Goal: Check status: Check status

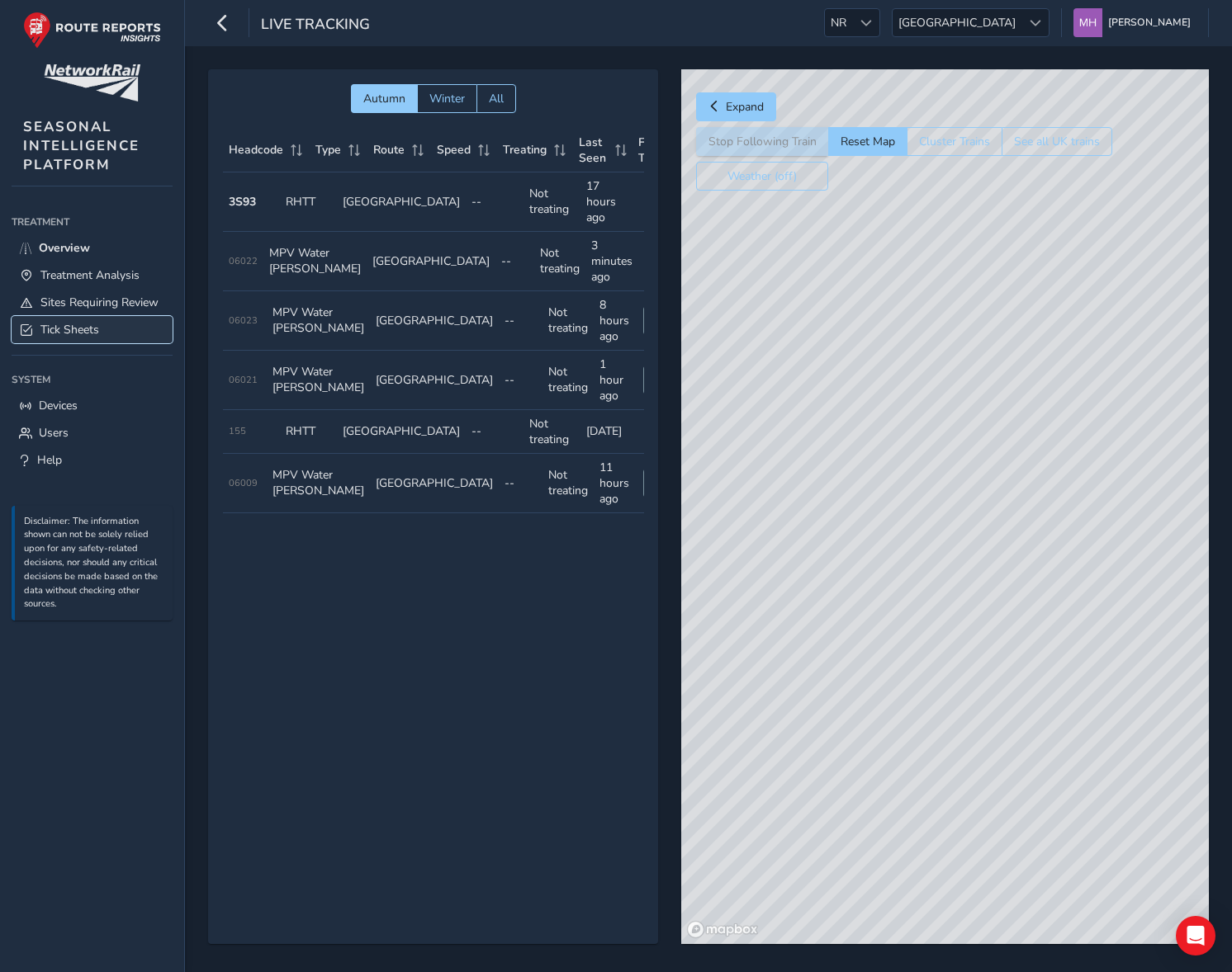
click at [50, 331] on span "Tick Sheets" at bounding box center [70, 329] width 59 height 16
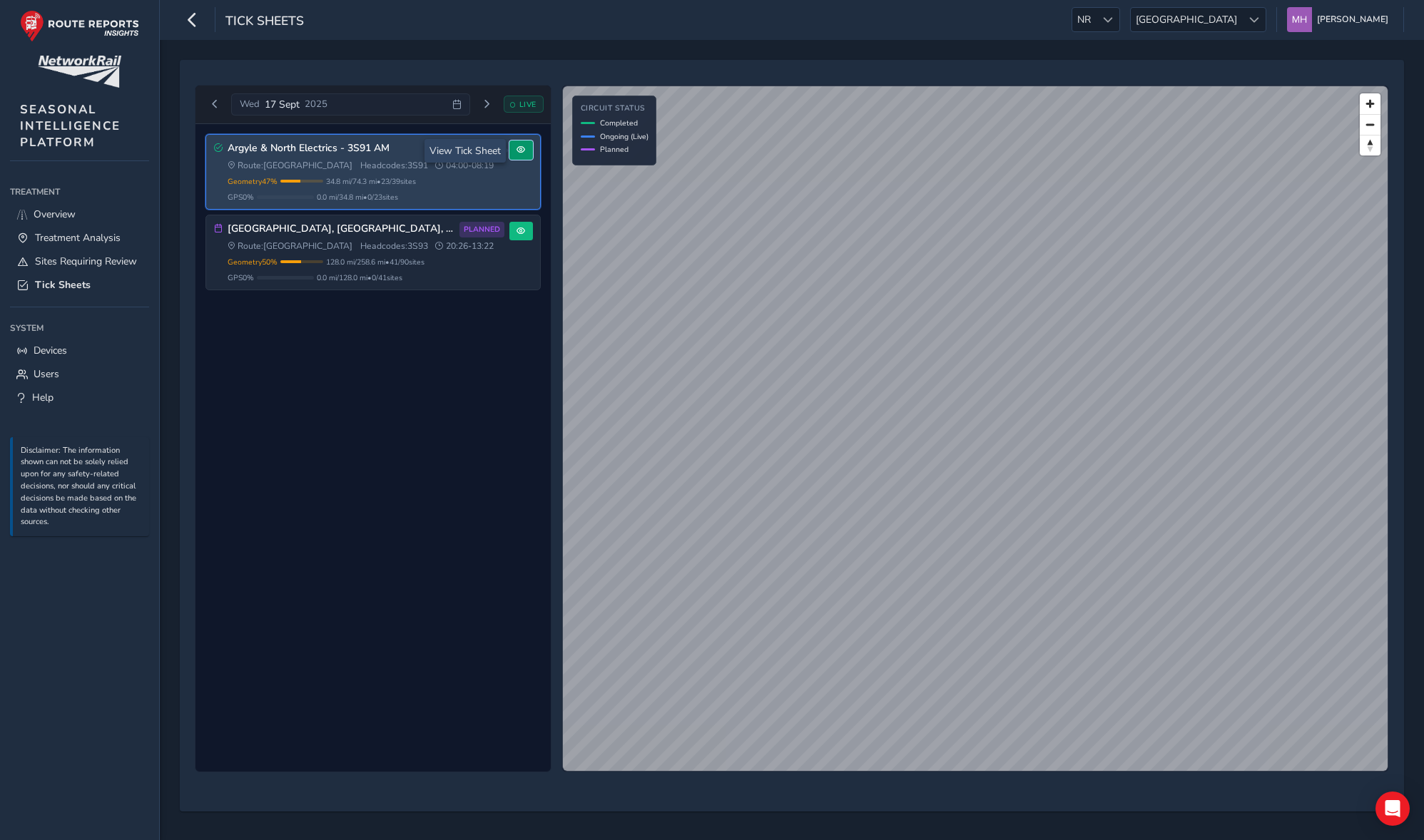
click at [531, 152] on button at bounding box center [520, 150] width 24 height 19
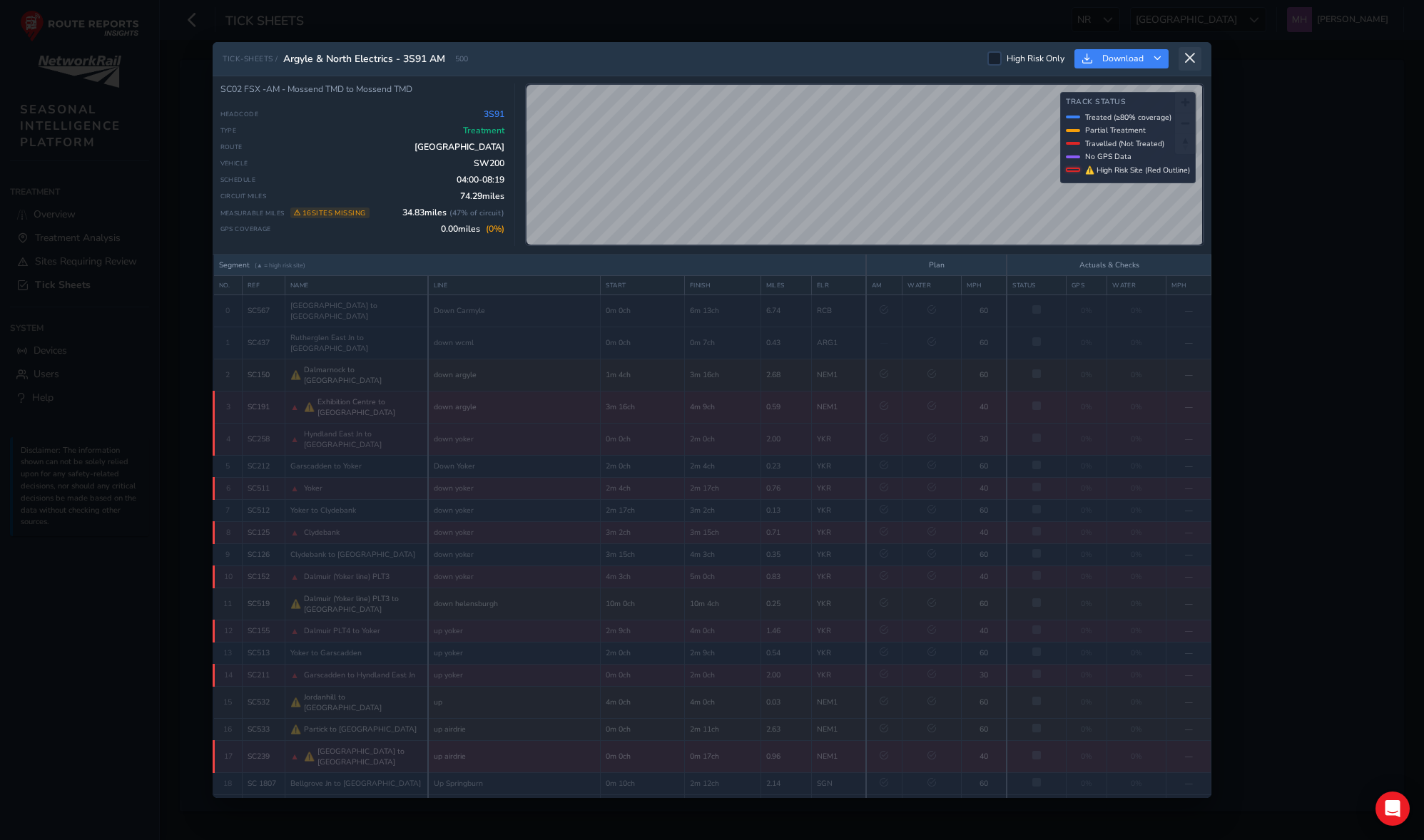
click at [1064, 64] on icon at bounding box center [1190, 59] width 13 height 13
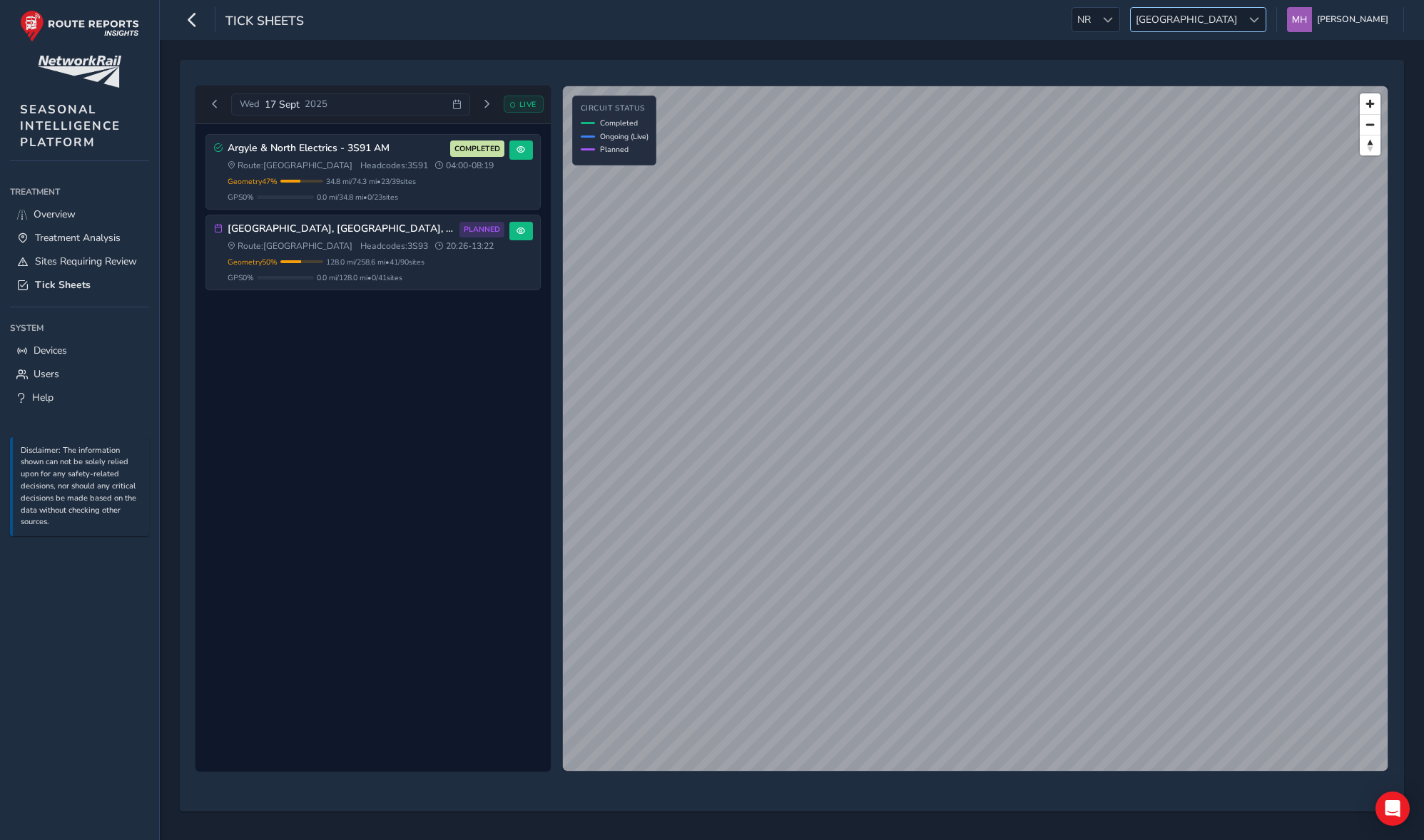
click at [1064, 27] on span "[GEOGRAPHIC_DATA]" at bounding box center [1187, 19] width 112 height 24
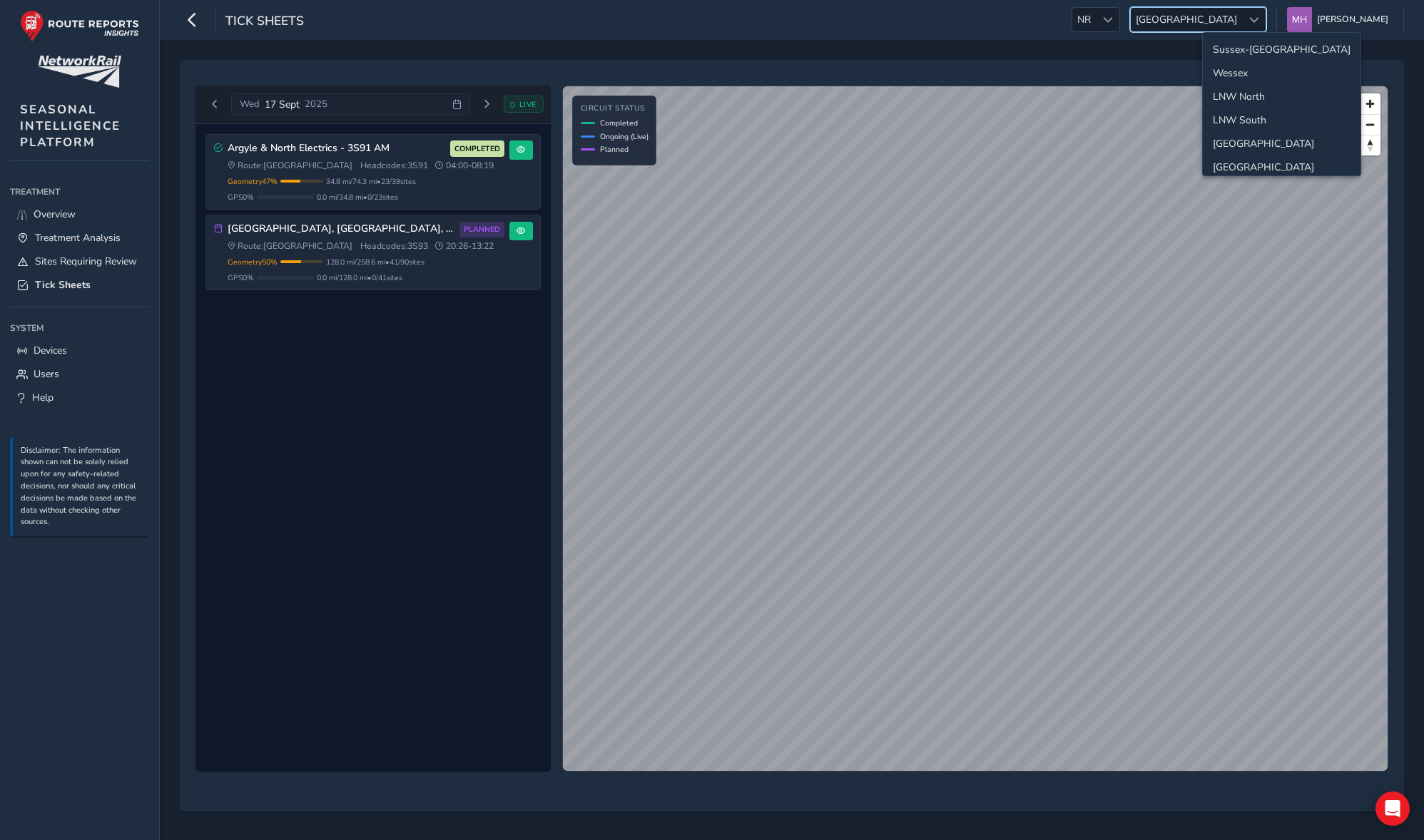
scroll to position [51, 0]
click at [1064, 134] on li "Western" at bounding box center [1281, 140] width 158 height 24
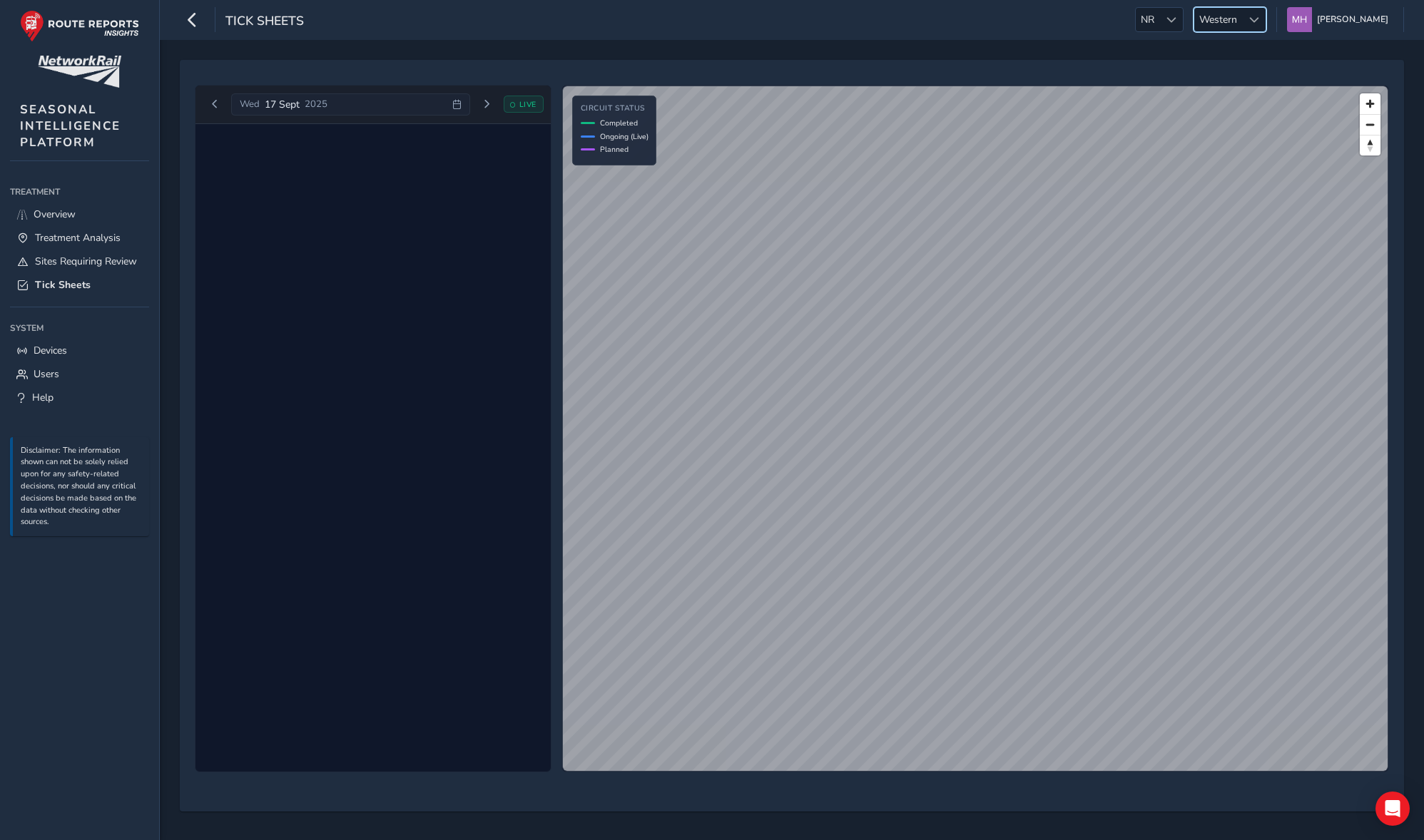
click at [1064, 24] on span "Western" at bounding box center [1217, 19] width 48 height 24
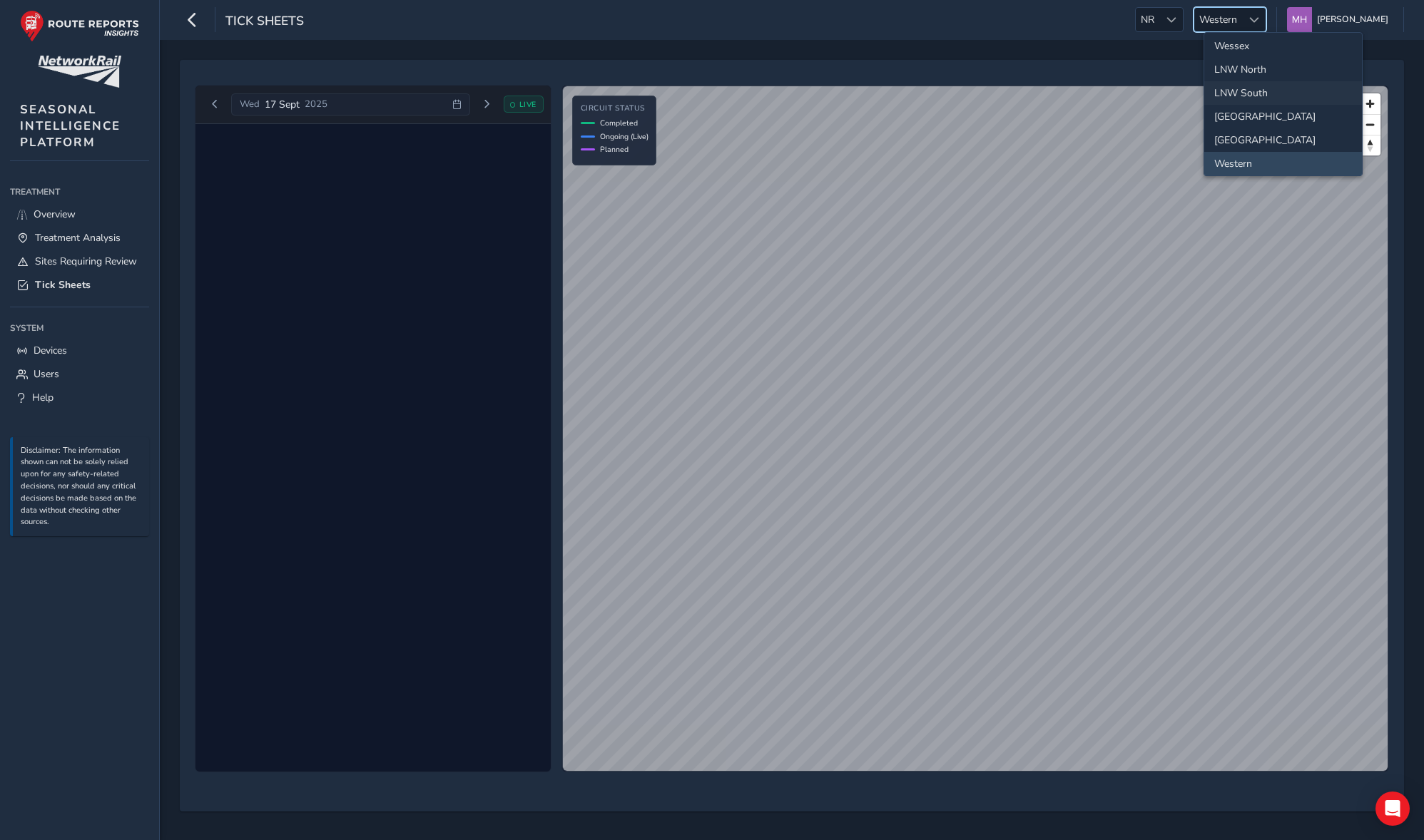
scroll to position [0, 0]
click at [1064, 54] on li "Sussex-[GEOGRAPHIC_DATA]" at bounding box center [1282, 49] width 158 height 24
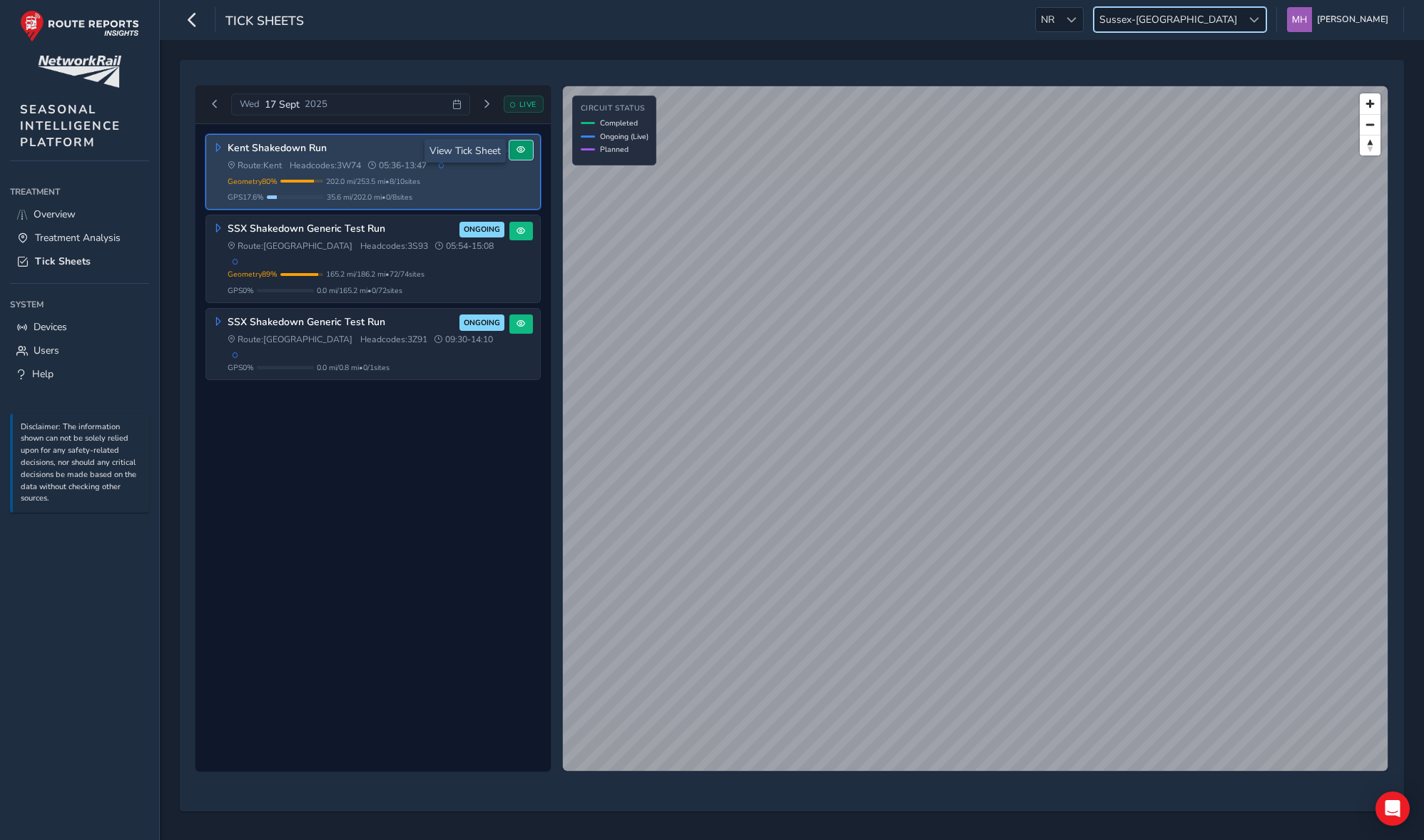
click at [518, 152] on span at bounding box center [520, 150] width 9 height 9
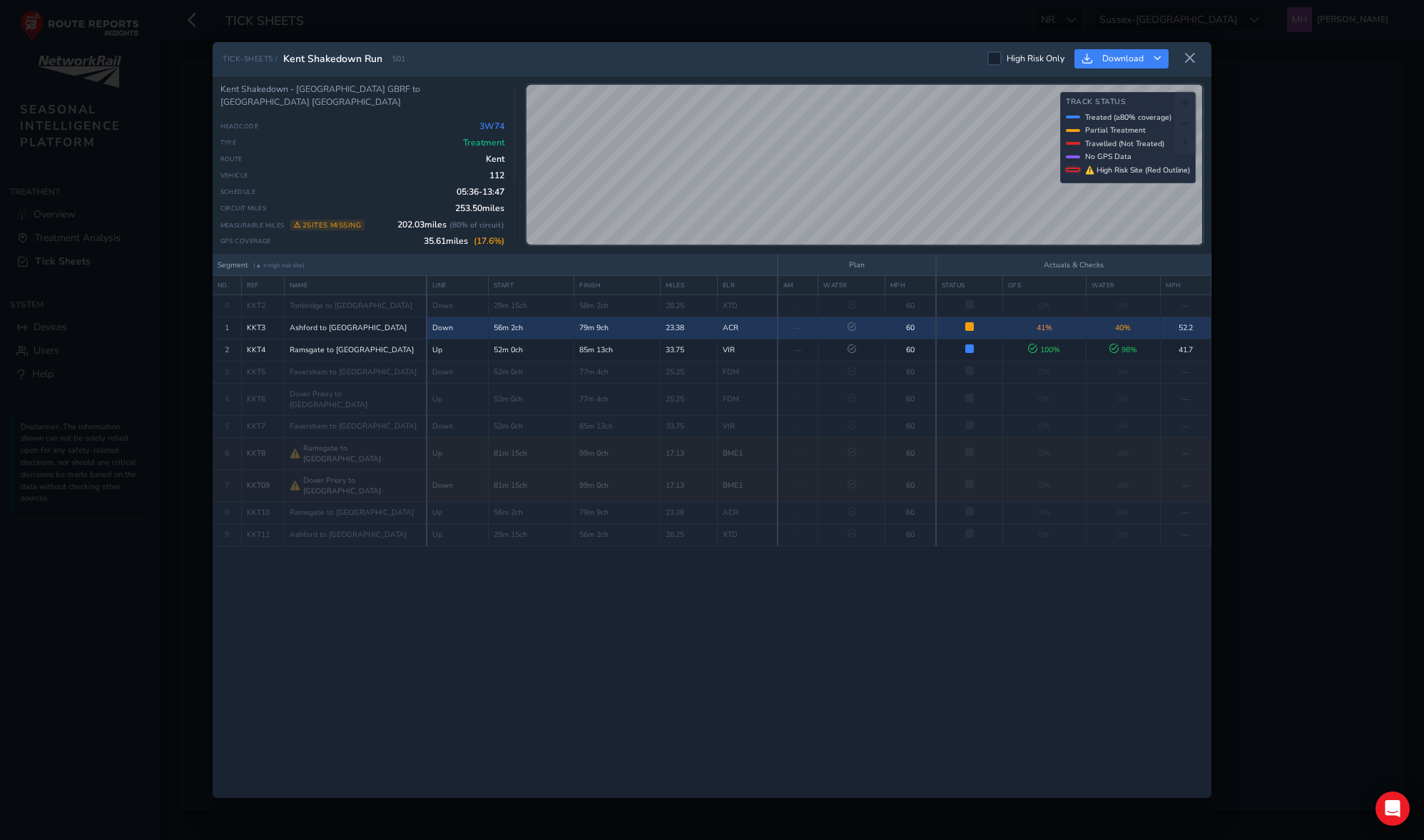
click at [626, 335] on td "79m 9ch" at bounding box center [617, 327] width 86 height 22
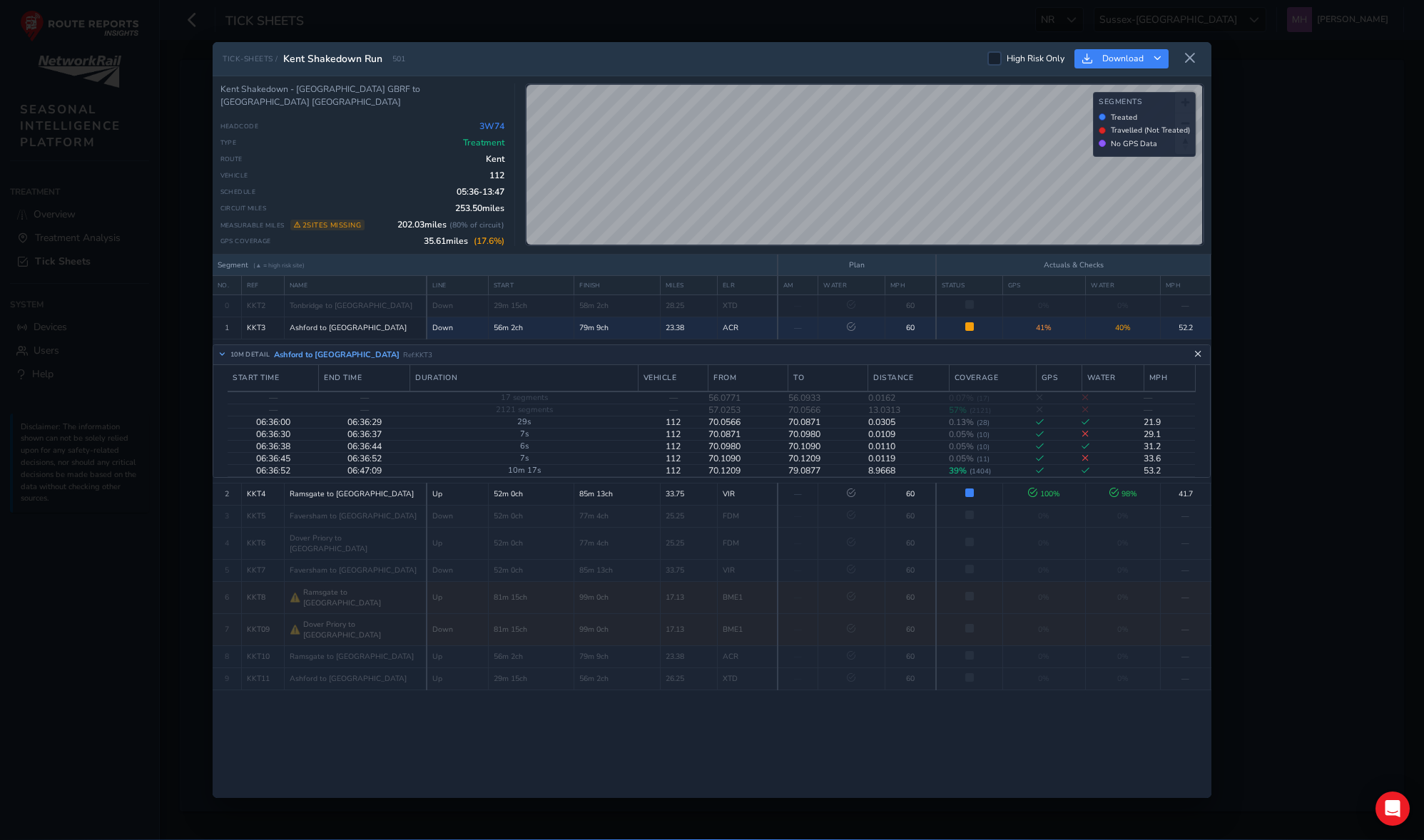
click at [1064, 355] on button "Close detail view" at bounding box center [1198, 355] width 13 height 13
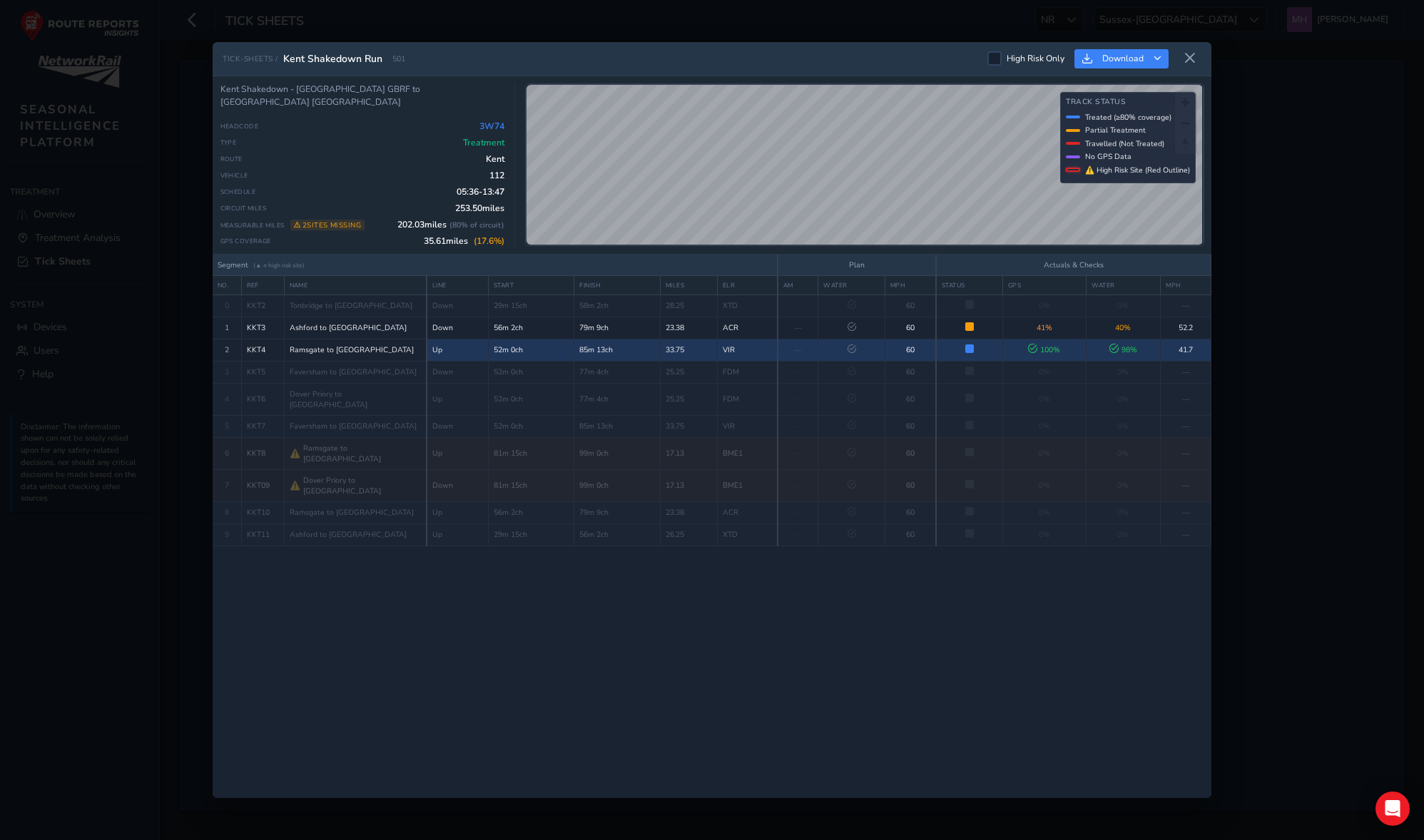
click at [856, 350] on td at bounding box center [852, 350] width 67 height 22
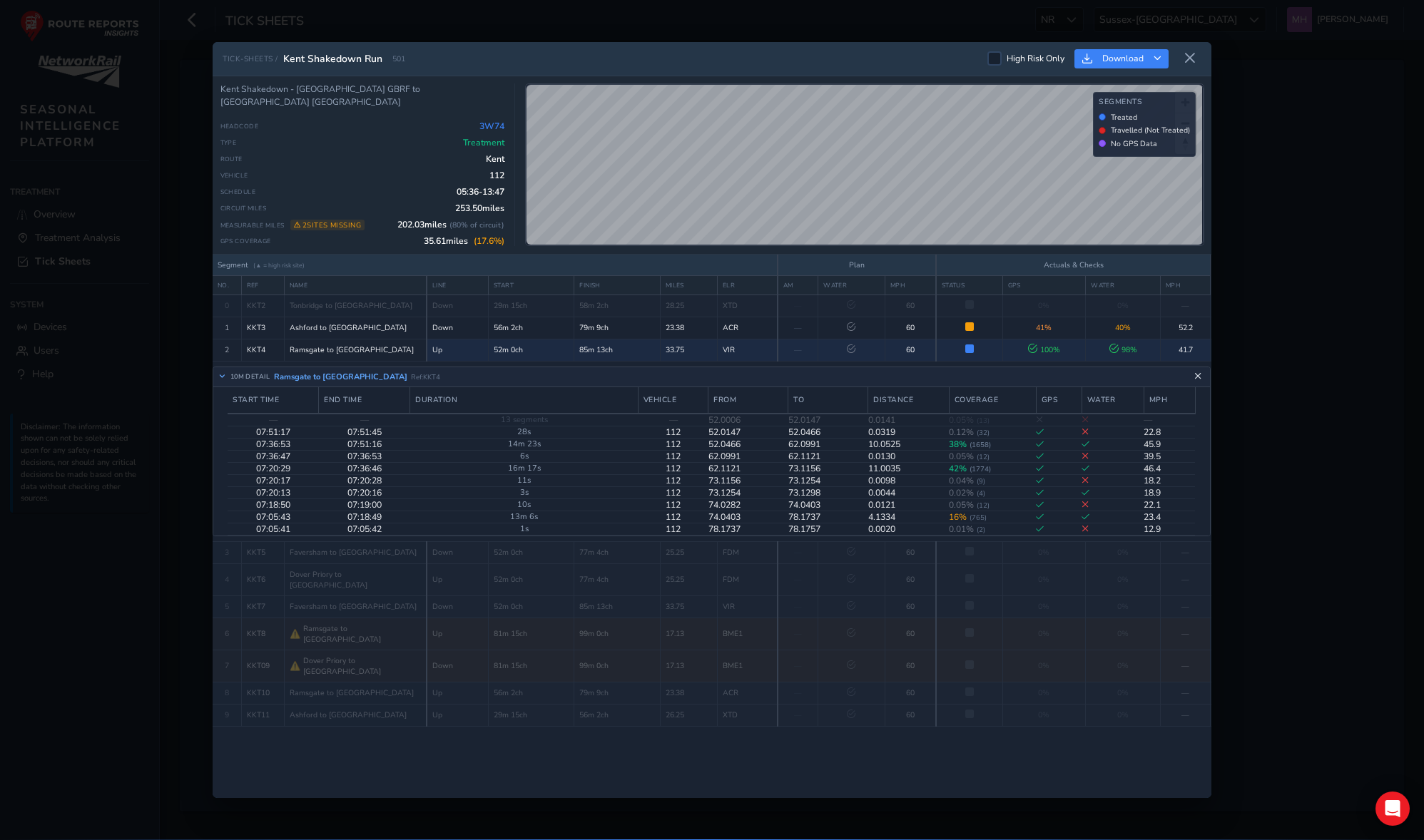
click at [1064, 373] on icon "Close detail view" at bounding box center [1197, 377] width 8 height 8
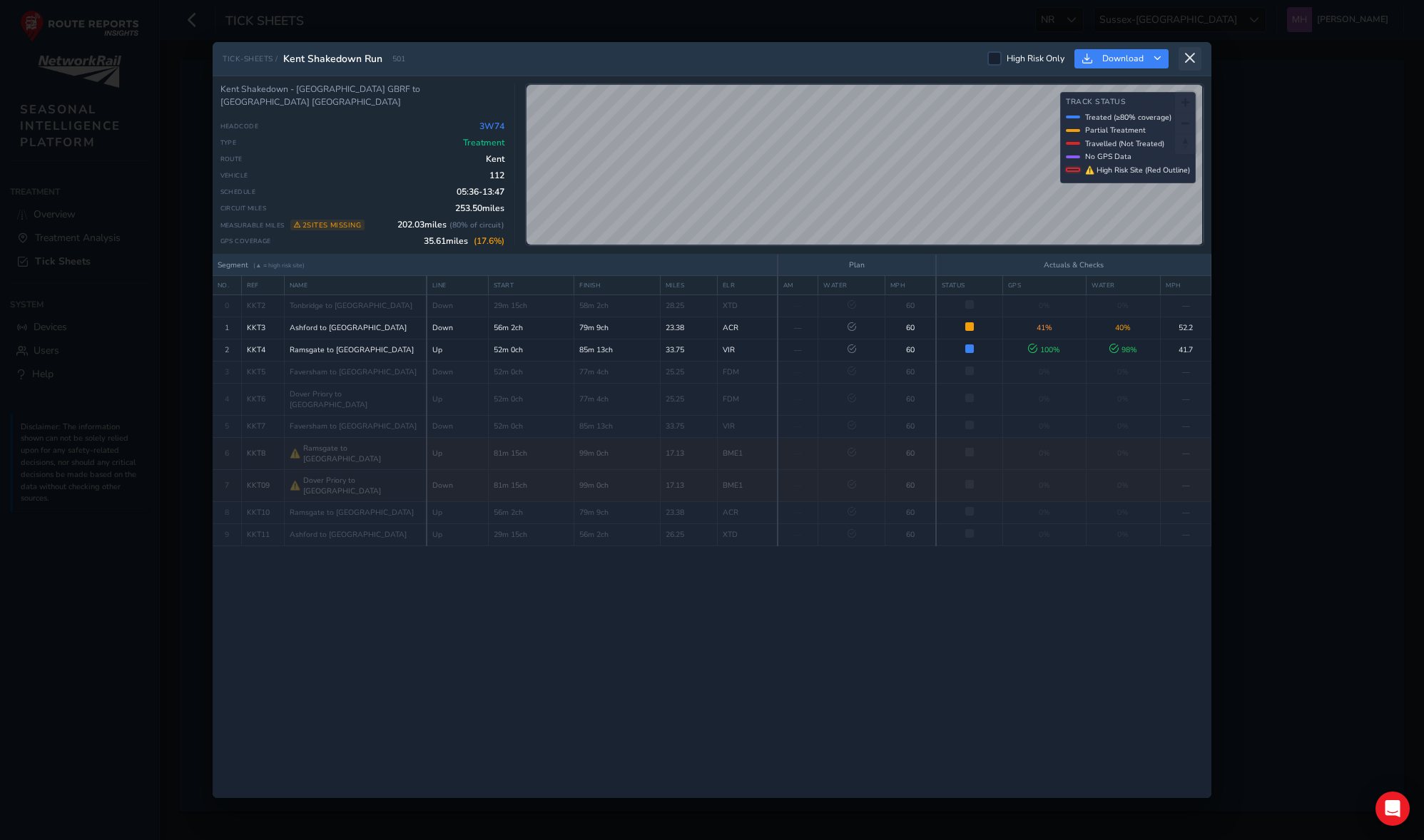
click at [1064, 59] on icon at bounding box center [1190, 59] width 13 height 13
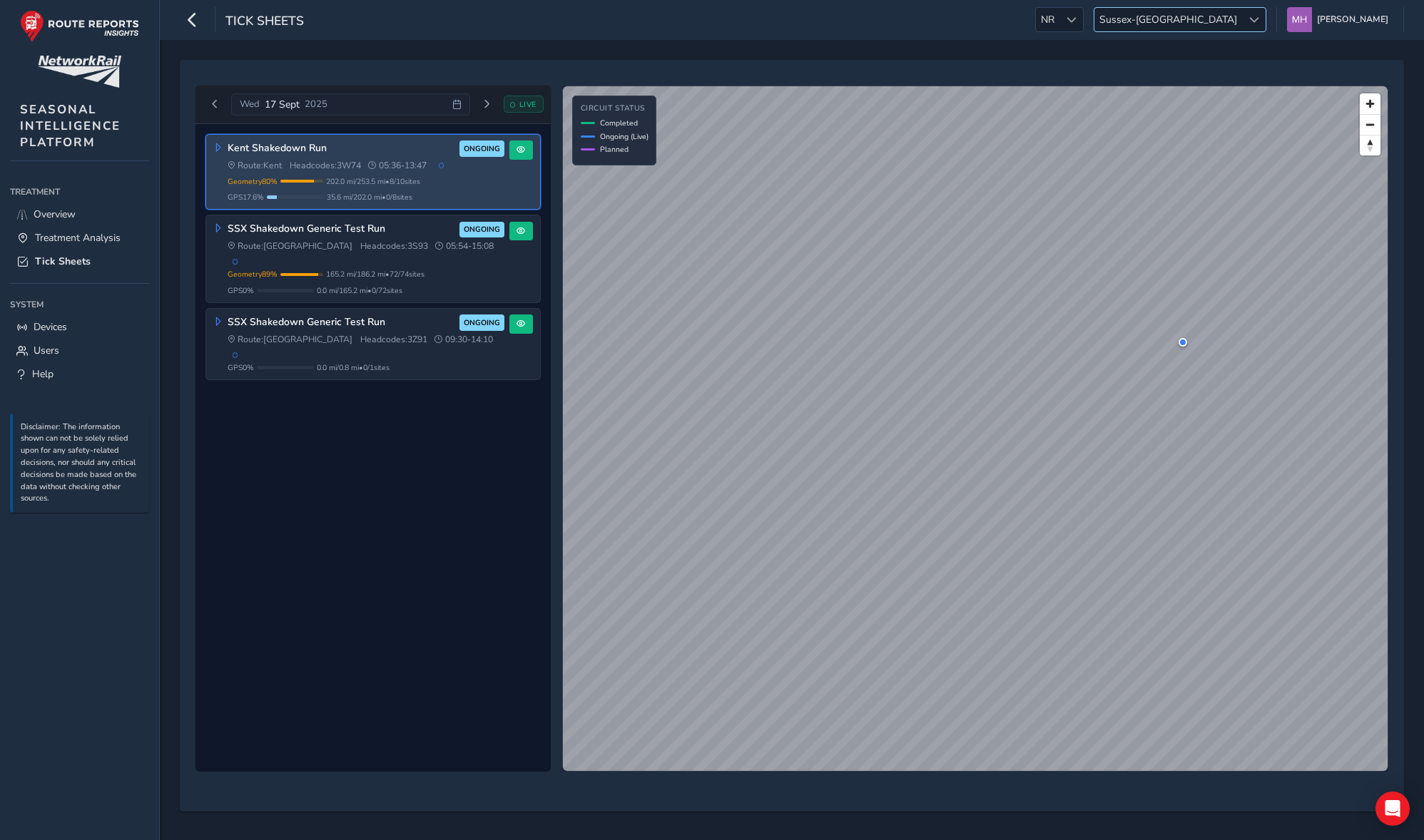
click at [1064, 21] on span "Sussex-[GEOGRAPHIC_DATA]" at bounding box center [1168, 19] width 148 height 24
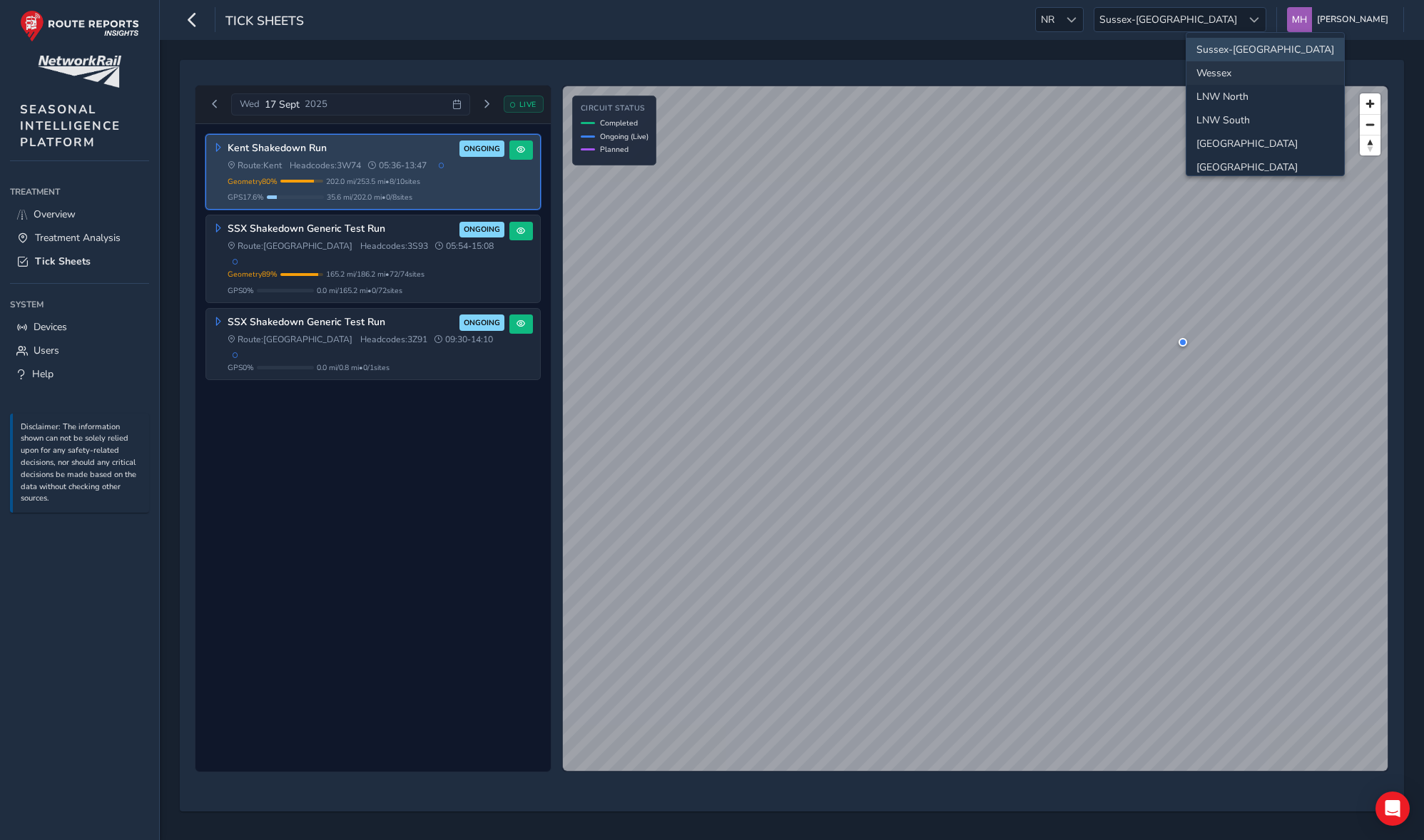
click at [1064, 73] on li "Wessex" at bounding box center [1265, 73] width 158 height 24
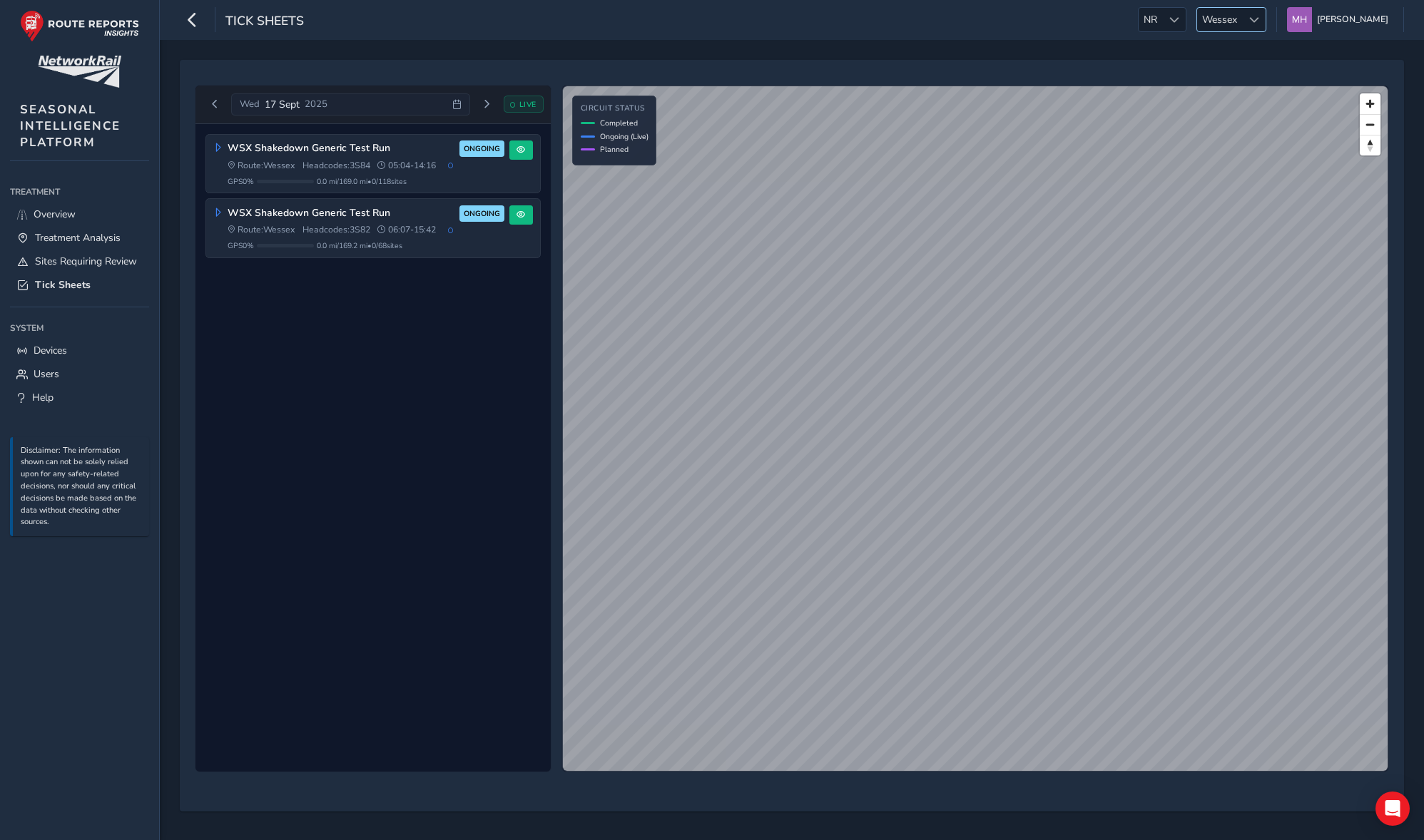
click at [1064, 29] on span "Wessex" at bounding box center [1219, 19] width 45 height 24
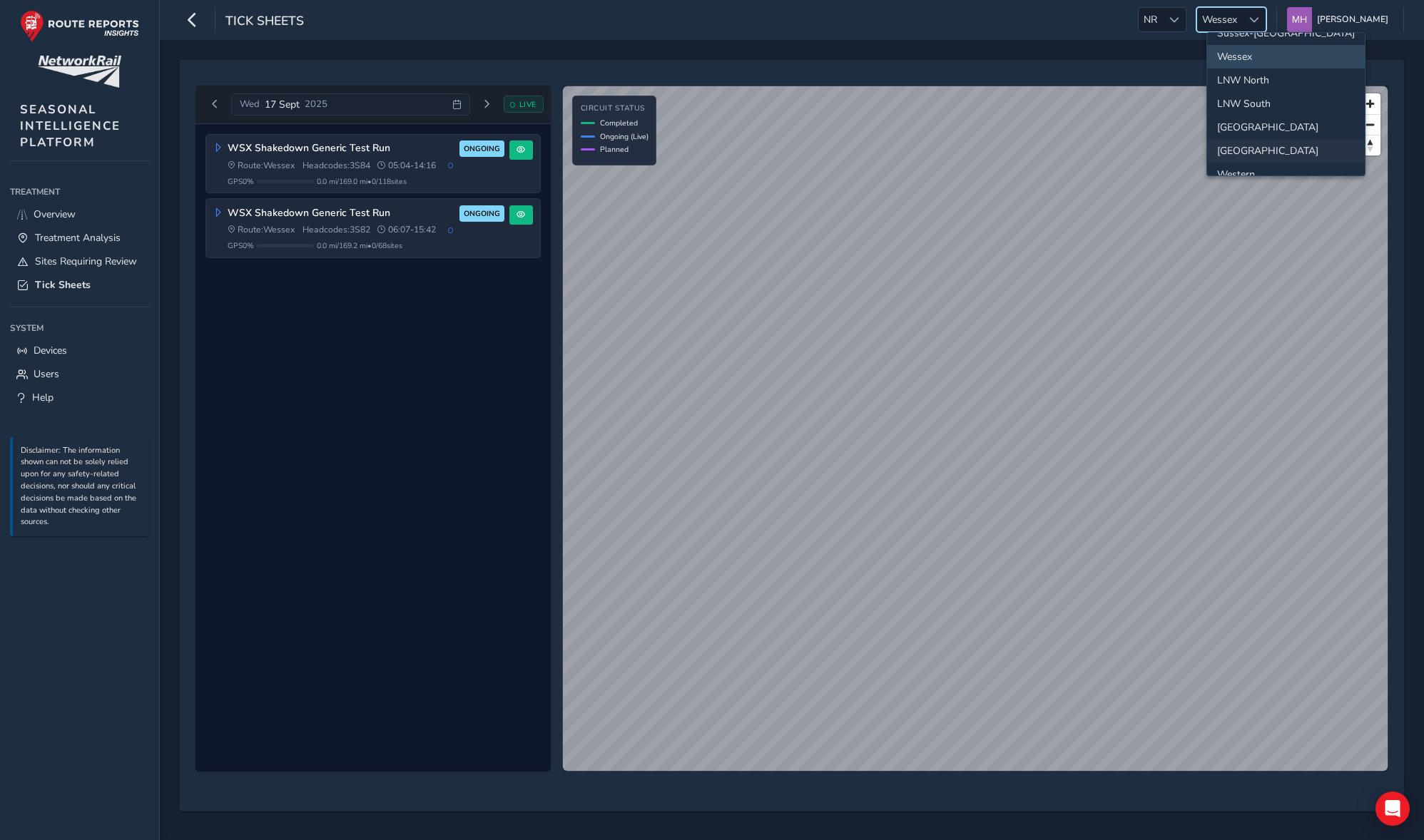
scroll to position [18, 0]
click at [1064, 149] on li "[GEOGRAPHIC_DATA]" at bounding box center [1285, 149] width 158 height 24
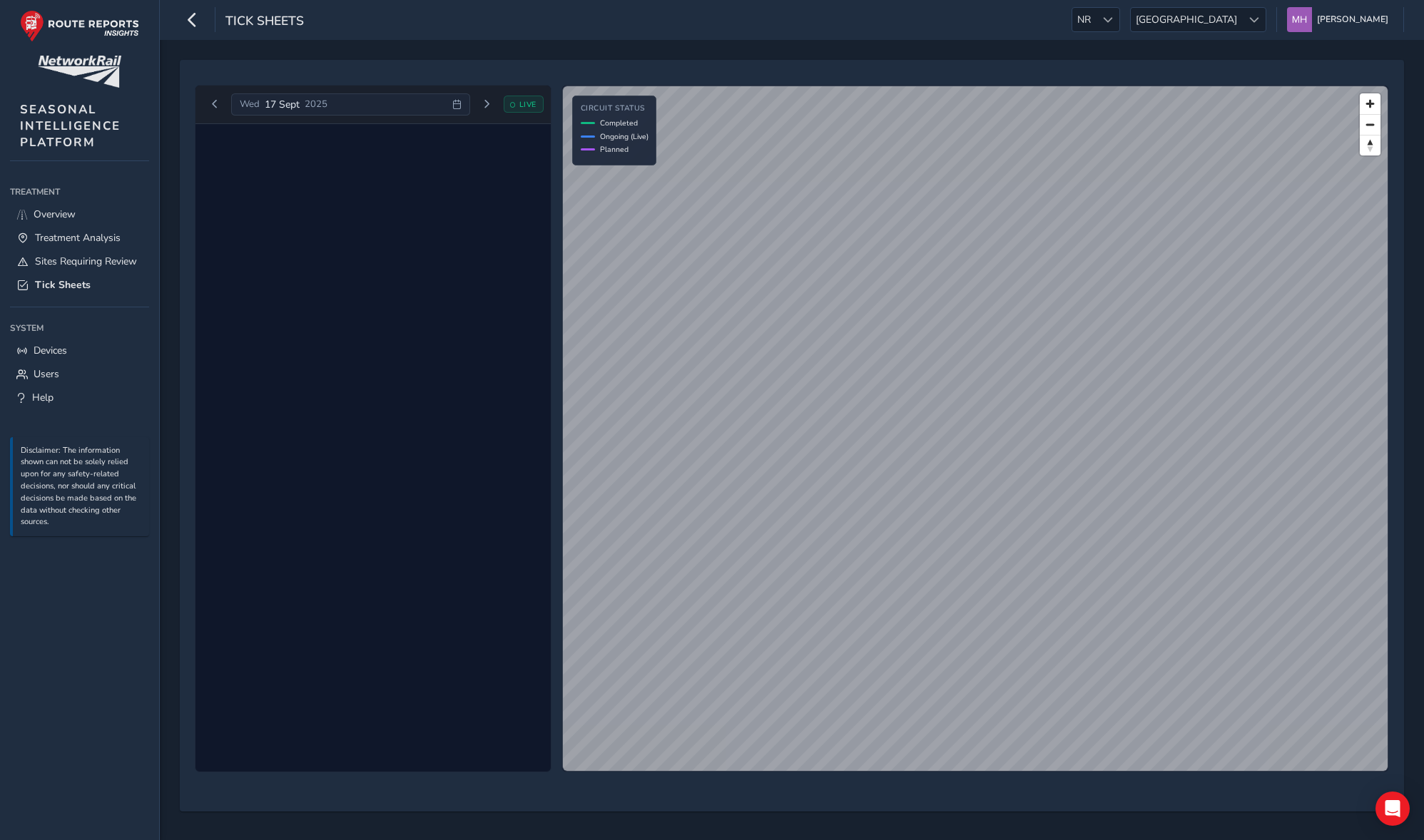
click at [384, 105] on div "[DATE]" at bounding box center [350, 105] width 238 height 23
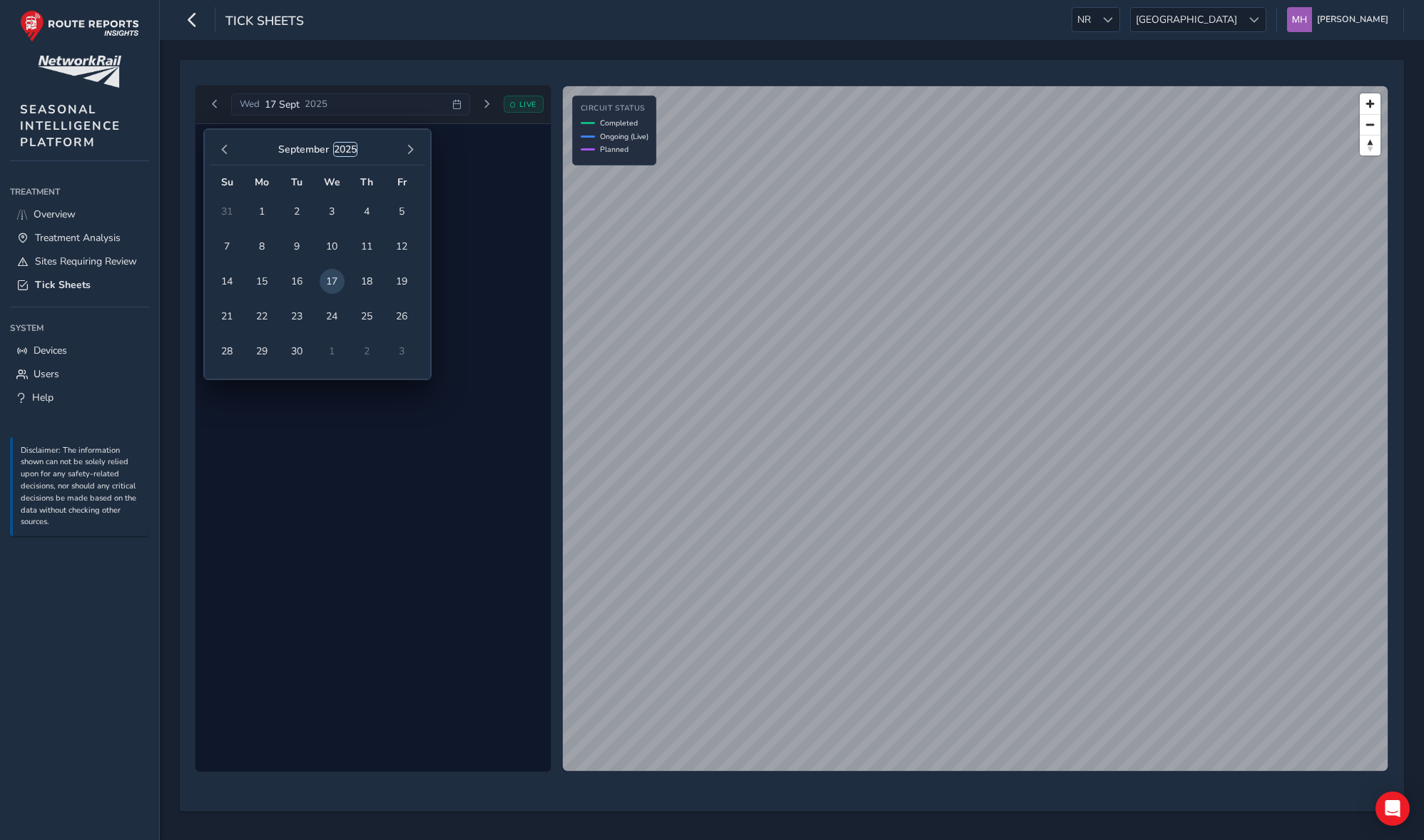
click at [353, 153] on button "2025" at bounding box center [345, 149] width 23 height 14
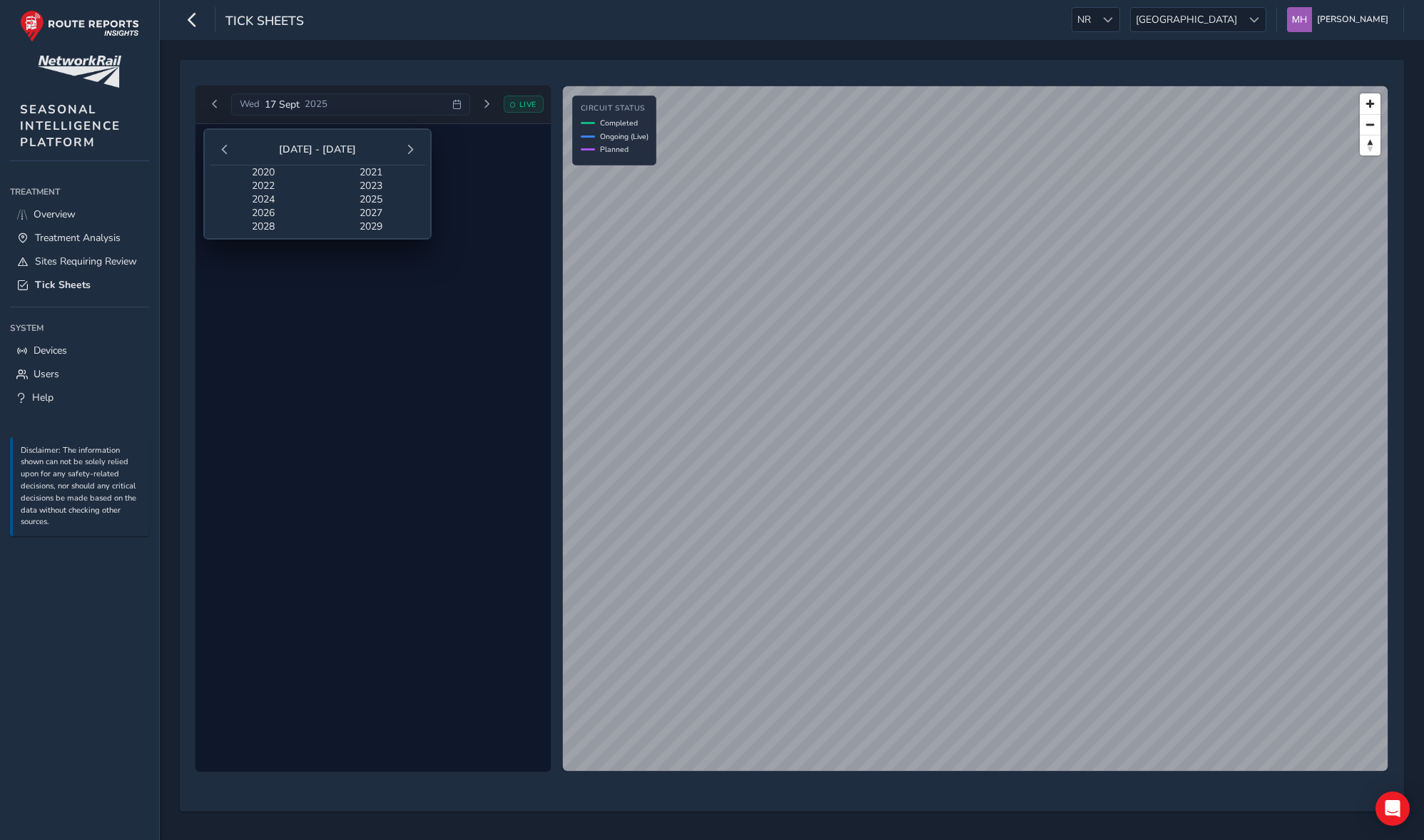
click at [272, 199] on span "2024" at bounding box center [263, 199] width 108 height 14
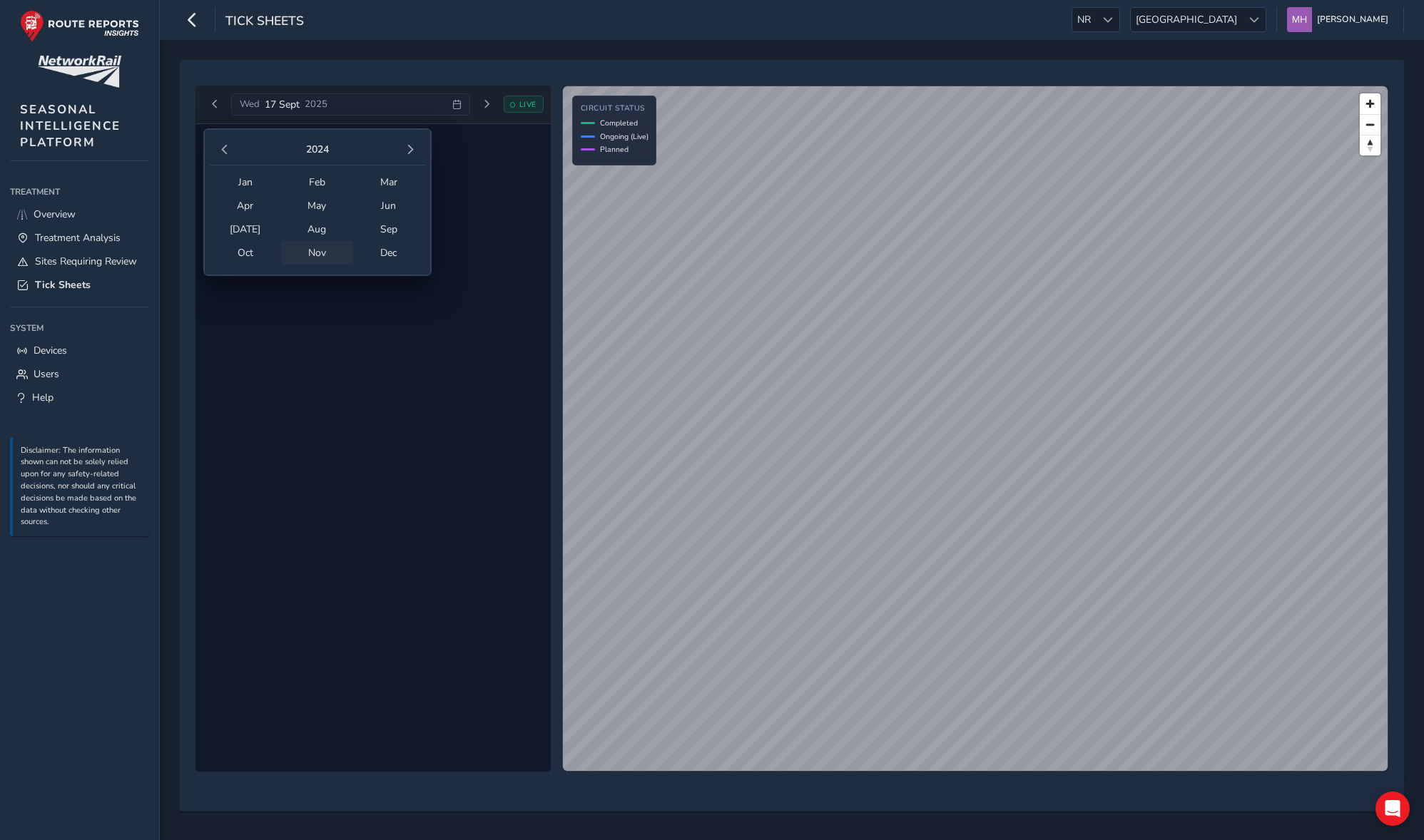
click at [335, 251] on span "Nov" at bounding box center [317, 252] width 72 height 24
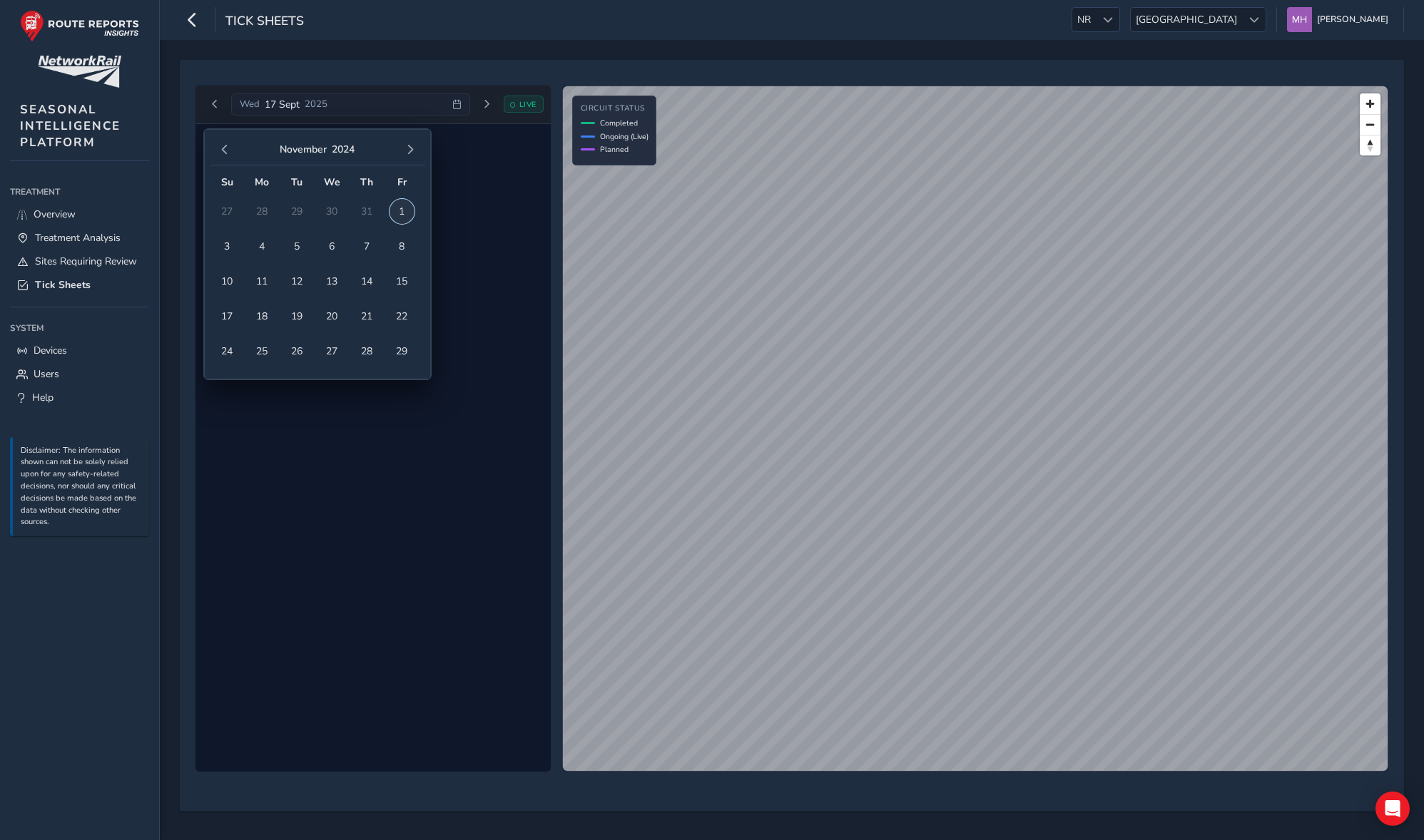
click at [406, 207] on span "1" at bounding box center [402, 211] width 25 height 25
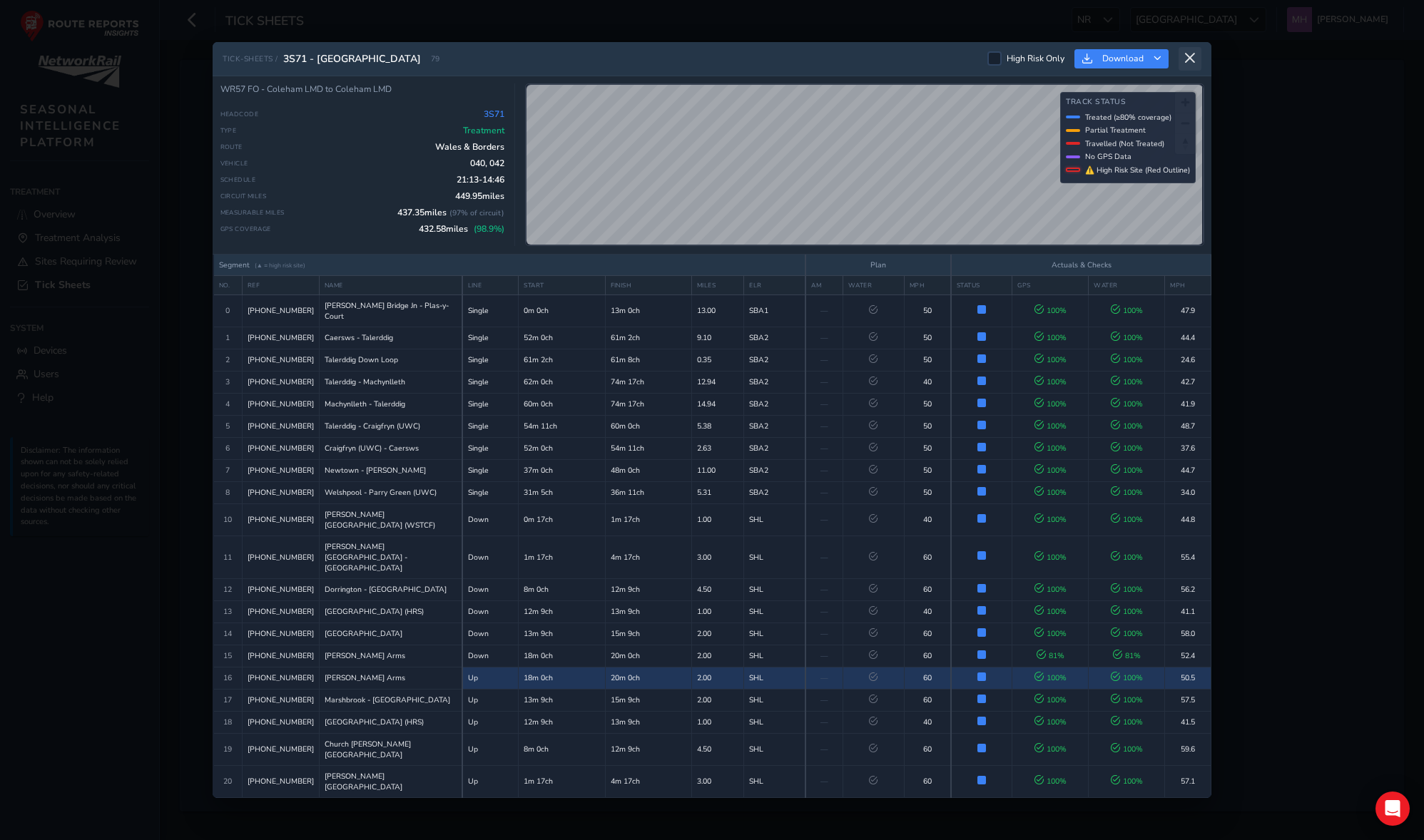
click at [1064, 55] on icon at bounding box center [1190, 59] width 13 height 13
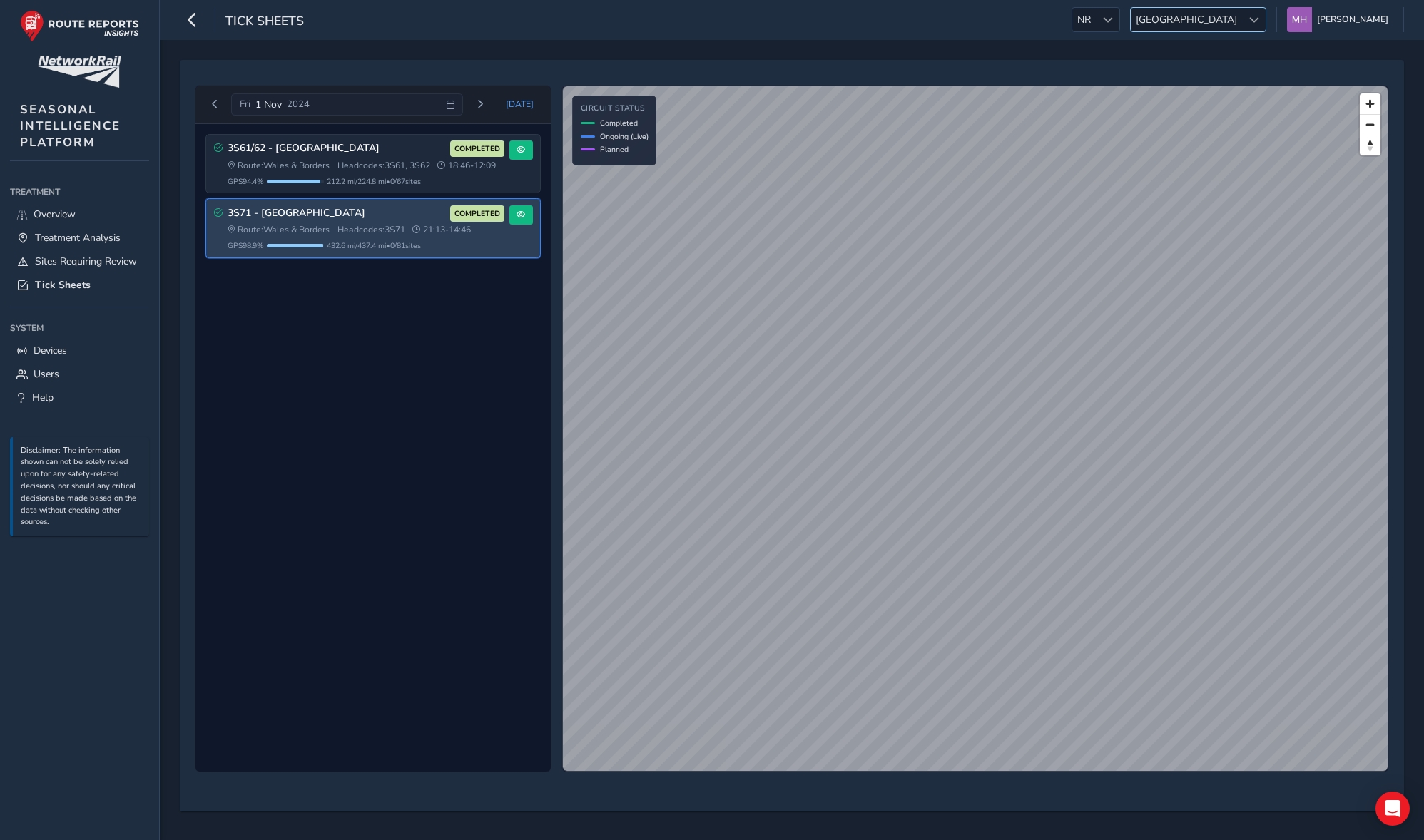
click at [1064, 17] on span "[GEOGRAPHIC_DATA]" at bounding box center [1187, 19] width 112 height 24
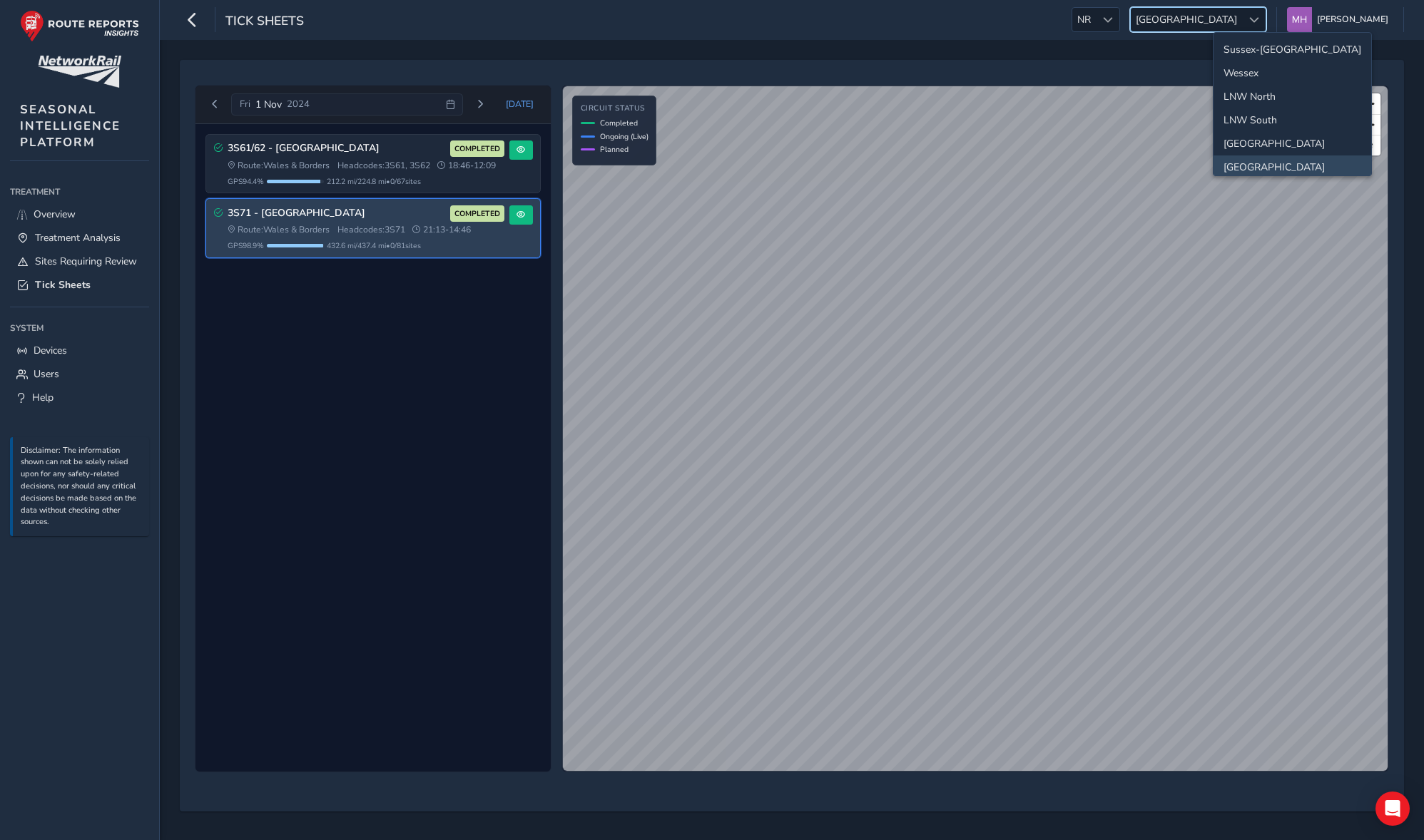
scroll to position [4, 0]
click at [1064, 44] on li "Sussex-[GEOGRAPHIC_DATA]" at bounding box center [1292, 46] width 158 height 24
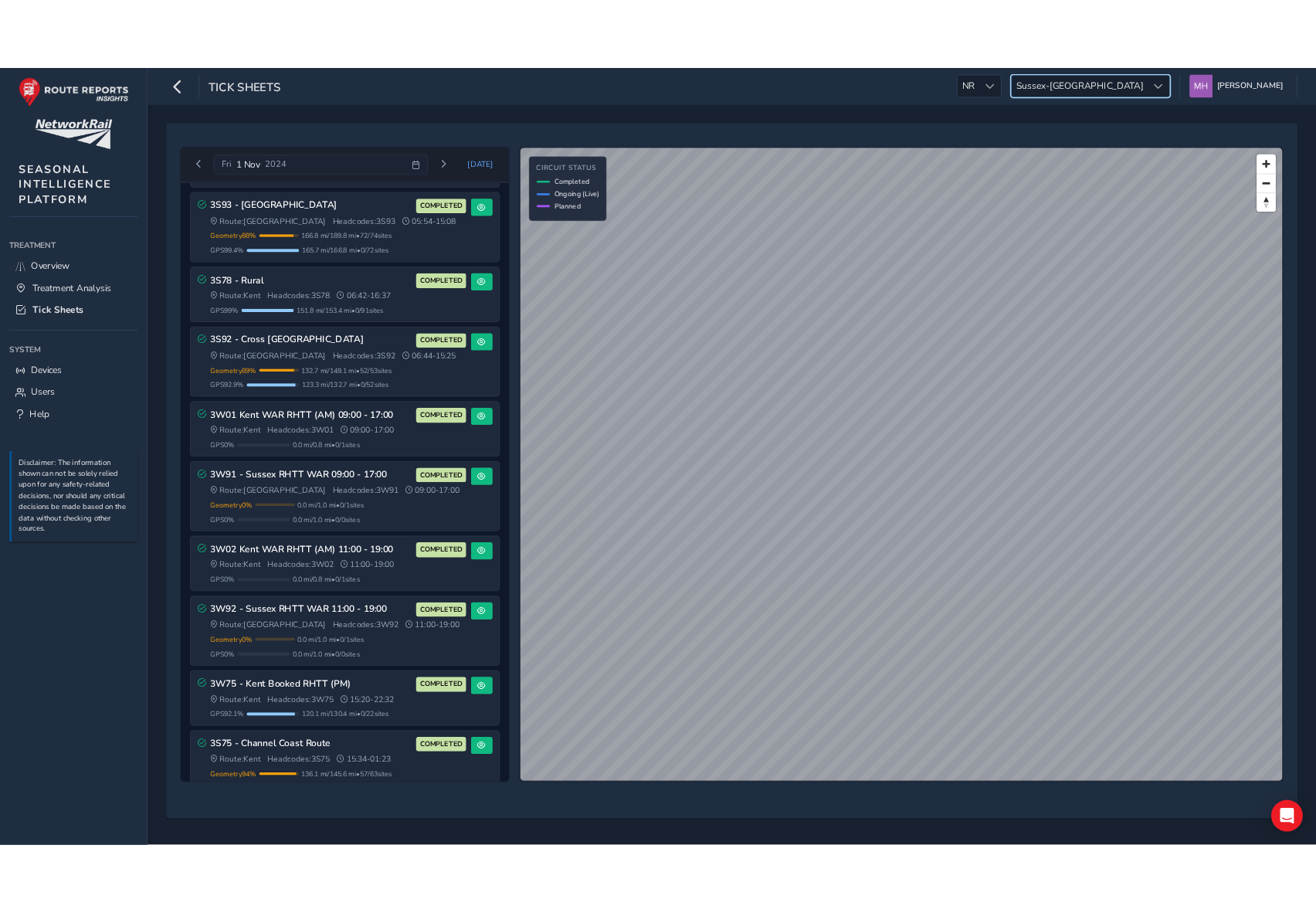
scroll to position [0, 0]
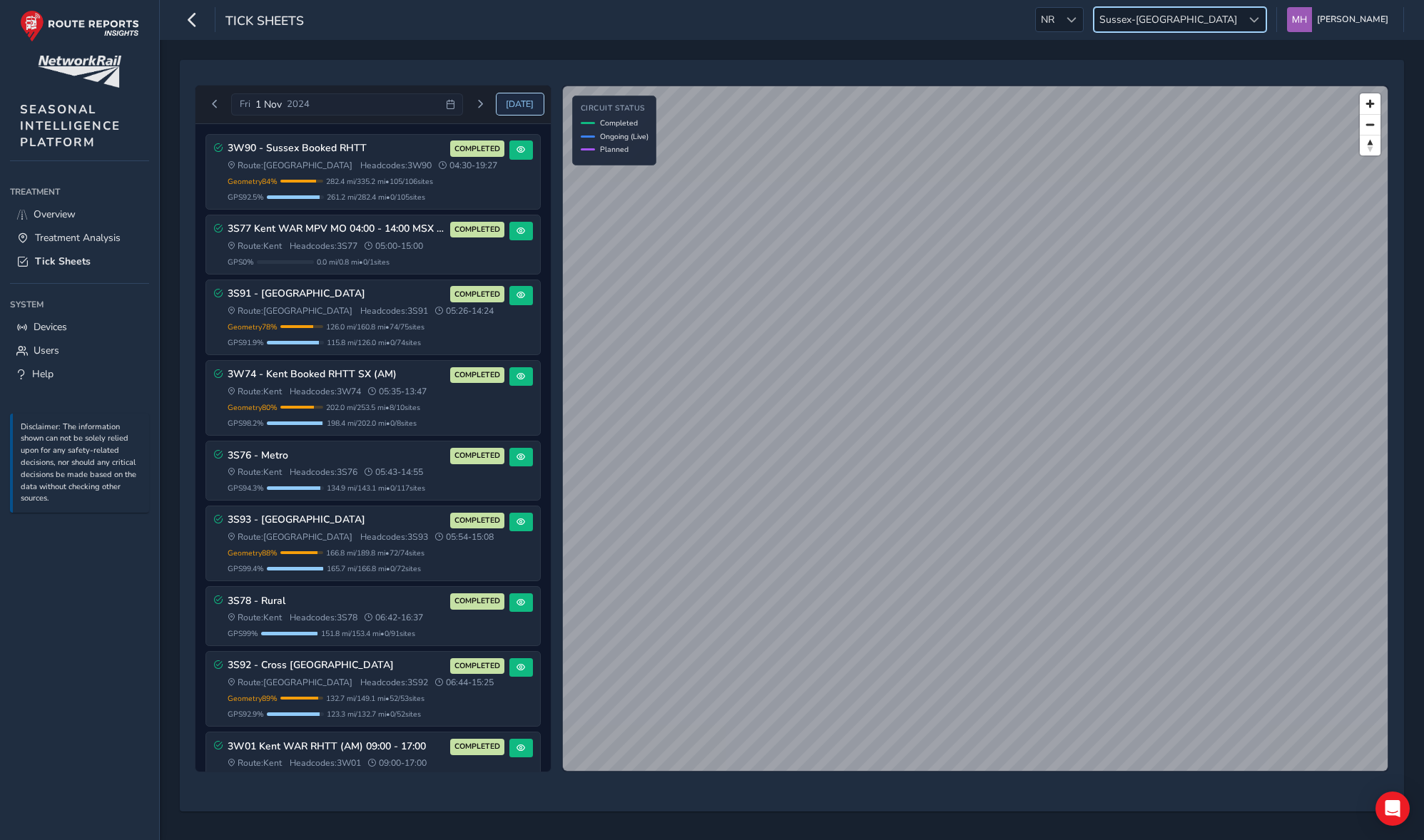
click at [513, 106] on span "[DATE]" at bounding box center [519, 104] width 28 height 11
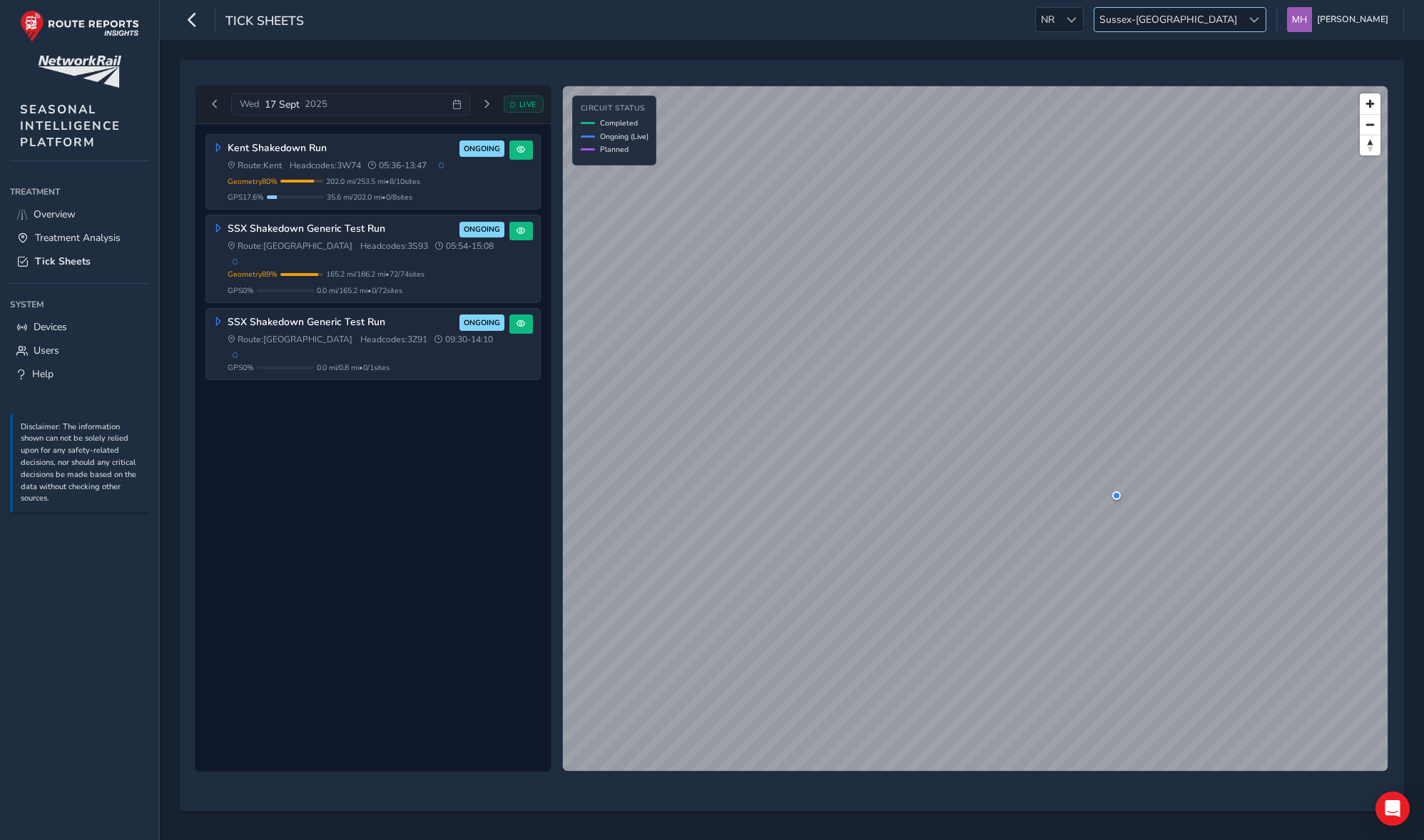
click at [1064, 10] on span "Sussex-[GEOGRAPHIC_DATA]" at bounding box center [1168, 19] width 148 height 24
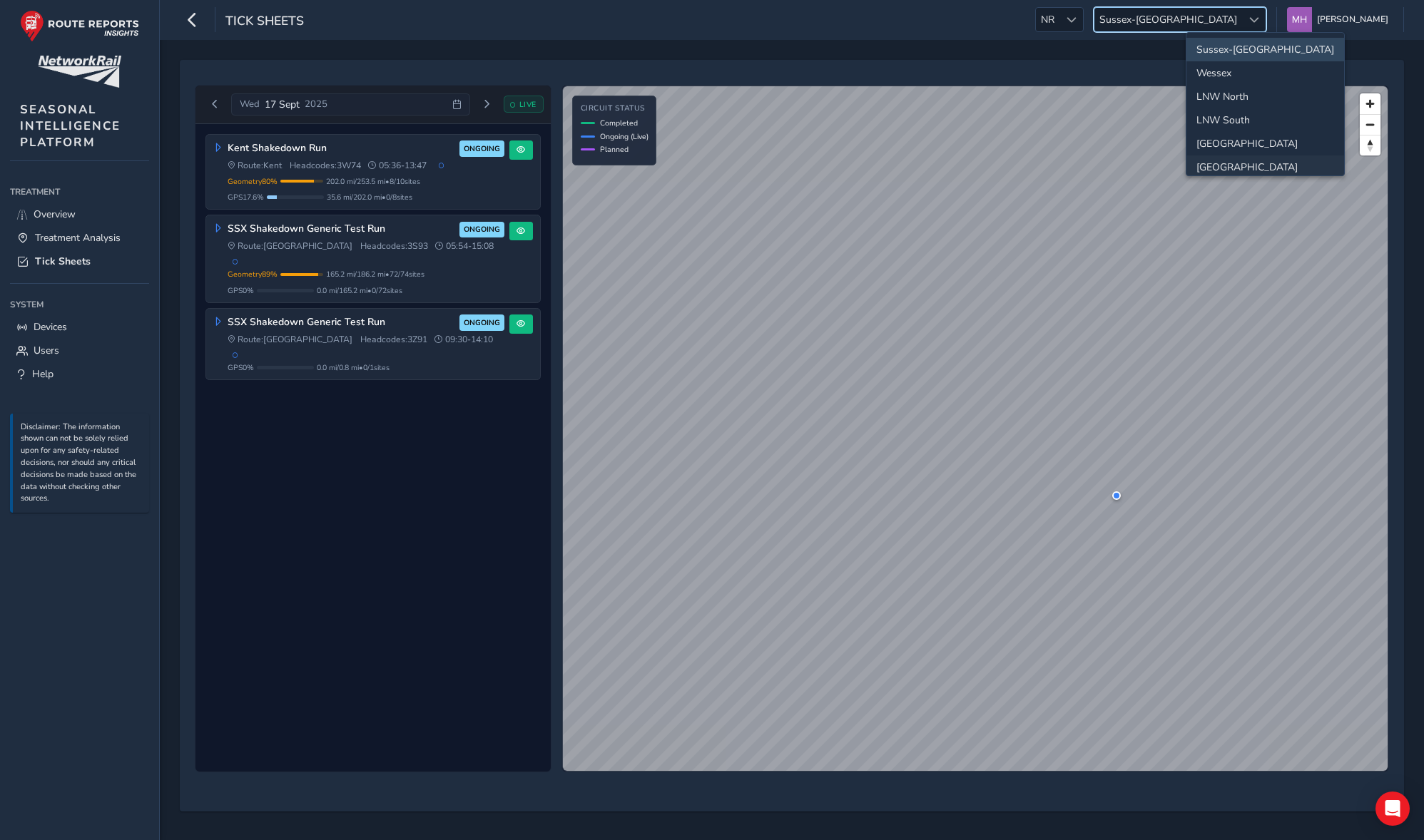
click at [1064, 162] on li "[GEOGRAPHIC_DATA]" at bounding box center [1265, 167] width 158 height 24
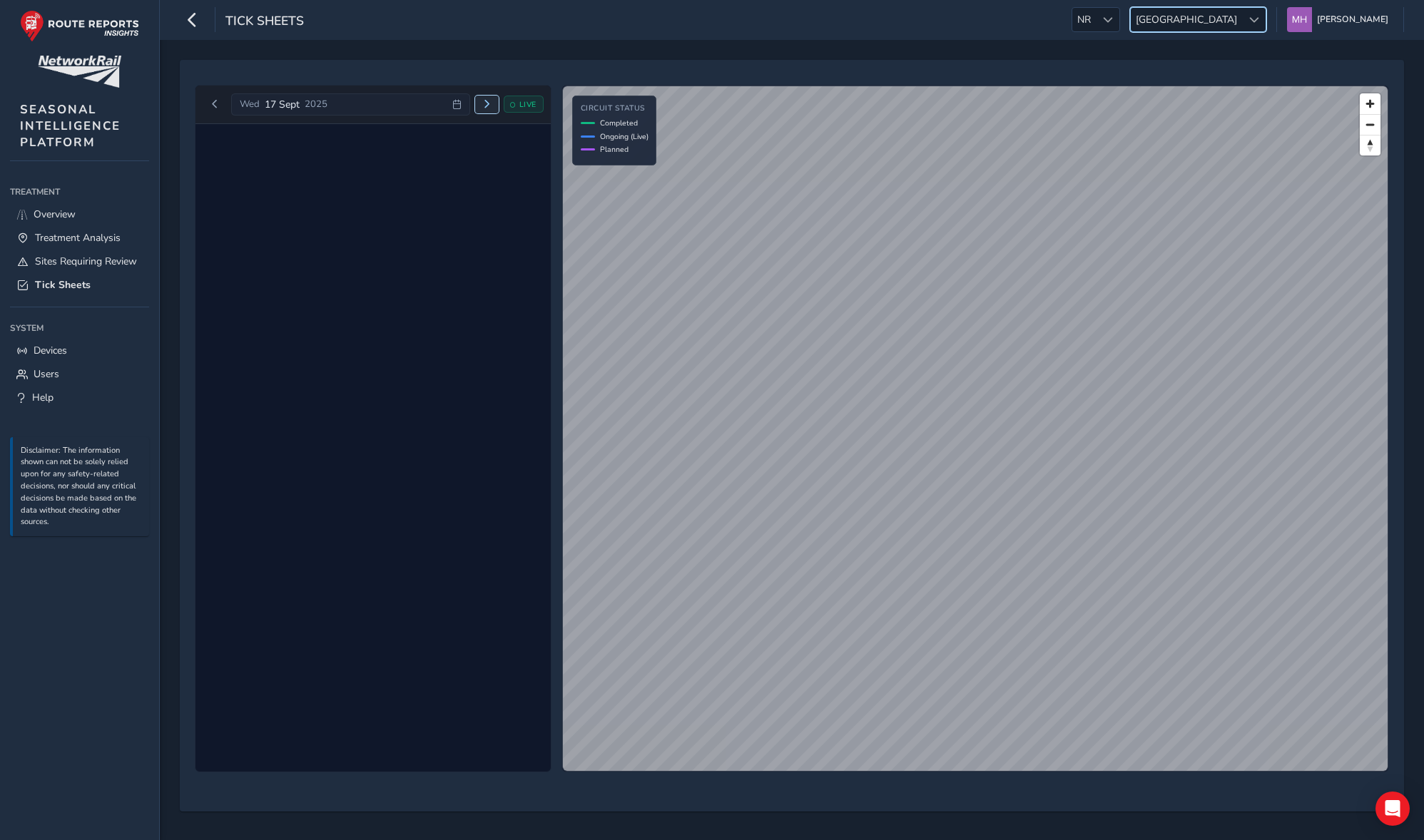
click at [480, 104] on button "Next day" at bounding box center [487, 104] width 24 height 18
click at [480, 104] on span "Next day" at bounding box center [480, 104] width 9 height 9
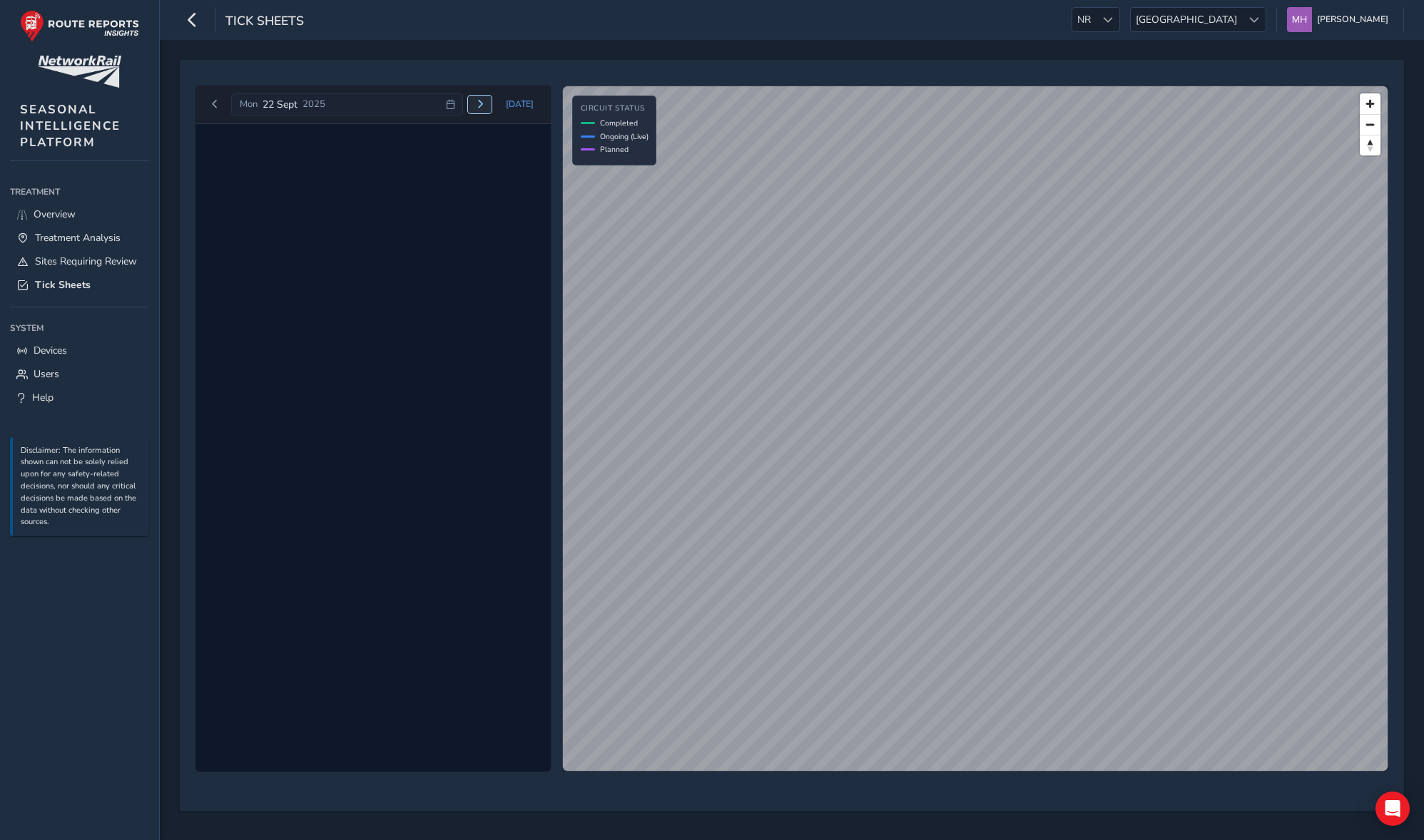
click at [480, 104] on span "Next day" at bounding box center [480, 104] width 9 height 9
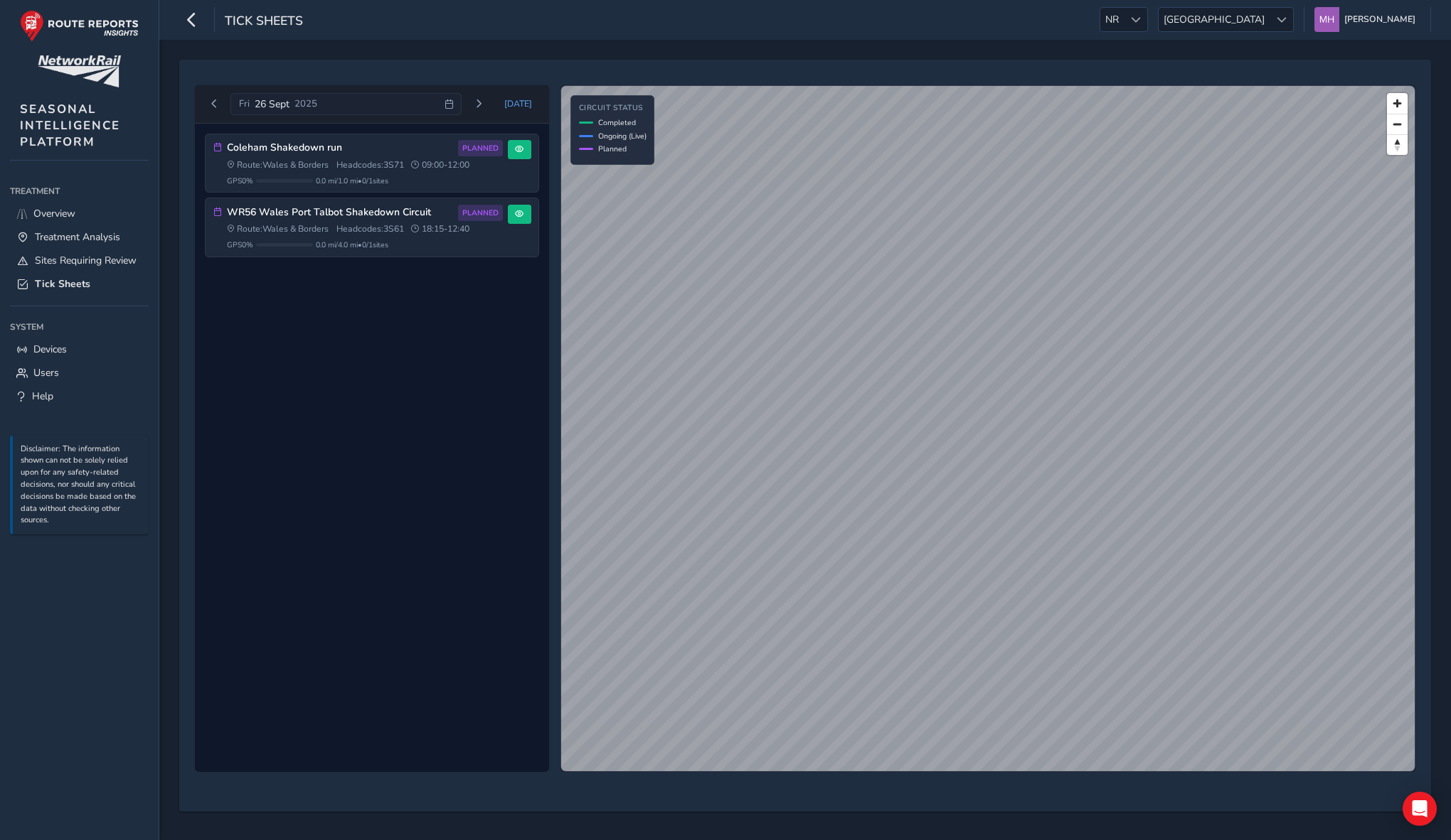
click at [3, 78] on div "SEASONAL INTELLIGENCE PLATFORM Treatment Treatment Overview Treatment Analysis …" at bounding box center [80, 420] width 160 height 840
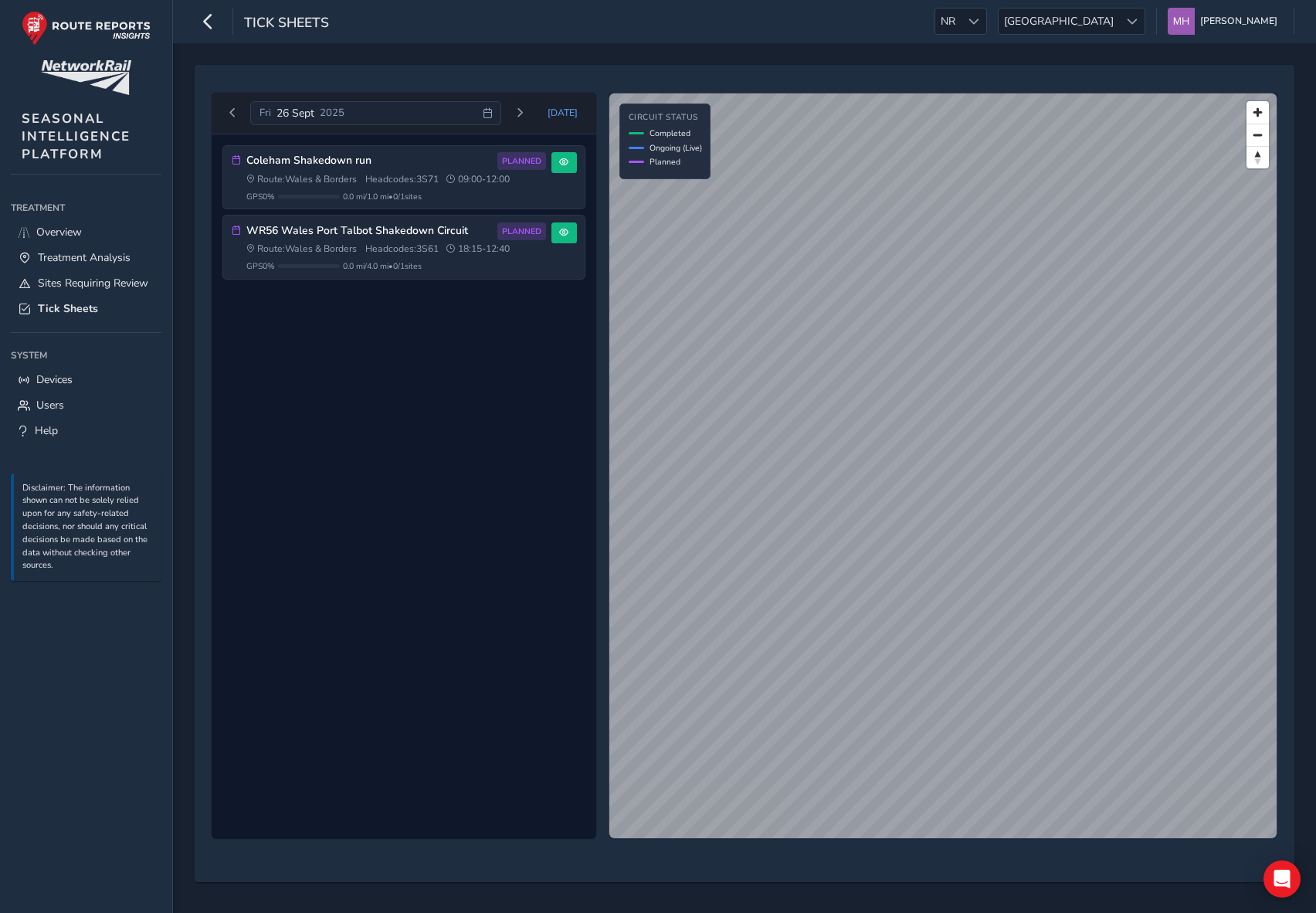
click at [398, 112] on div "[DATE]" at bounding box center [375, 114] width 251 height 25
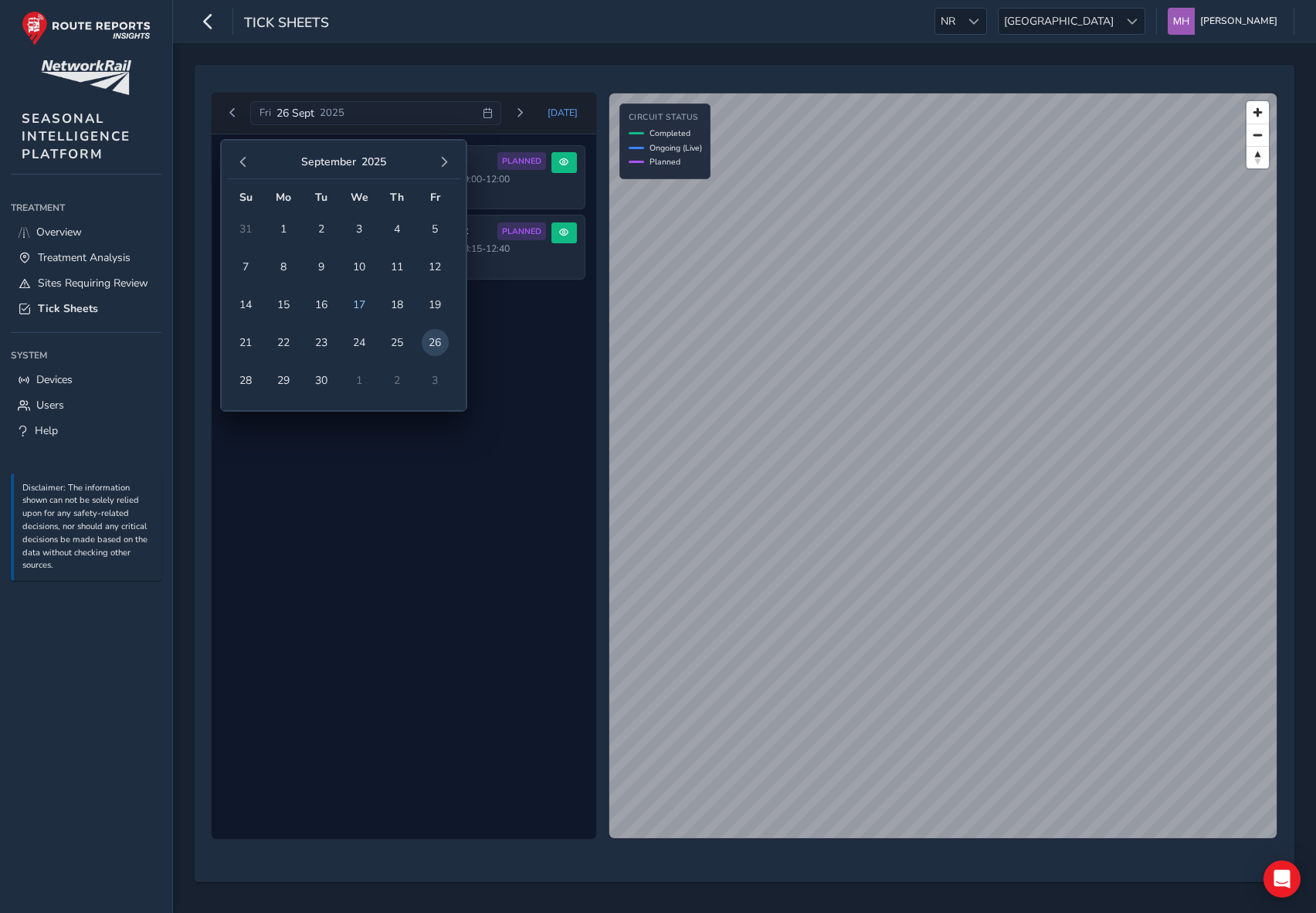
click at [488, 50] on div "[DATE] [DATE] [DATE] Su Mo Tu We Th Fr Sa 31 1 2 3 4 5 6 7 8 9 10 11 12 13 14 1…" at bounding box center [745, 479] width 1143 height 870
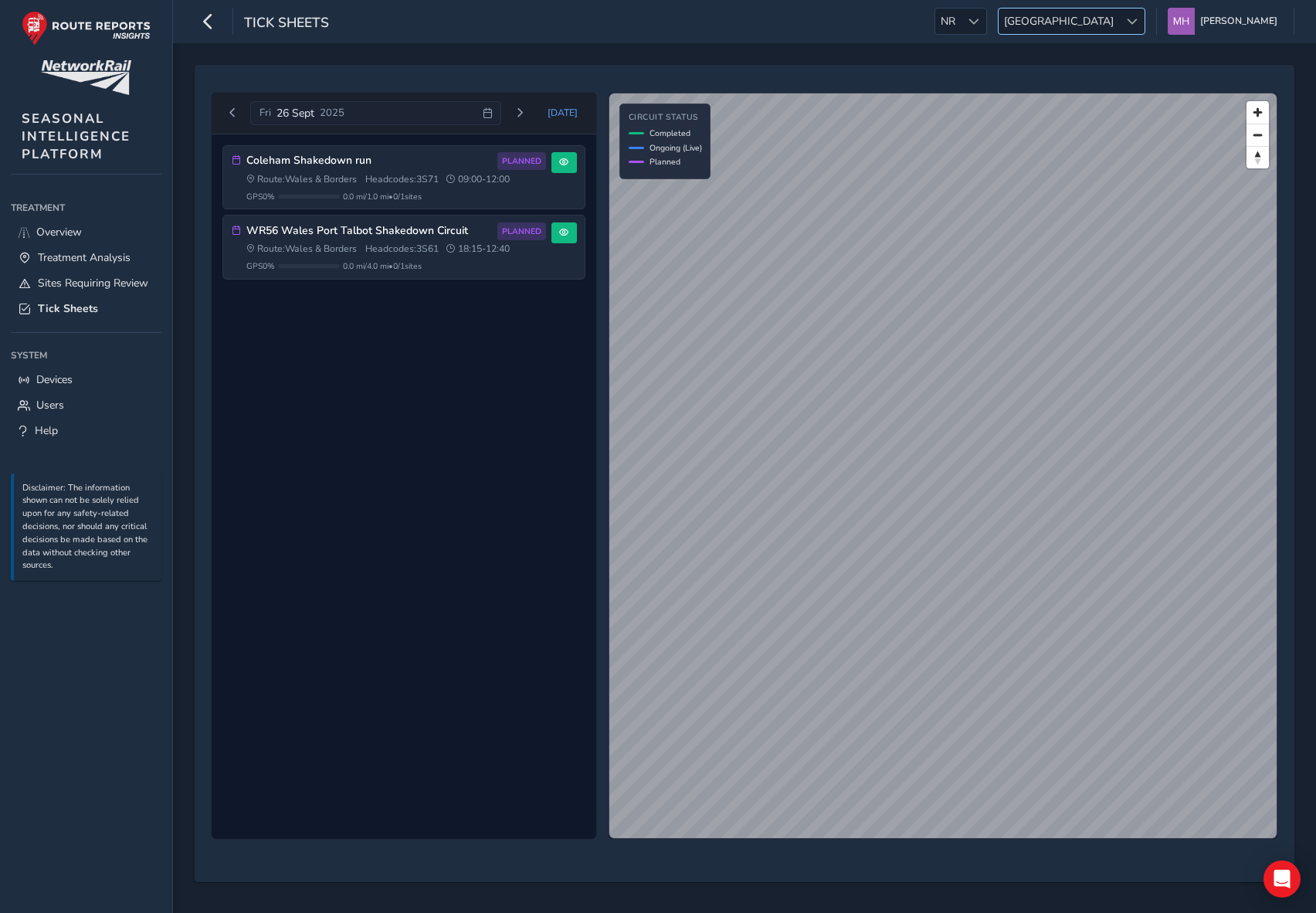
click at [1106, 9] on span "[GEOGRAPHIC_DATA]" at bounding box center [1059, 21] width 121 height 26
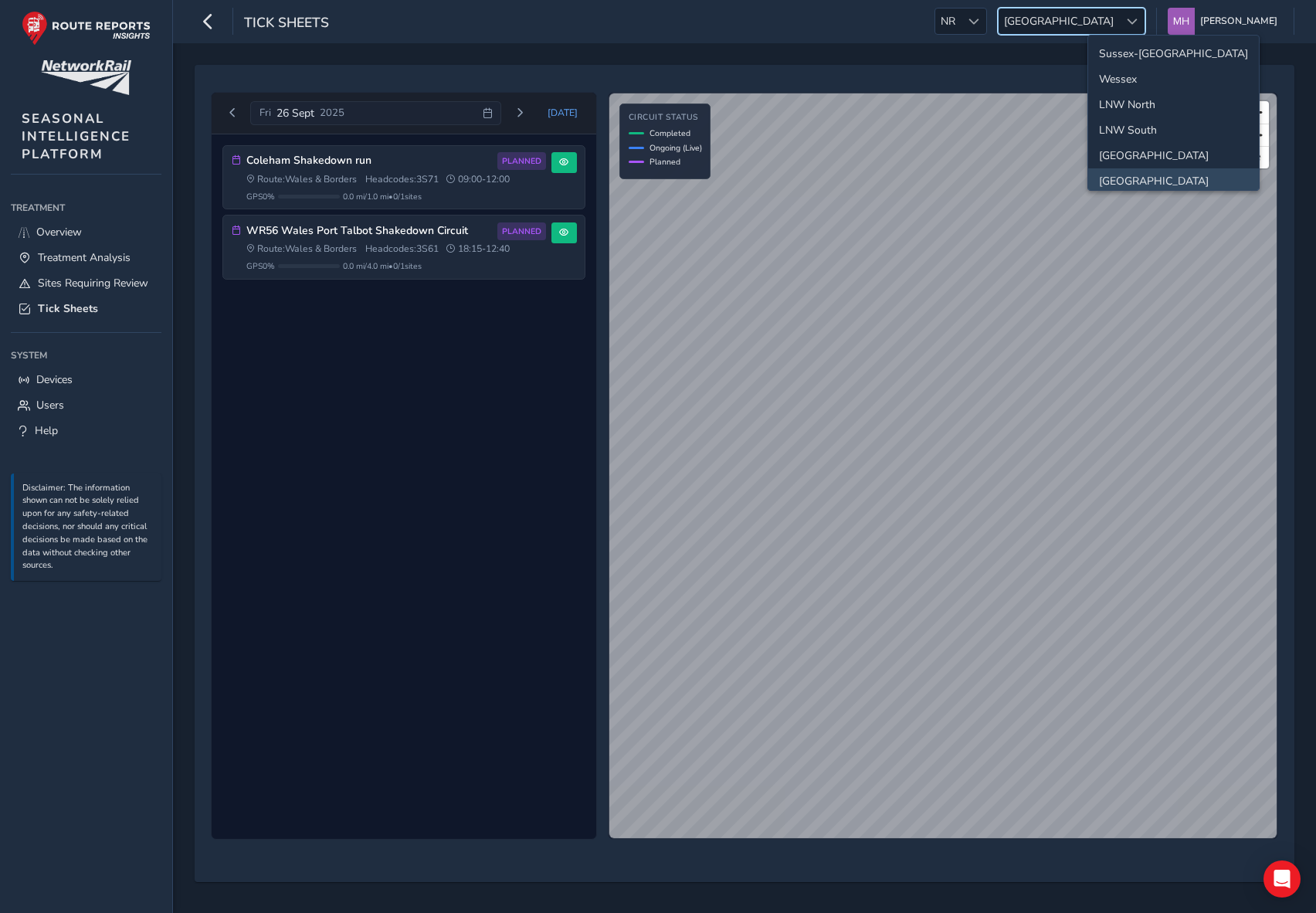
scroll to position [4, 0]
click at [1115, 42] on li "Sussex-[GEOGRAPHIC_DATA]" at bounding box center [1174, 50] width 171 height 26
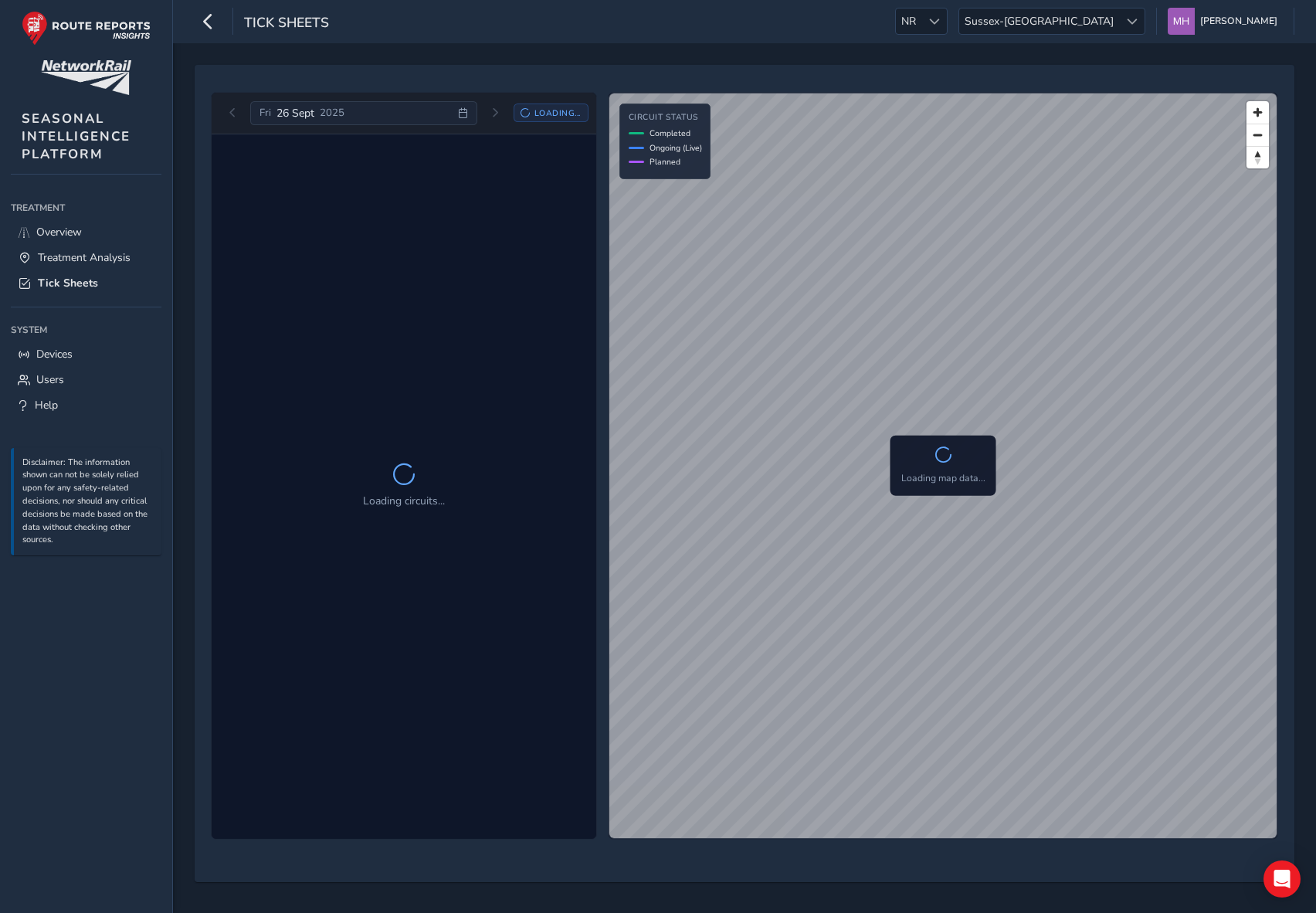
click at [396, 118] on div "[DATE]" at bounding box center [363, 114] width 226 height 25
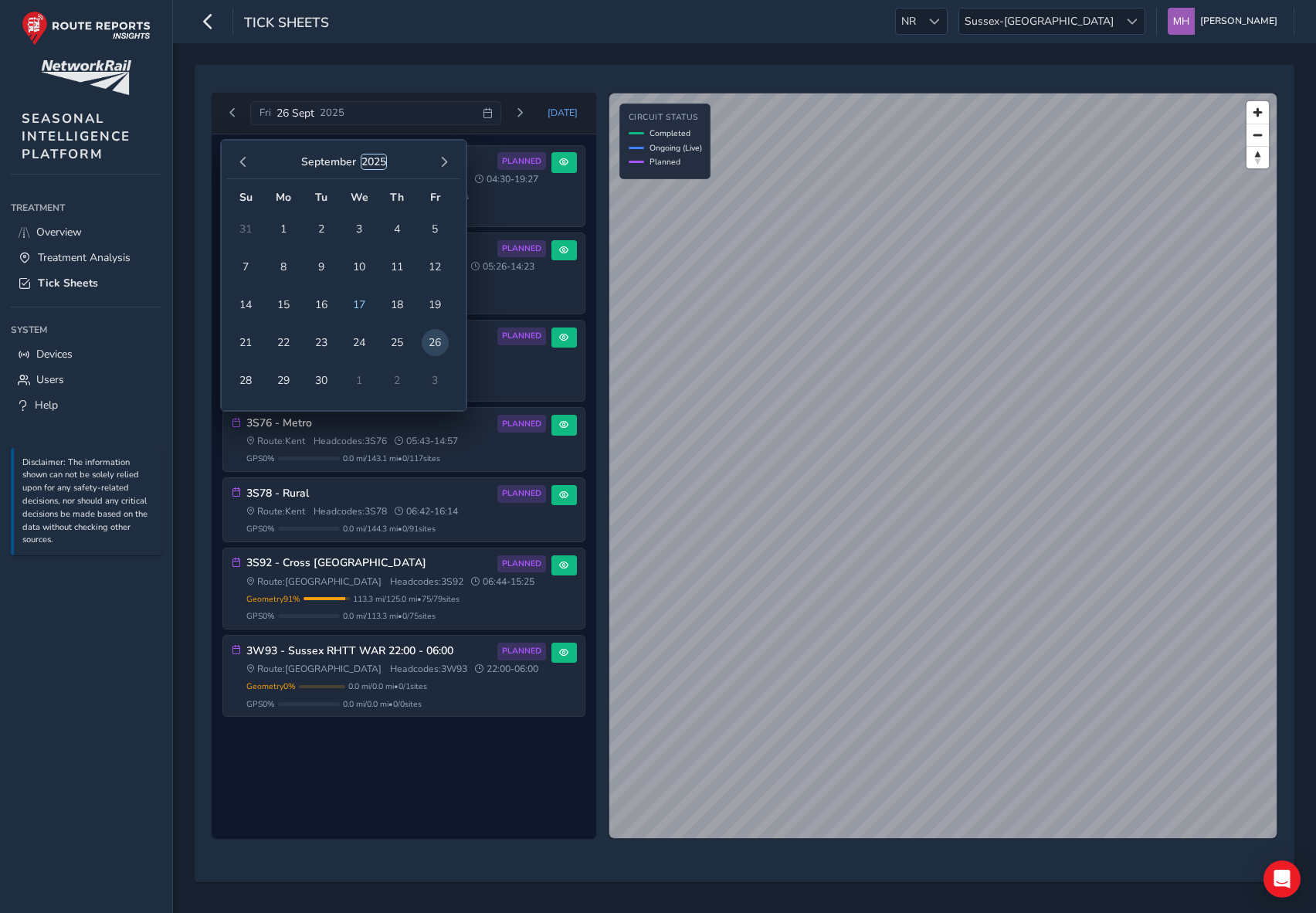
click at [379, 163] on button "2025" at bounding box center [374, 162] width 25 height 15
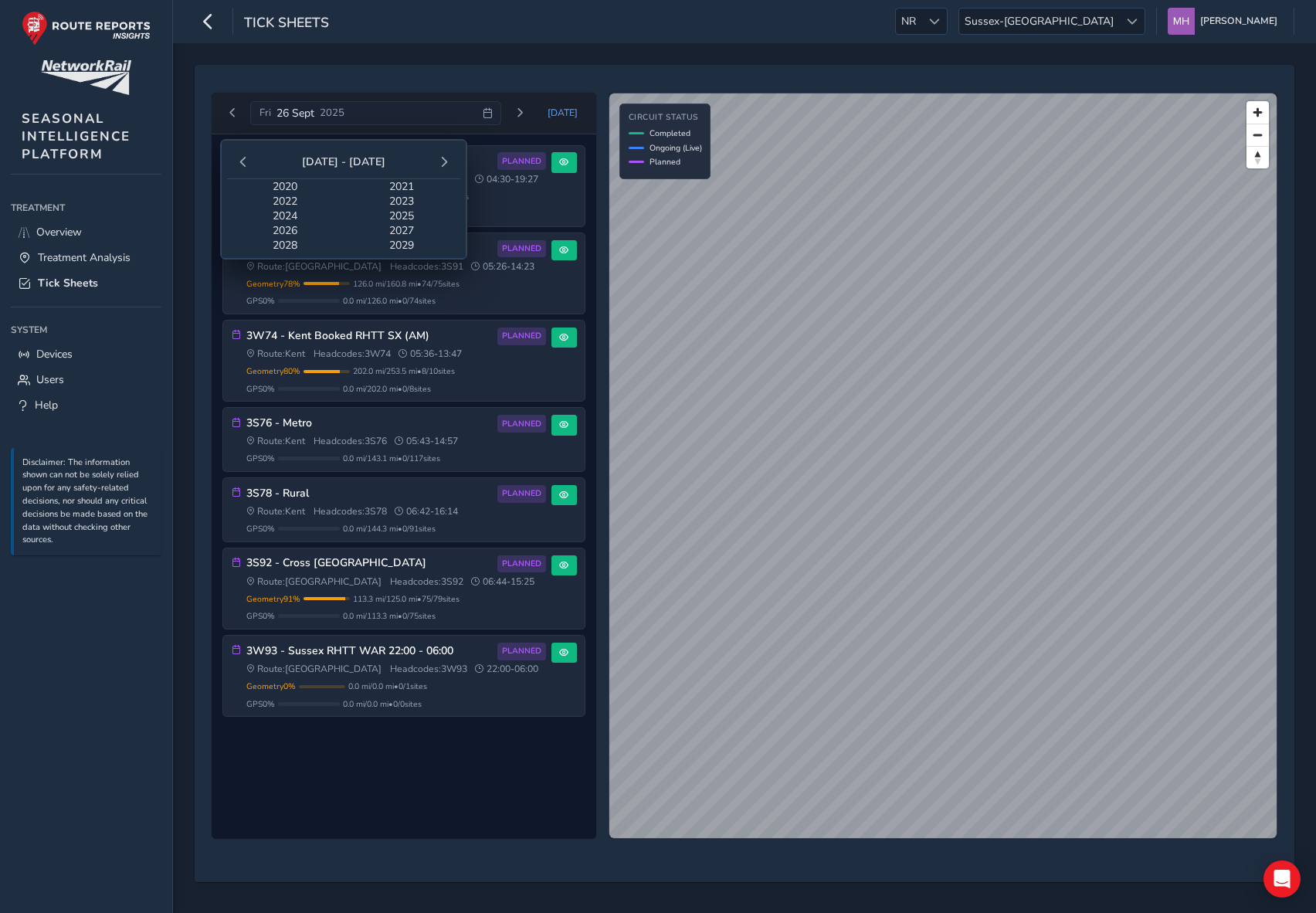
click at [293, 211] on span "2024" at bounding box center [285, 215] width 117 height 15
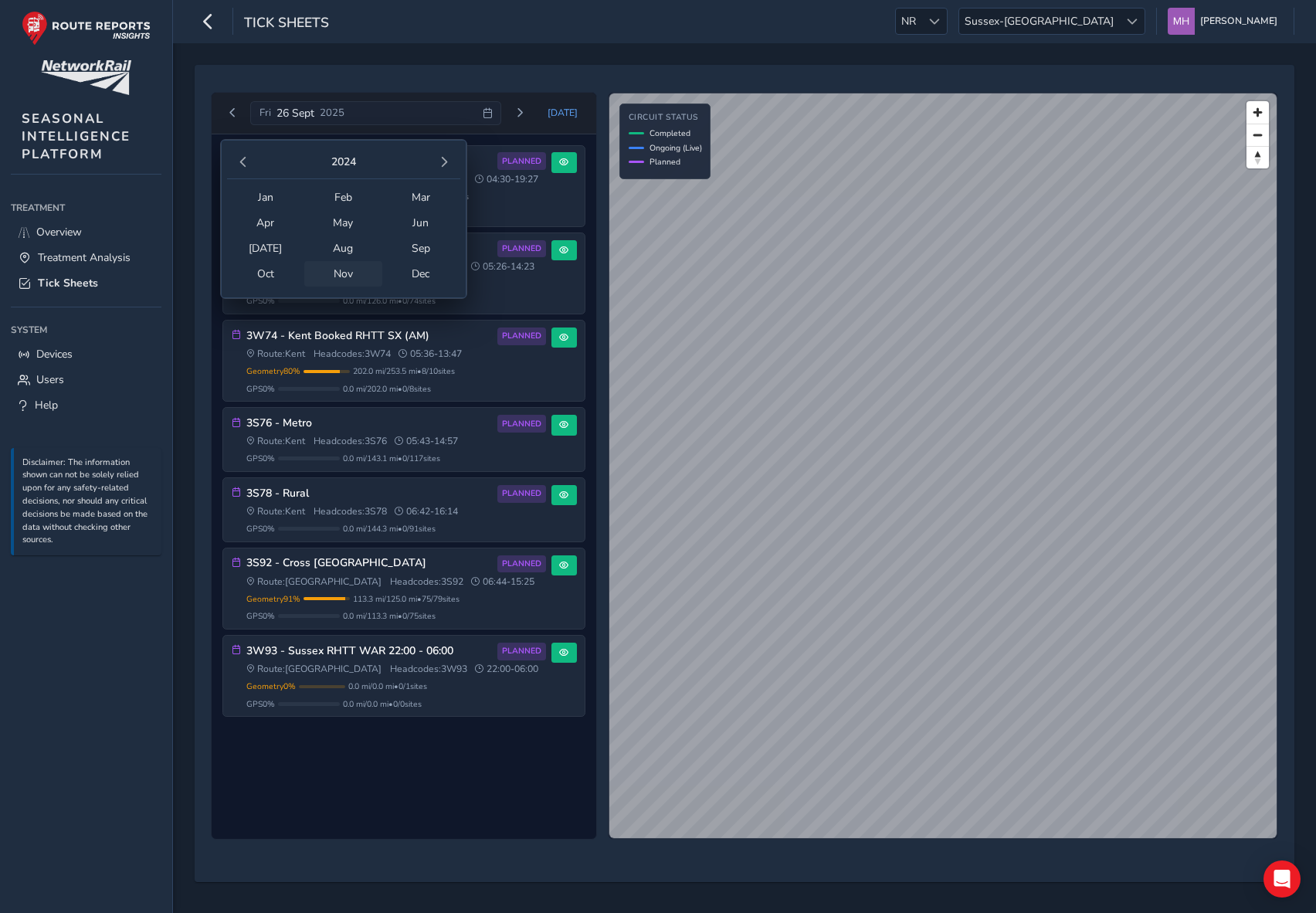
click at [346, 278] on span "Nov" at bounding box center [343, 273] width 78 height 26
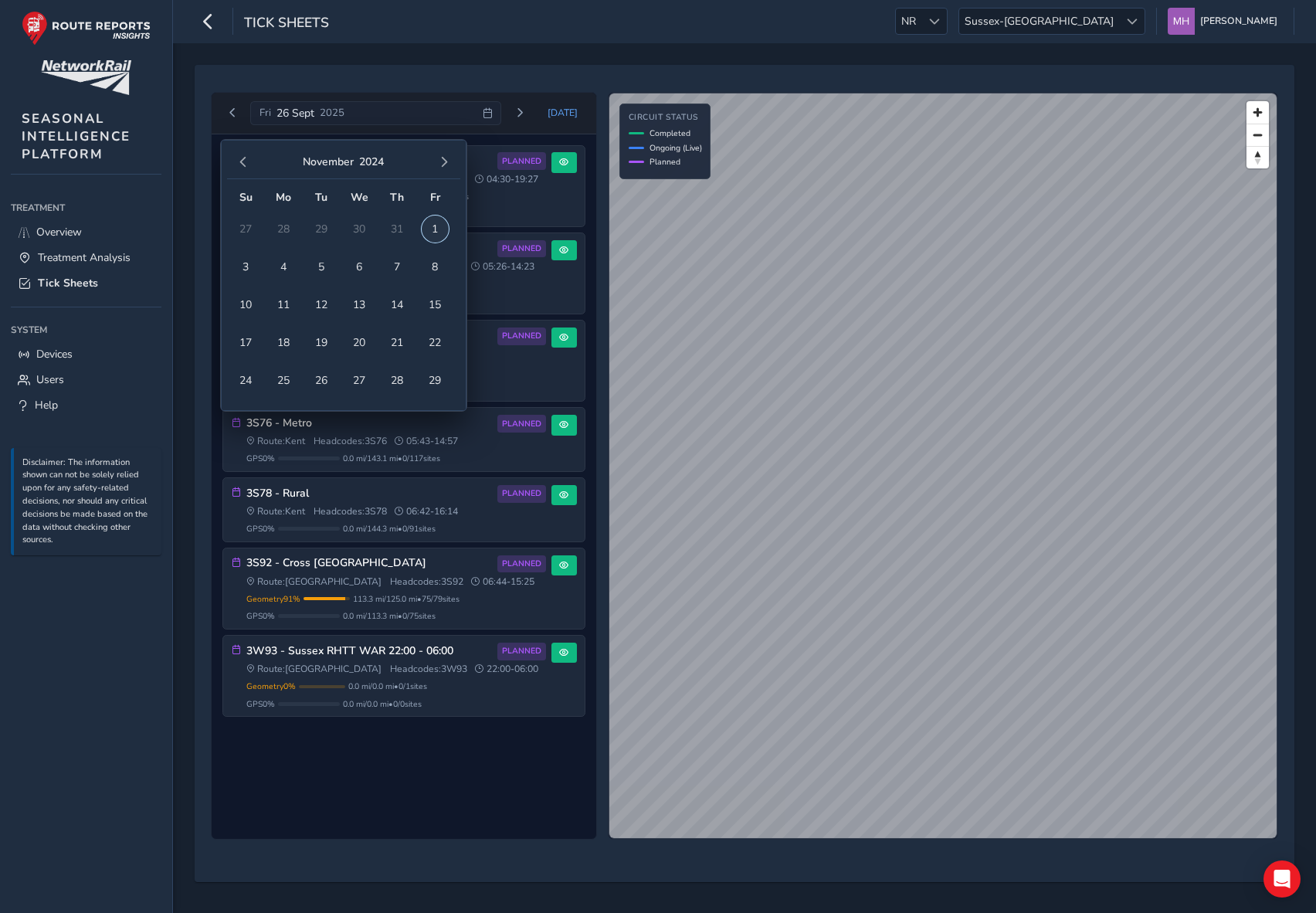
click at [437, 224] on span "1" at bounding box center [435, 228] width 27 height 27
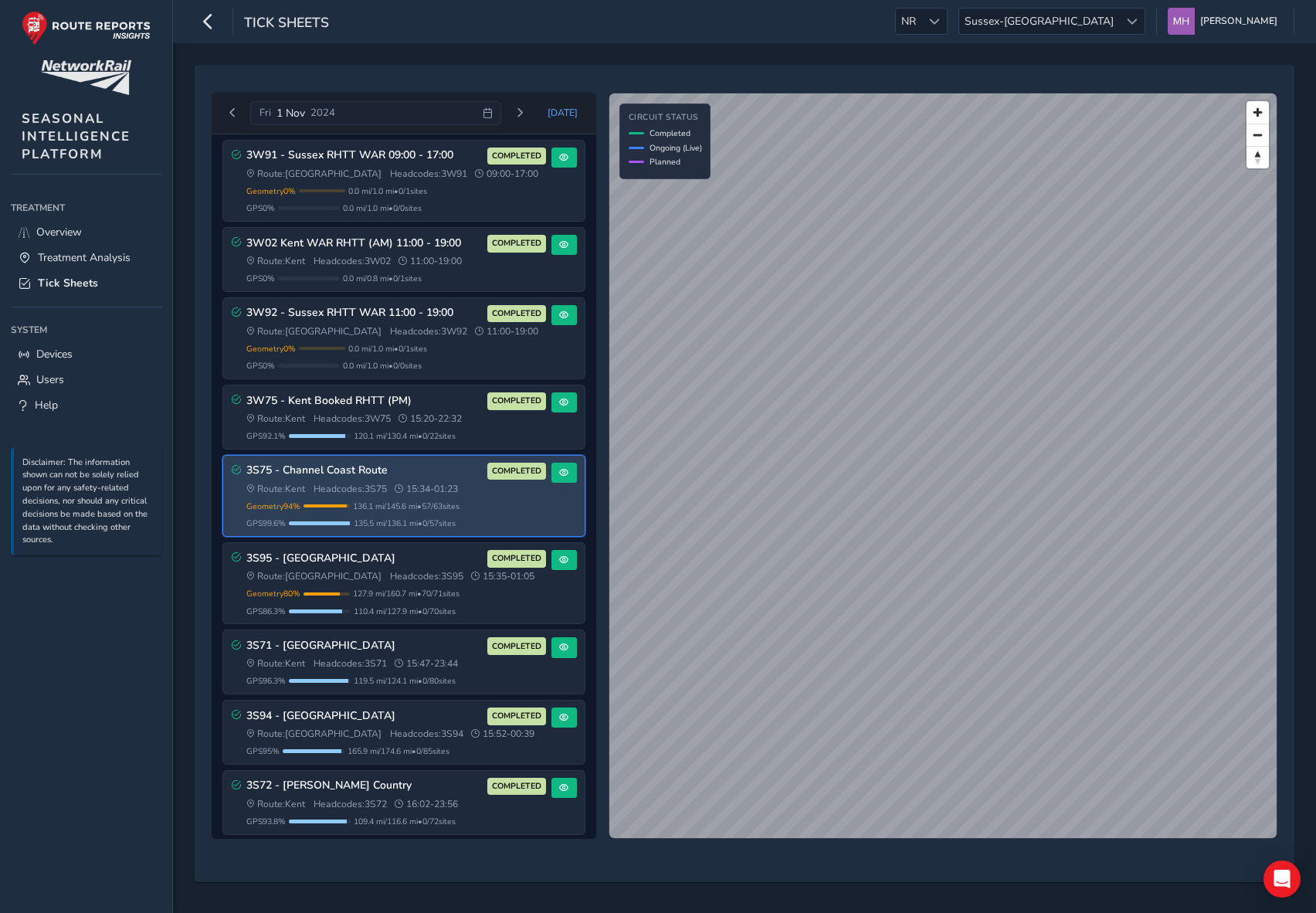
scroll to position [726, 0]
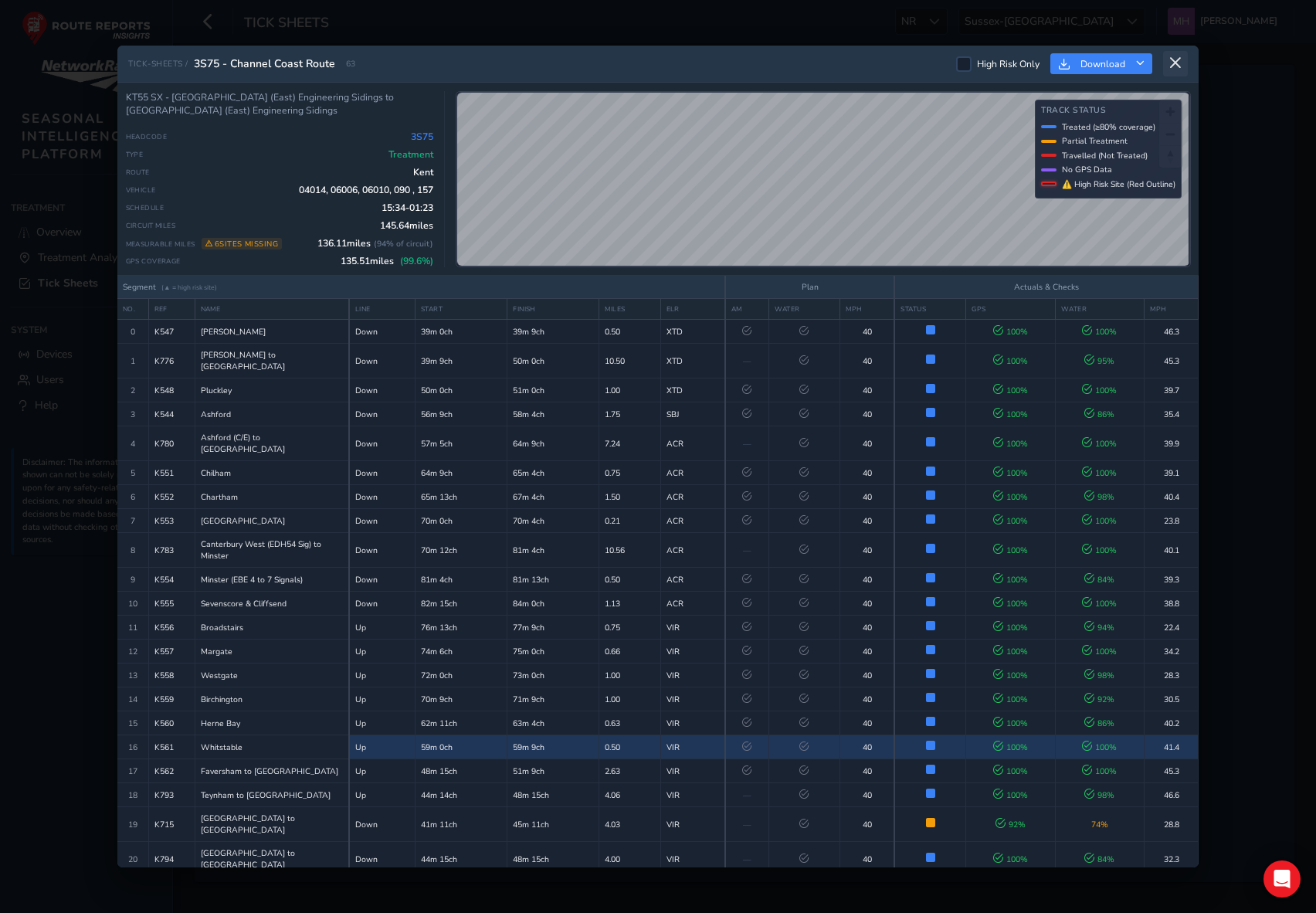
click at [1152, 69] on icon at bounding box center [1176, 63] width 14 height 14
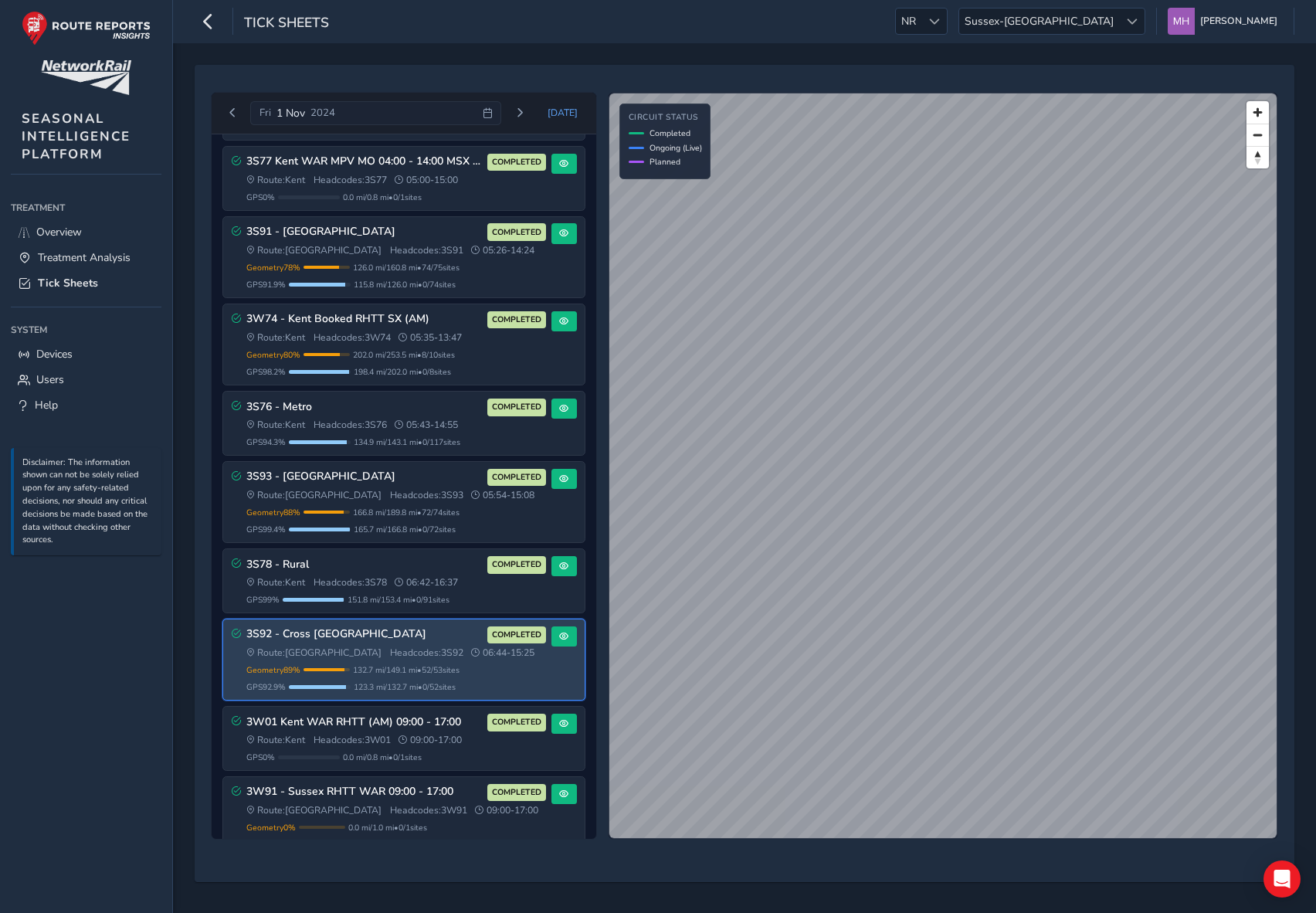
scroll to position [90, 0]
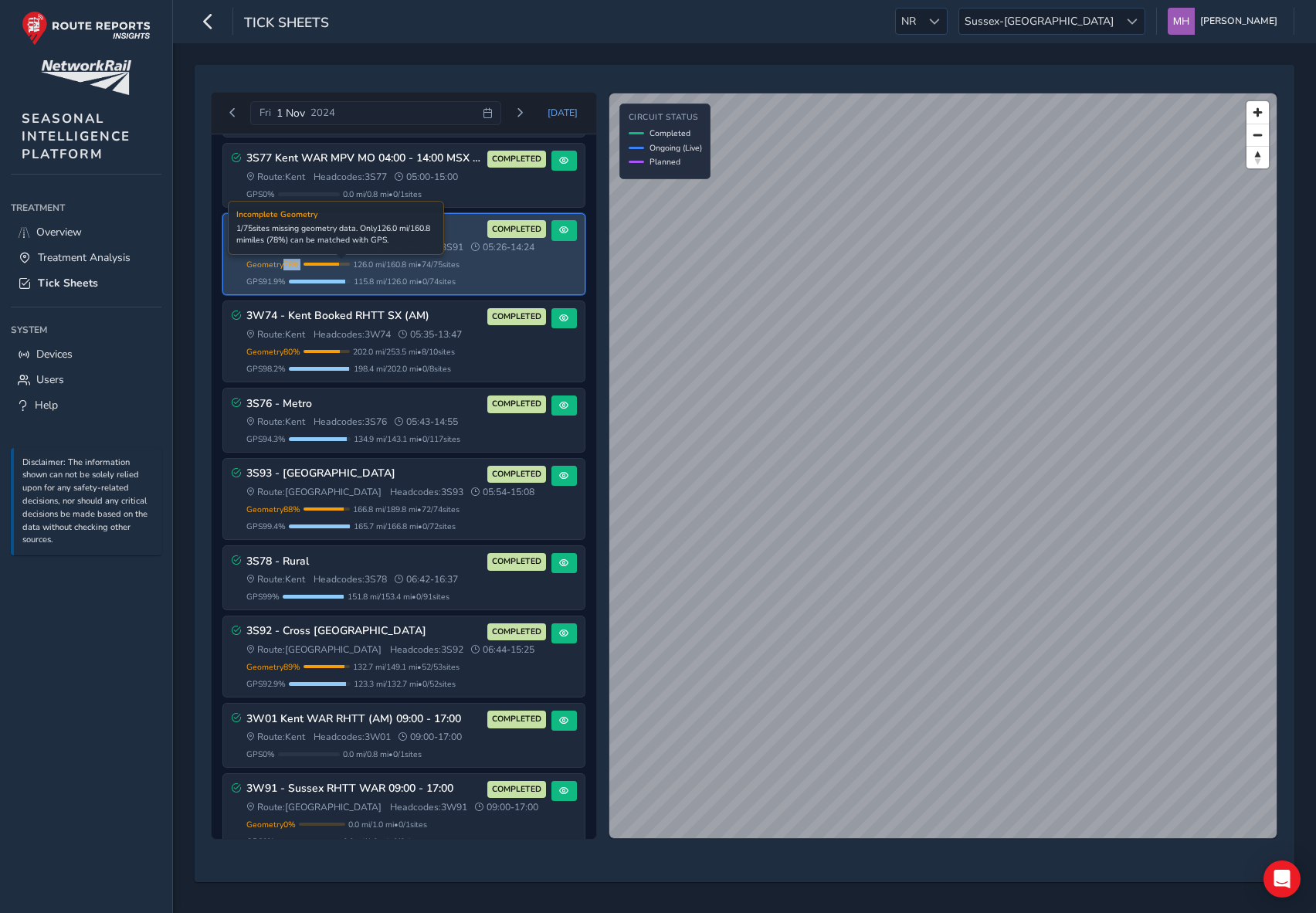
drag, startPoint x: 284, startPoint y: 265, endPoint x: 300, endPoint y: 265, distance: 16.0
click at [300, 265] on span "Geometry 78 %" at bounding box center [273, 264] width 54 height 12
click at [301, 265] on div "Geometry 78 % Incomplete Geometry 1 / 75 sites missing geometry data. Only 126.…" at bounding box center [396, 264] width 300 height 12
drag, startPoint x: 247, startPoint y: 283, endPoint x: 369, endPoint y: 282, distance: 122.0
click at [369, 282] on div "GPS 91.9 % 115.8 mi / 126.0 mi • 0 / 74 sites" at bounding box center [396, 281] width 300 height 12
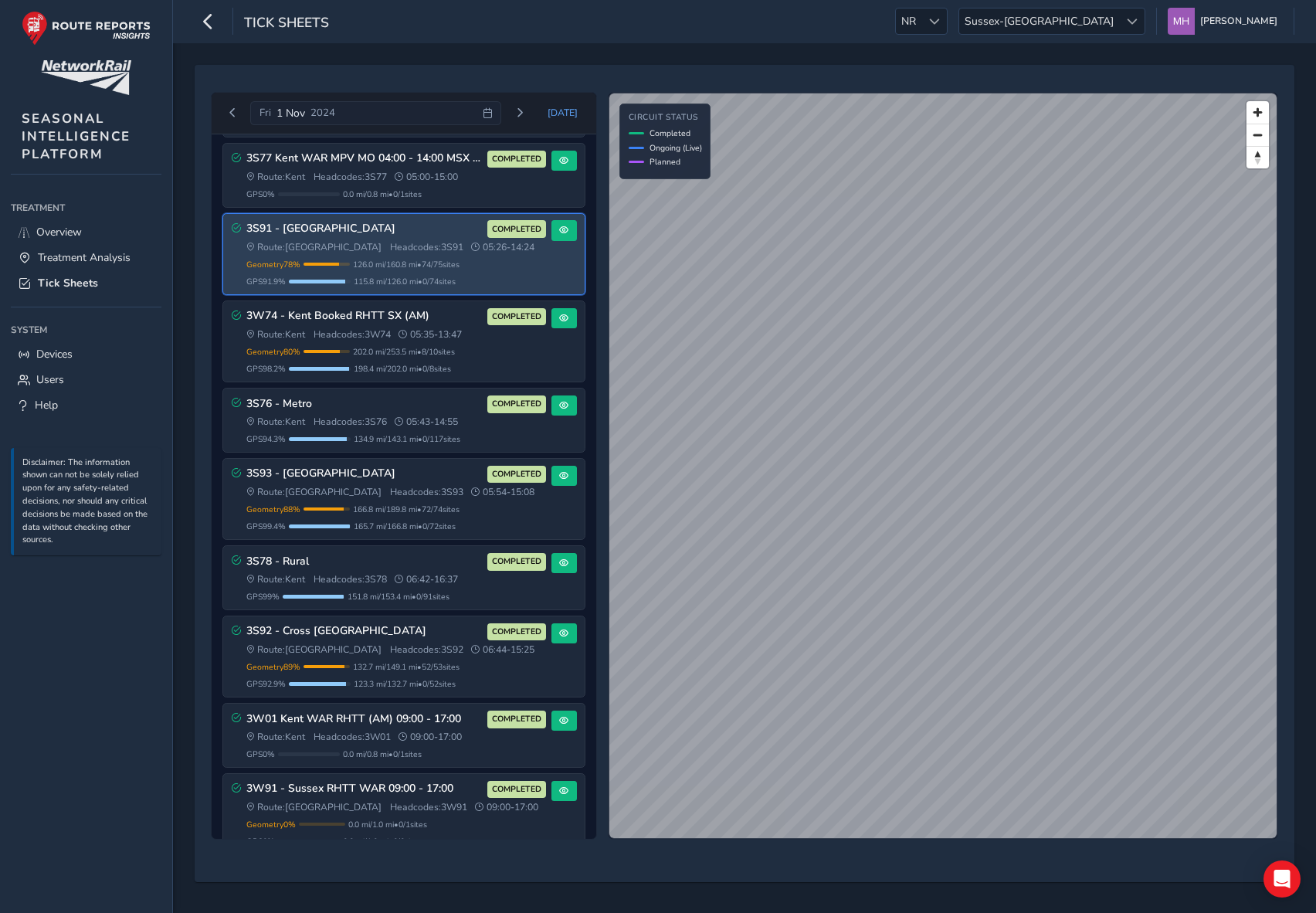
click at [392, 282] on span "115.8 mi / 126.0 mi • 0 / 74 sites" at bounding box center [405, 281] width 102 height 12
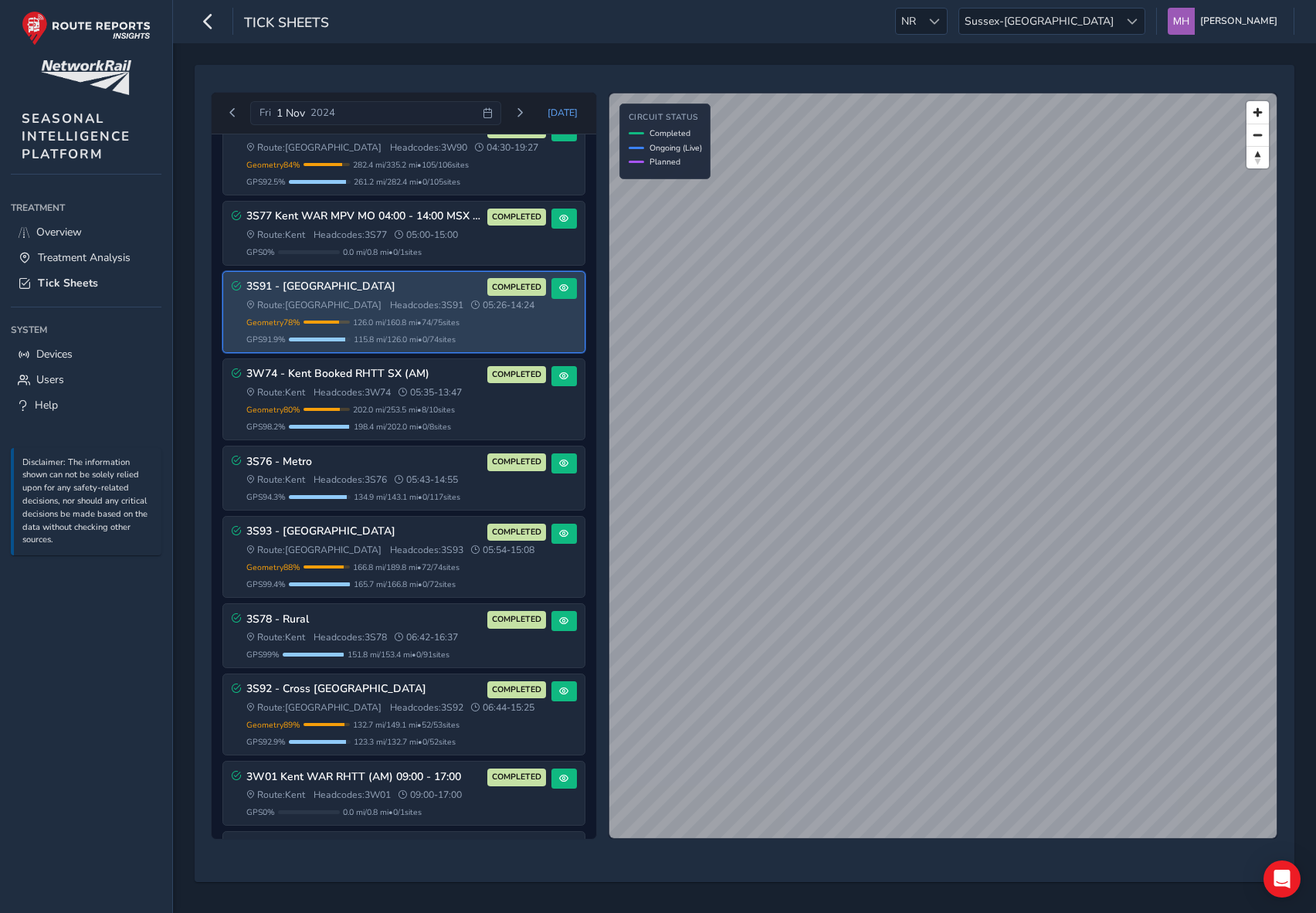
scroll to position [0, 0]
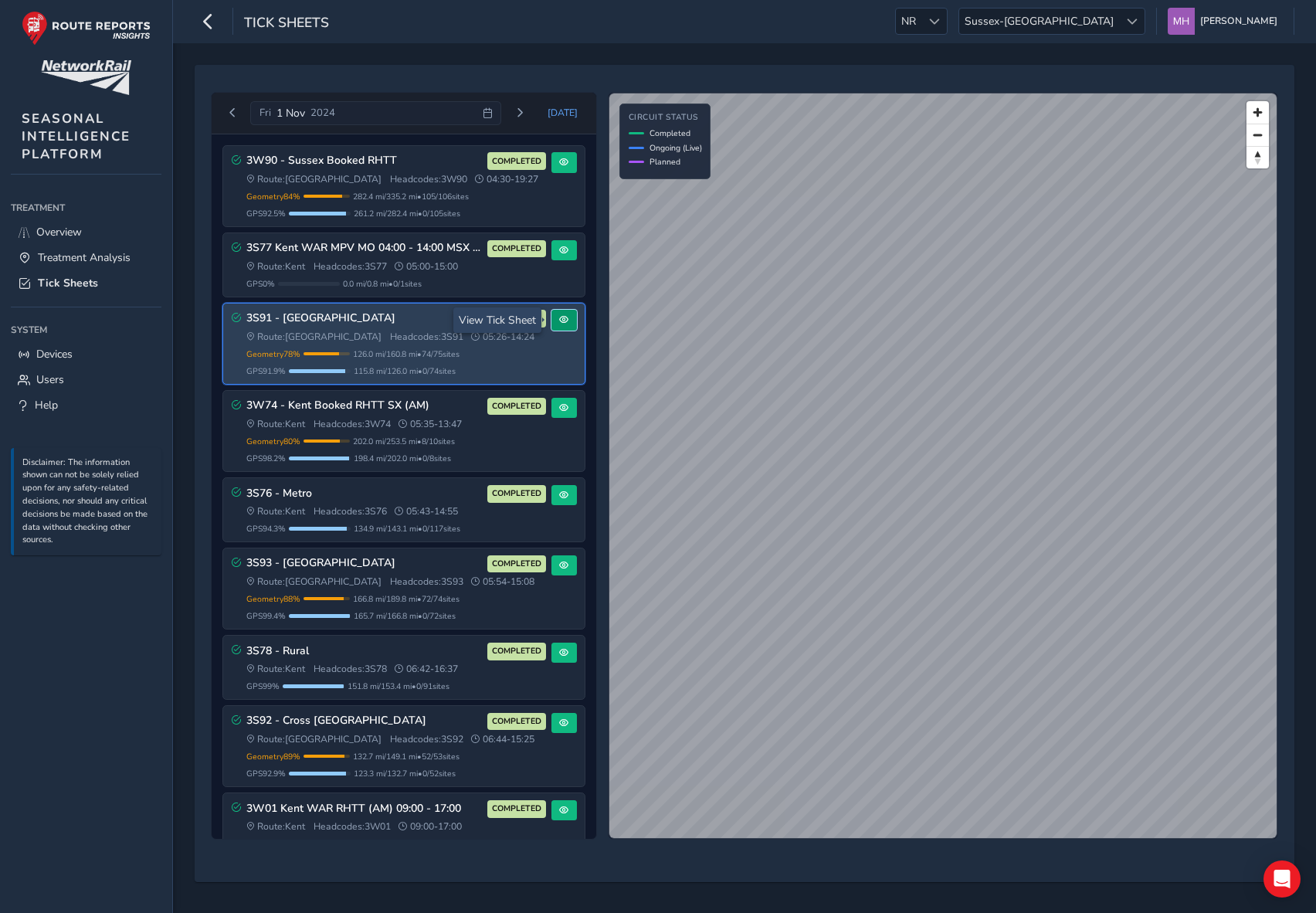
click at [559, 320] on span at bounding box center [564, 320] width 9 height 9
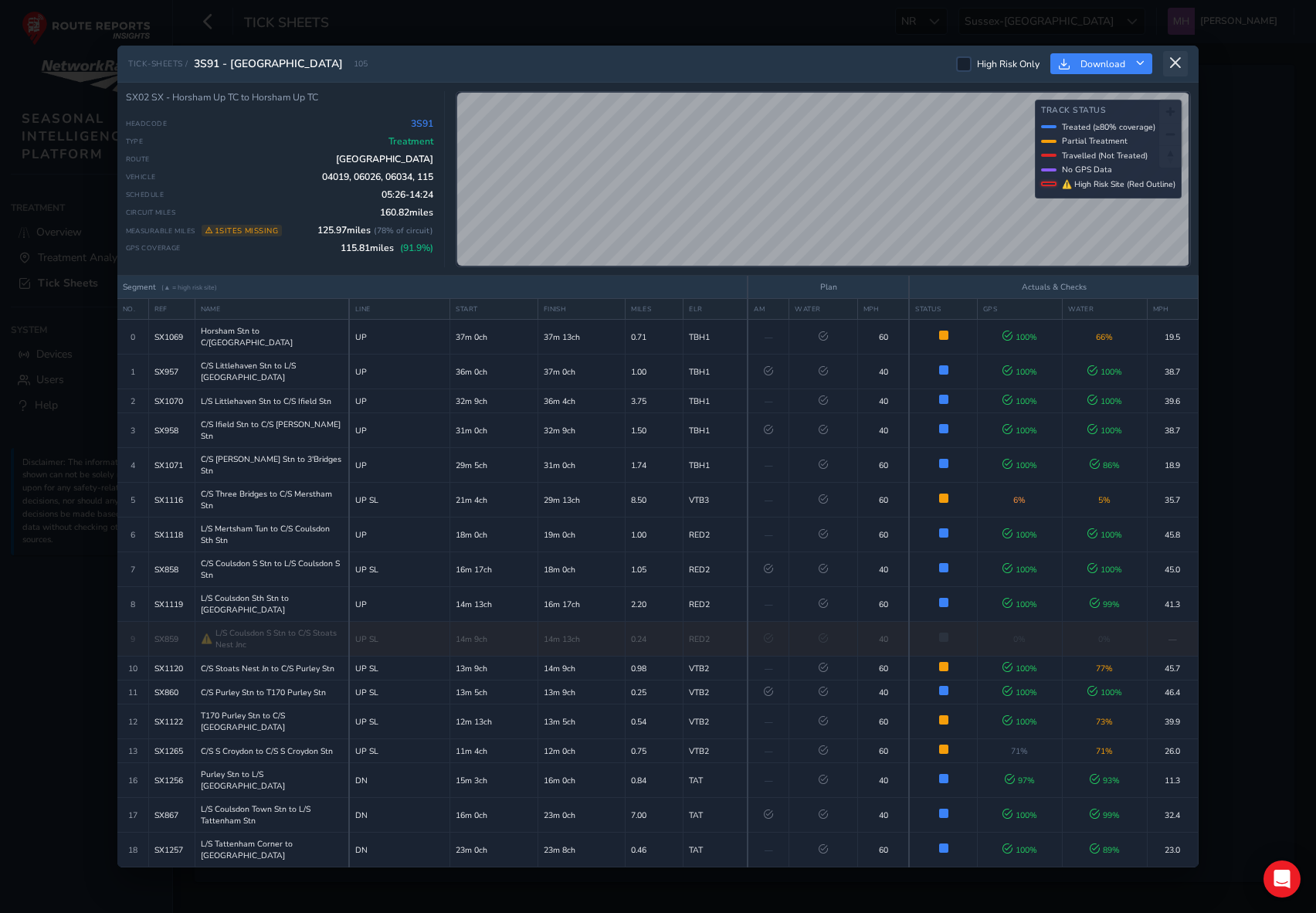
click at [1152, 67] on icon at bounding box center [1176, 63] width 14 height 14
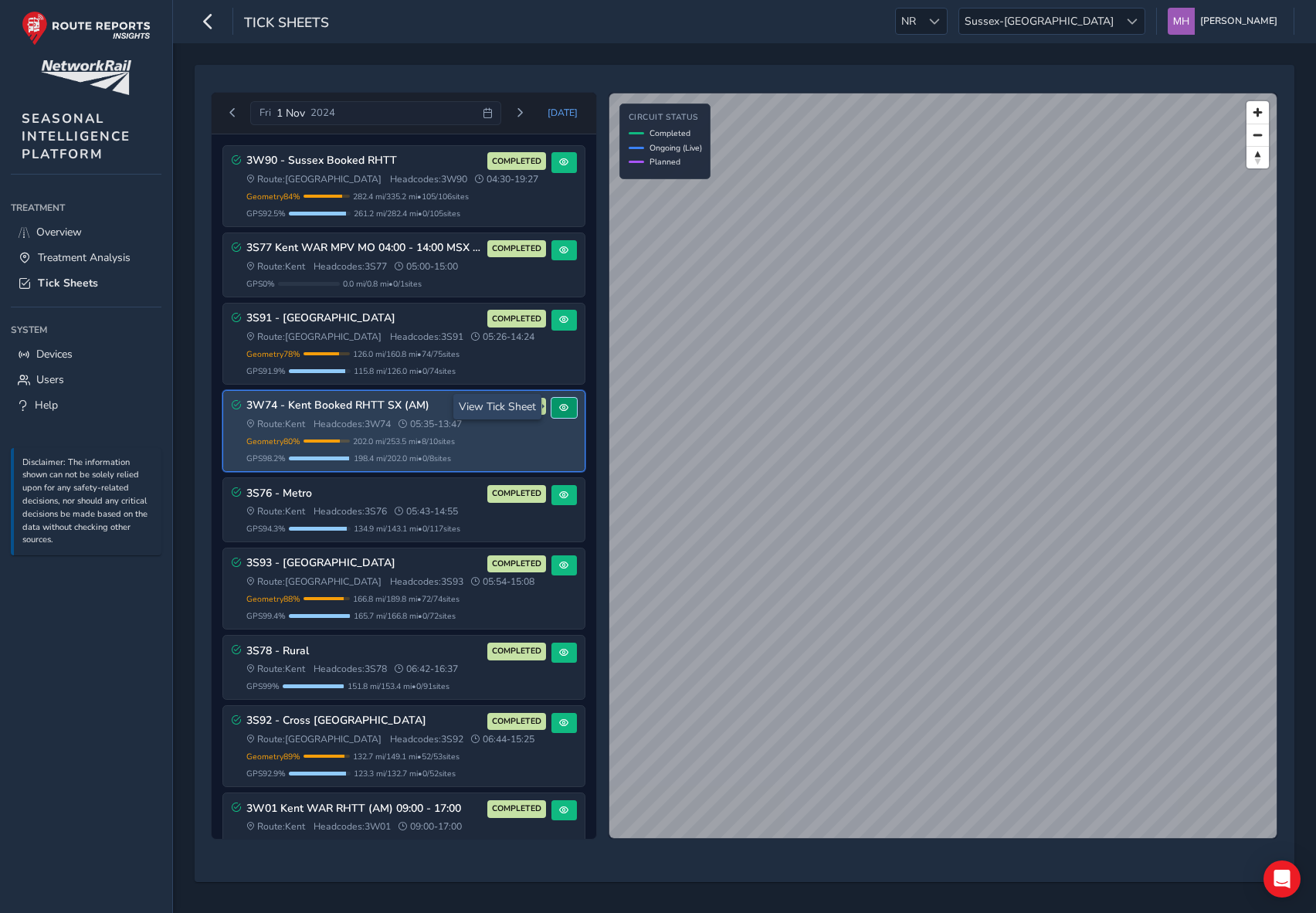
click at [559, 407] on span at bounding box center [564, 408] width 9 height 9
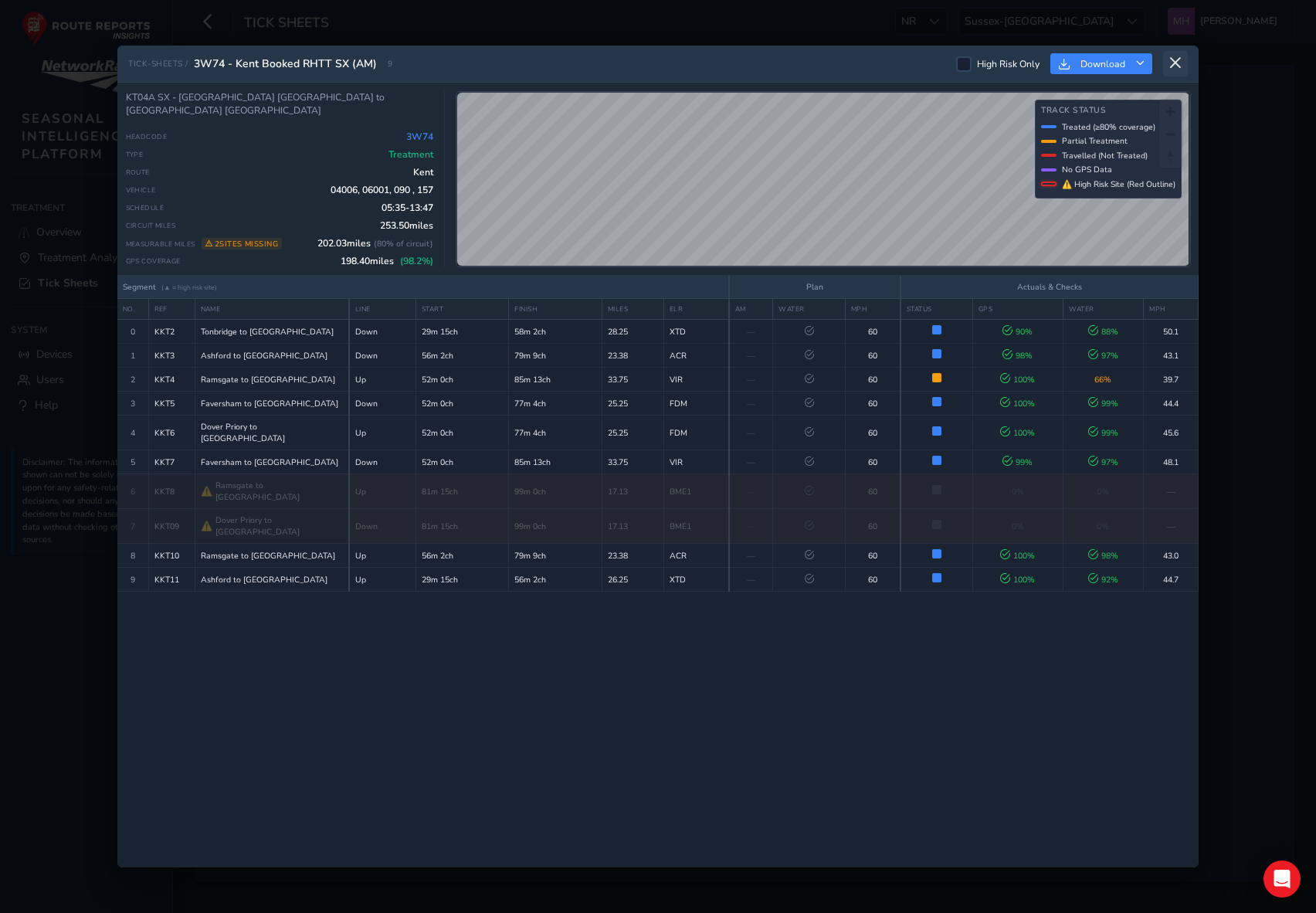
click at [1152, 63] on icon at bounding box center [1176, 63] width 14 height 14
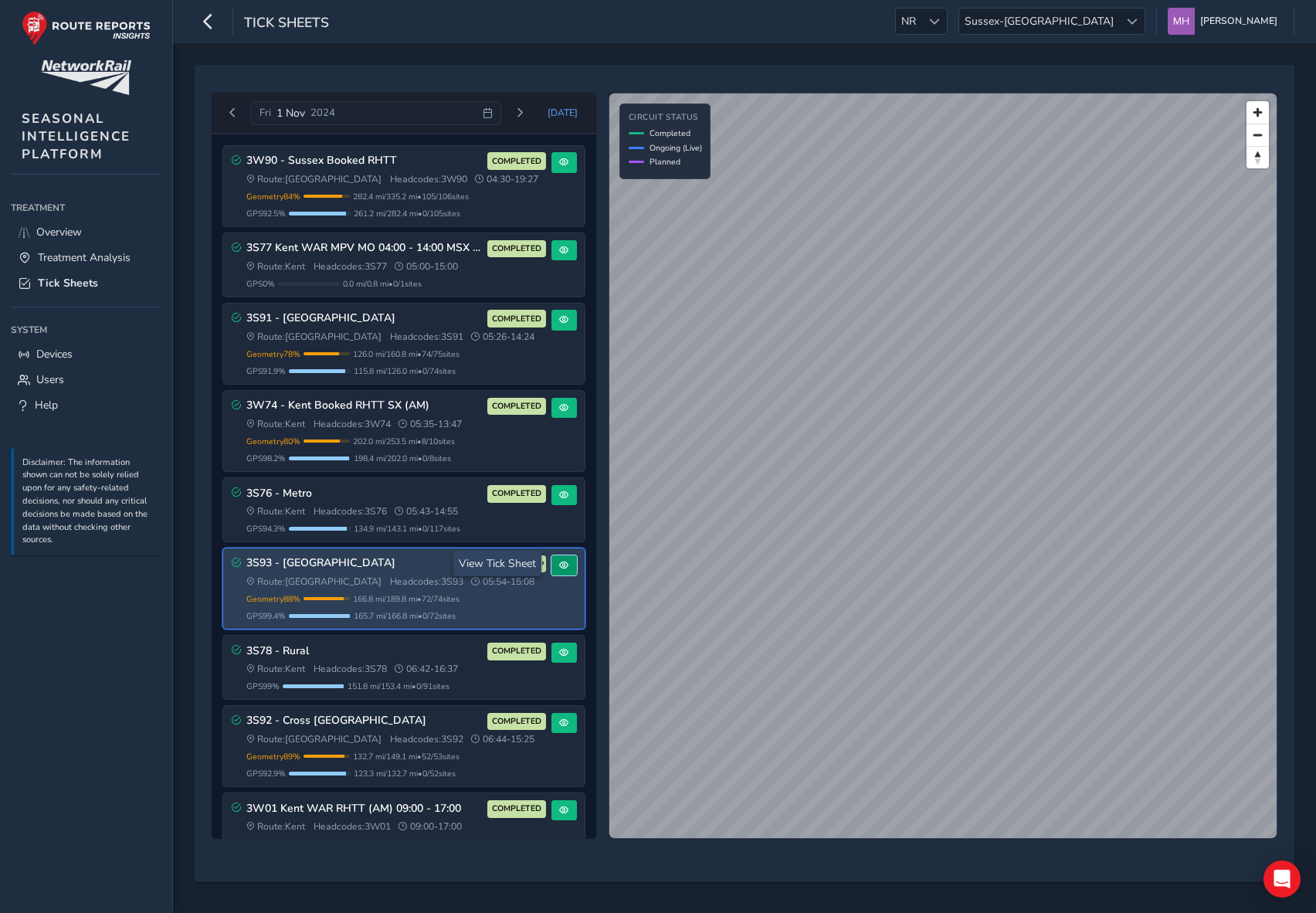
click at [561, 561] on span at bounding box center [564, 565] width 9 height 9
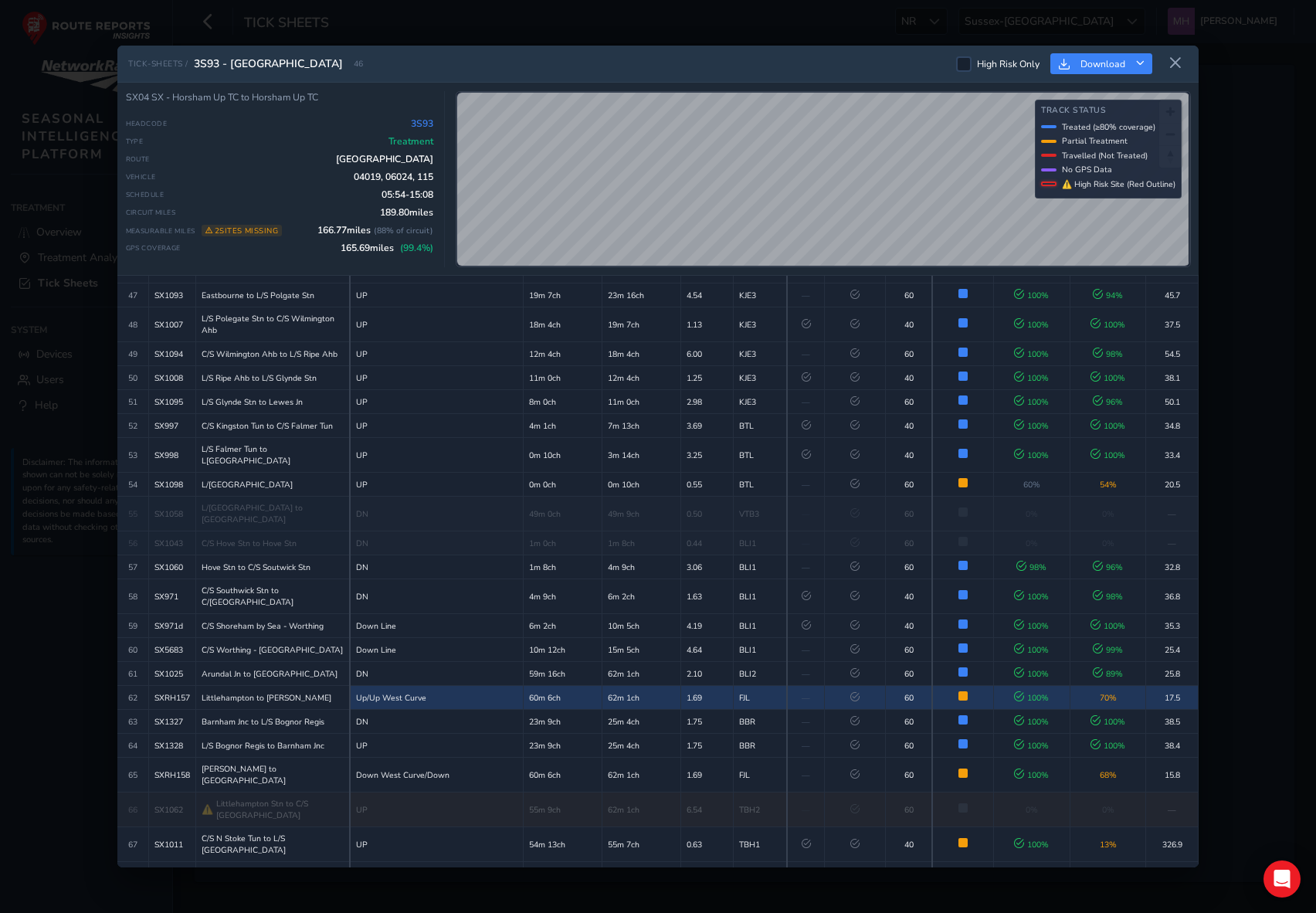
scroll to position [1573, 0]
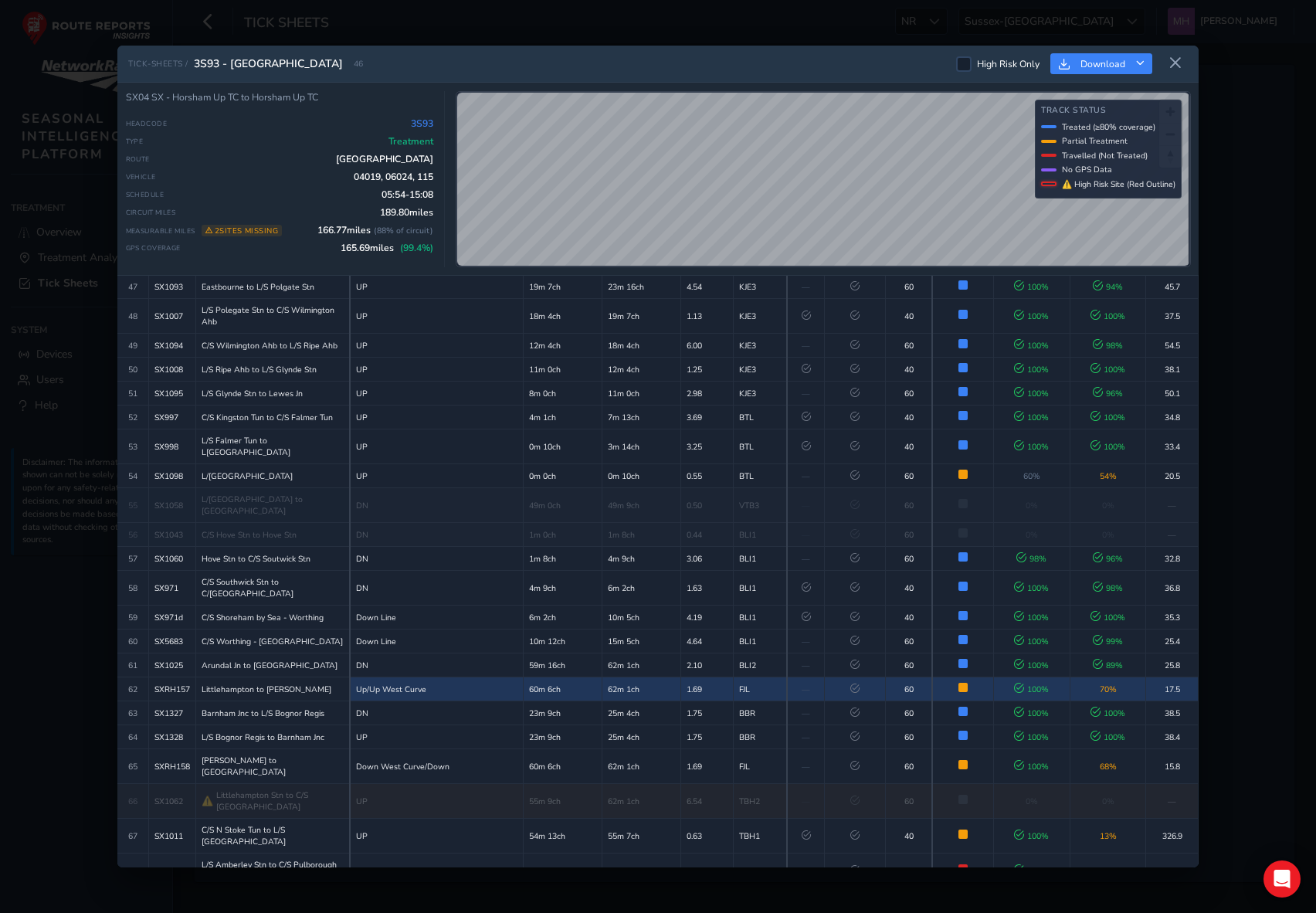
click at [709, 678] on td "1.69" at bounding box center [708, 689] width 53 height 24
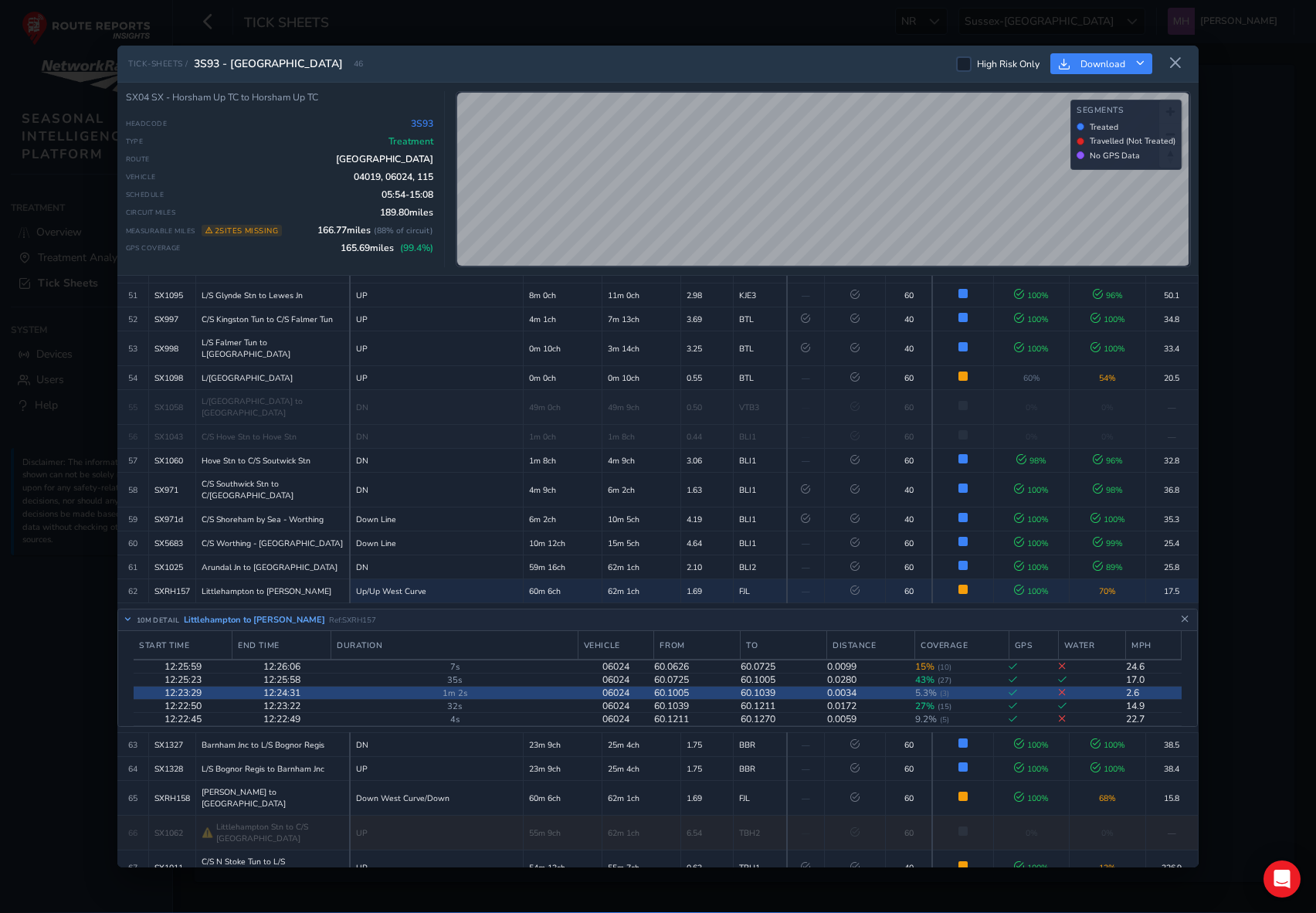
scroll to position [1673, 0]
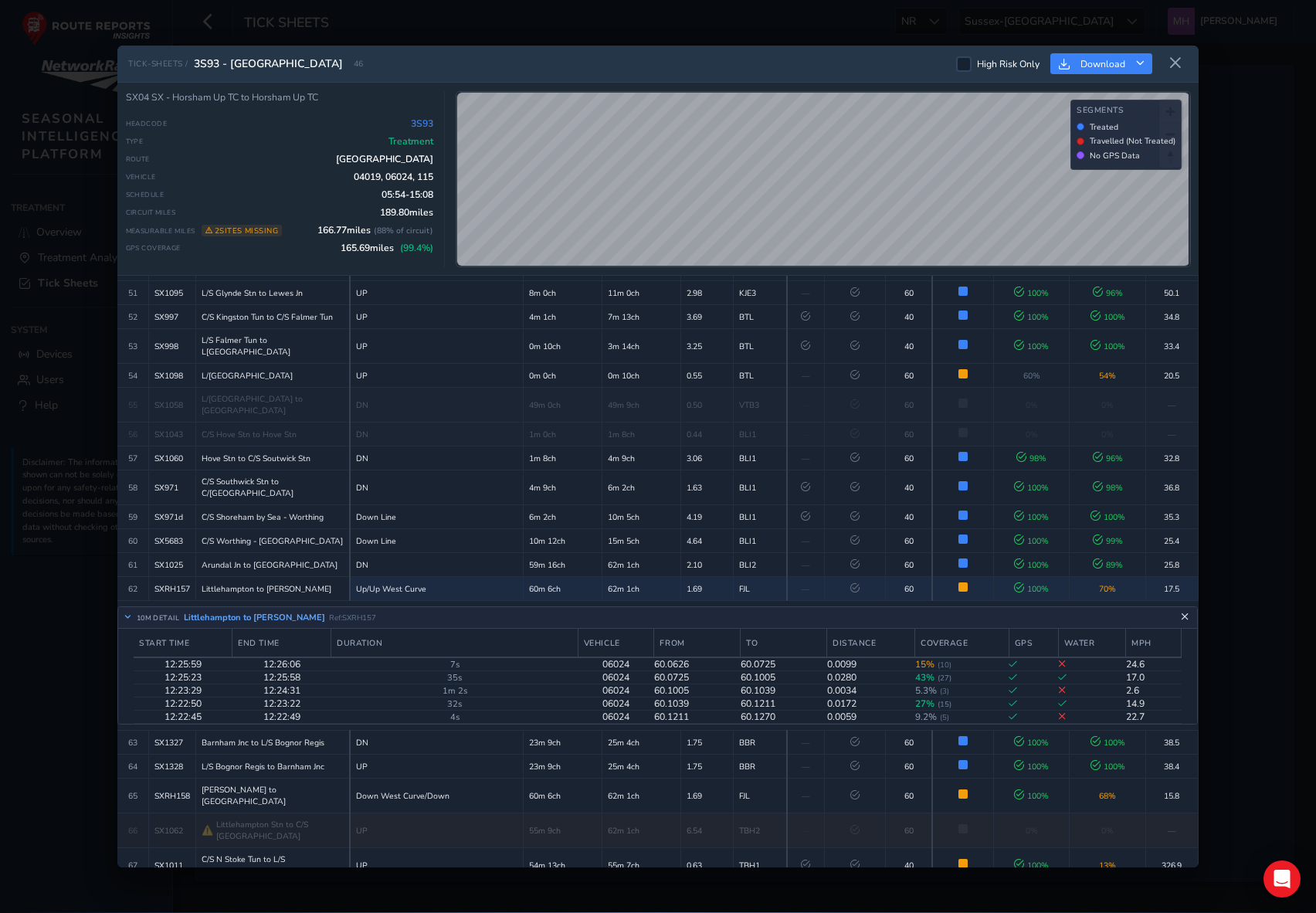
click at [1152, 613] on icon "Close detail view" at bounding box center [1185, 617] width 9 height 9
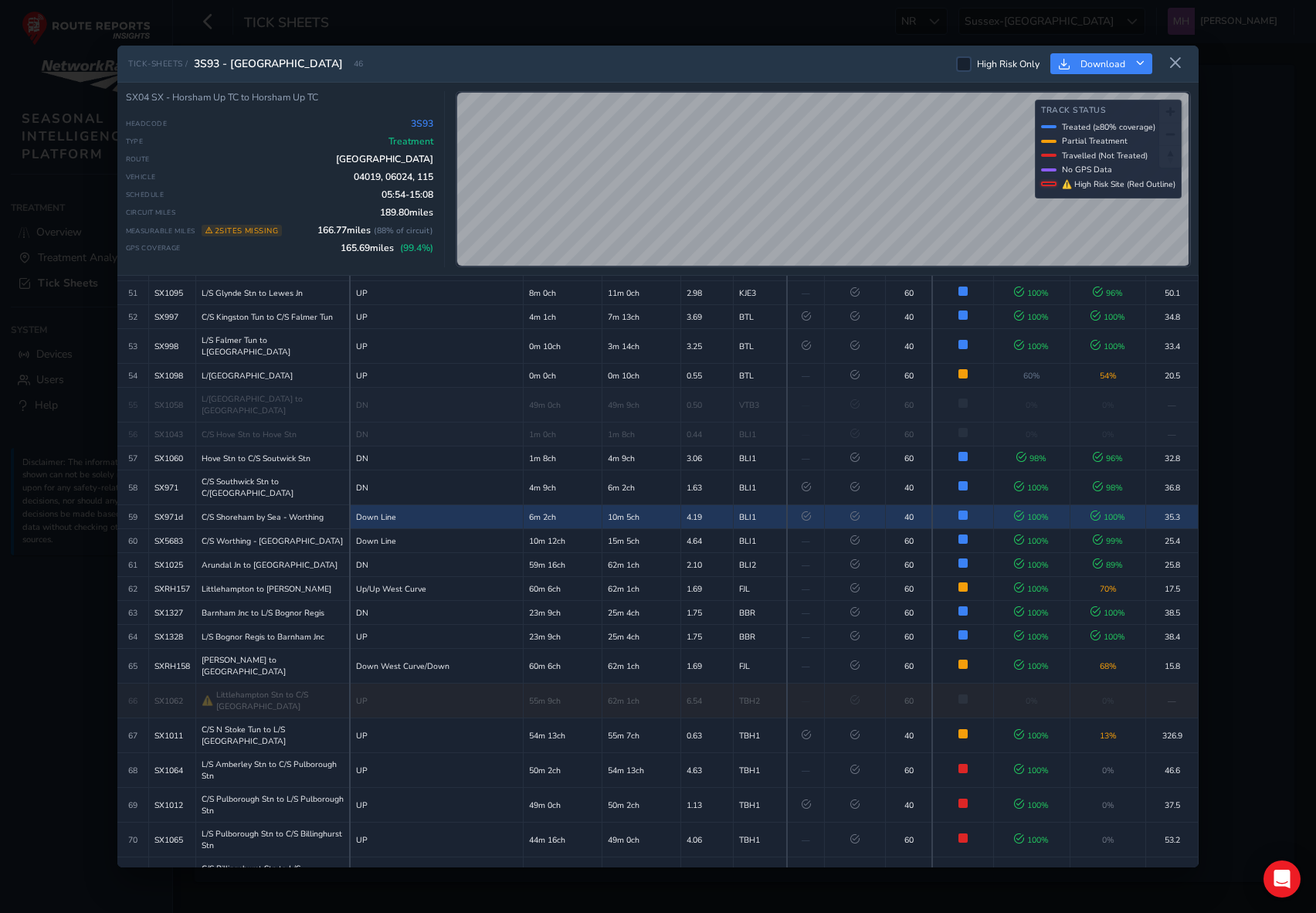
scroll to position [1573, 0]
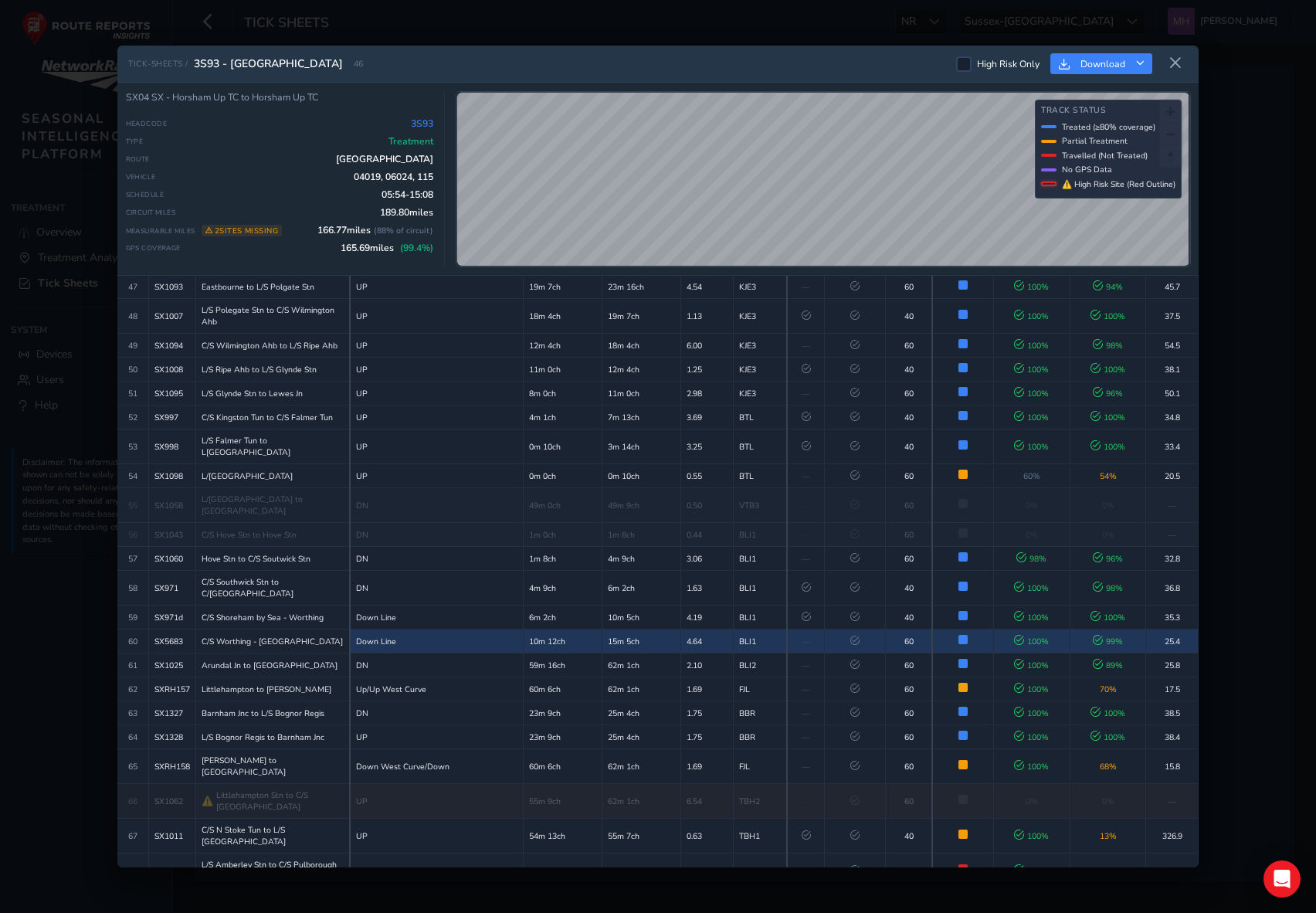
click at [708, 630] on td "4.64" at bounding box center [708, 641] width 53 height 24
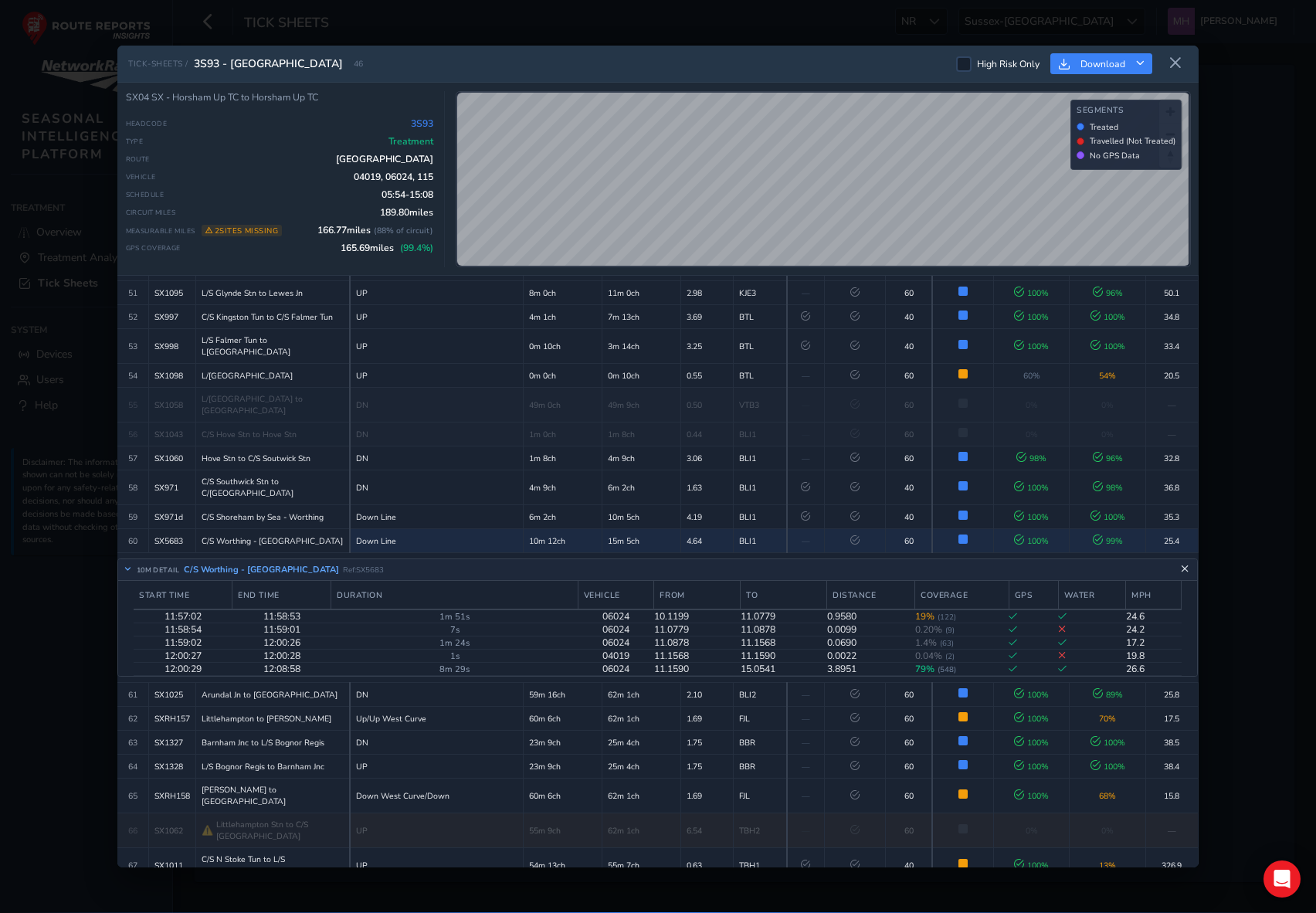
click at [1152, 565] on icon "Close detail view" at bounding box center [1185, 569] width 9 height 9
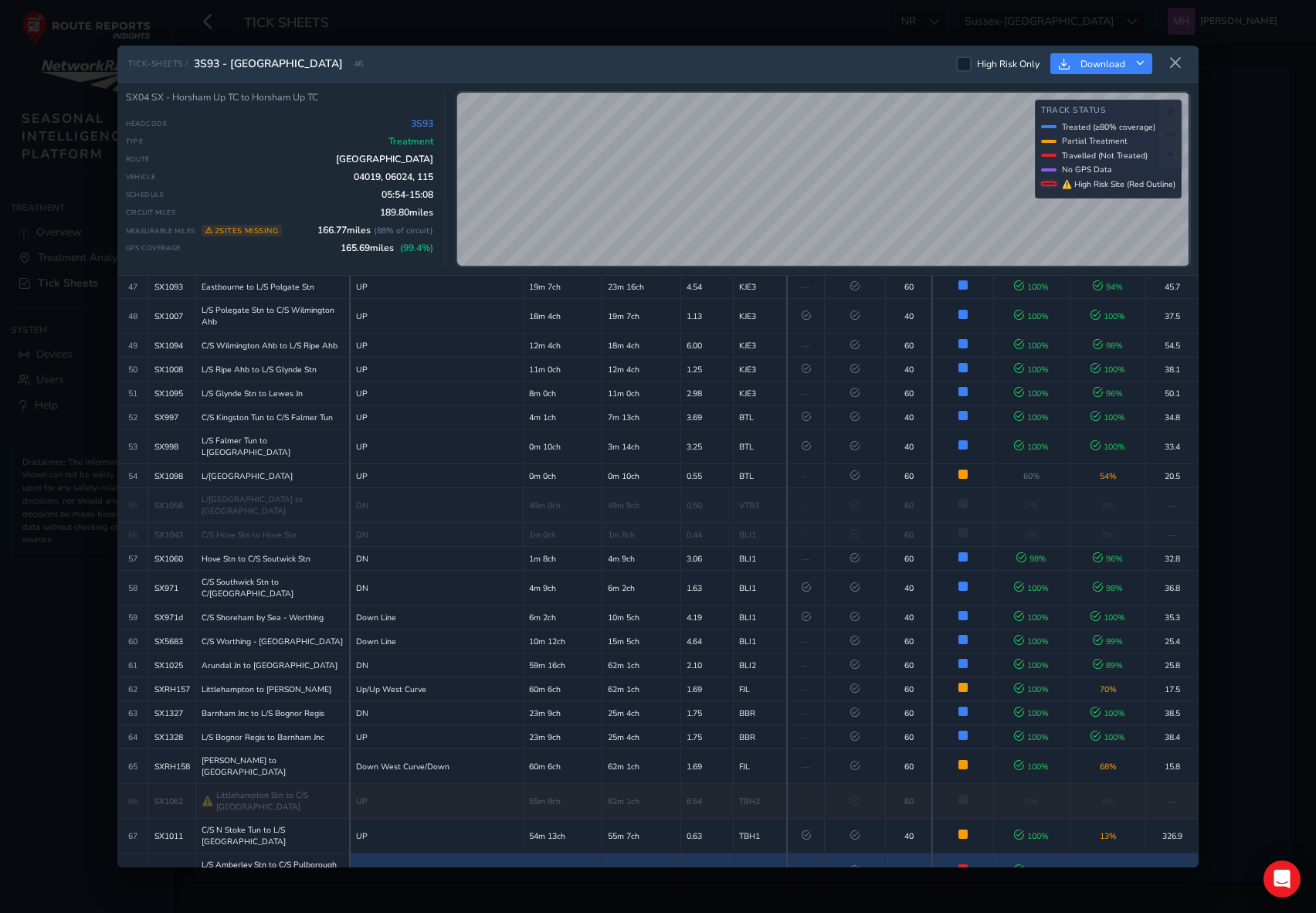
click at [825, 854] on td at bounding box center [855, 871] width 61 height 35
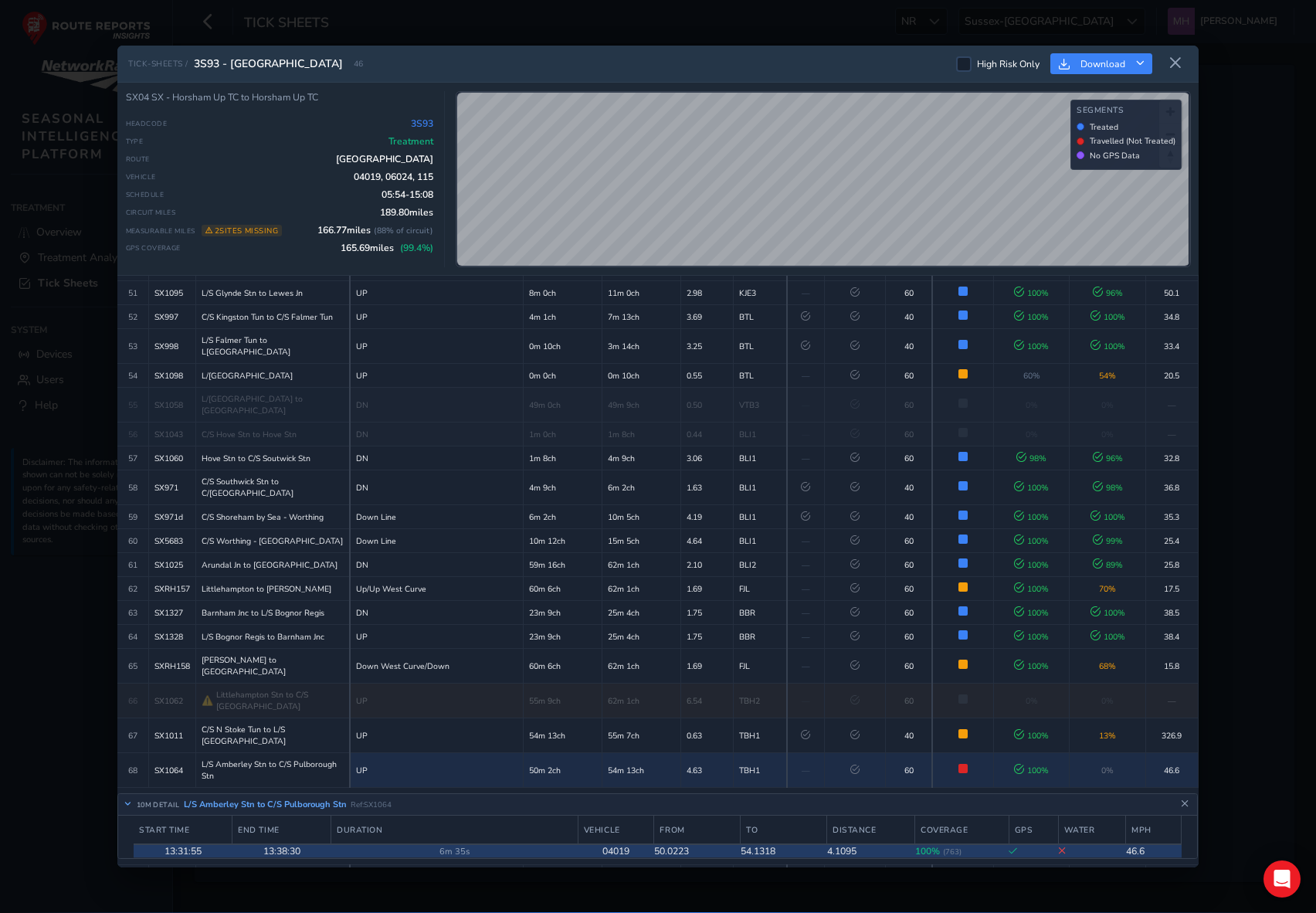
scroll to position [1649, 0]
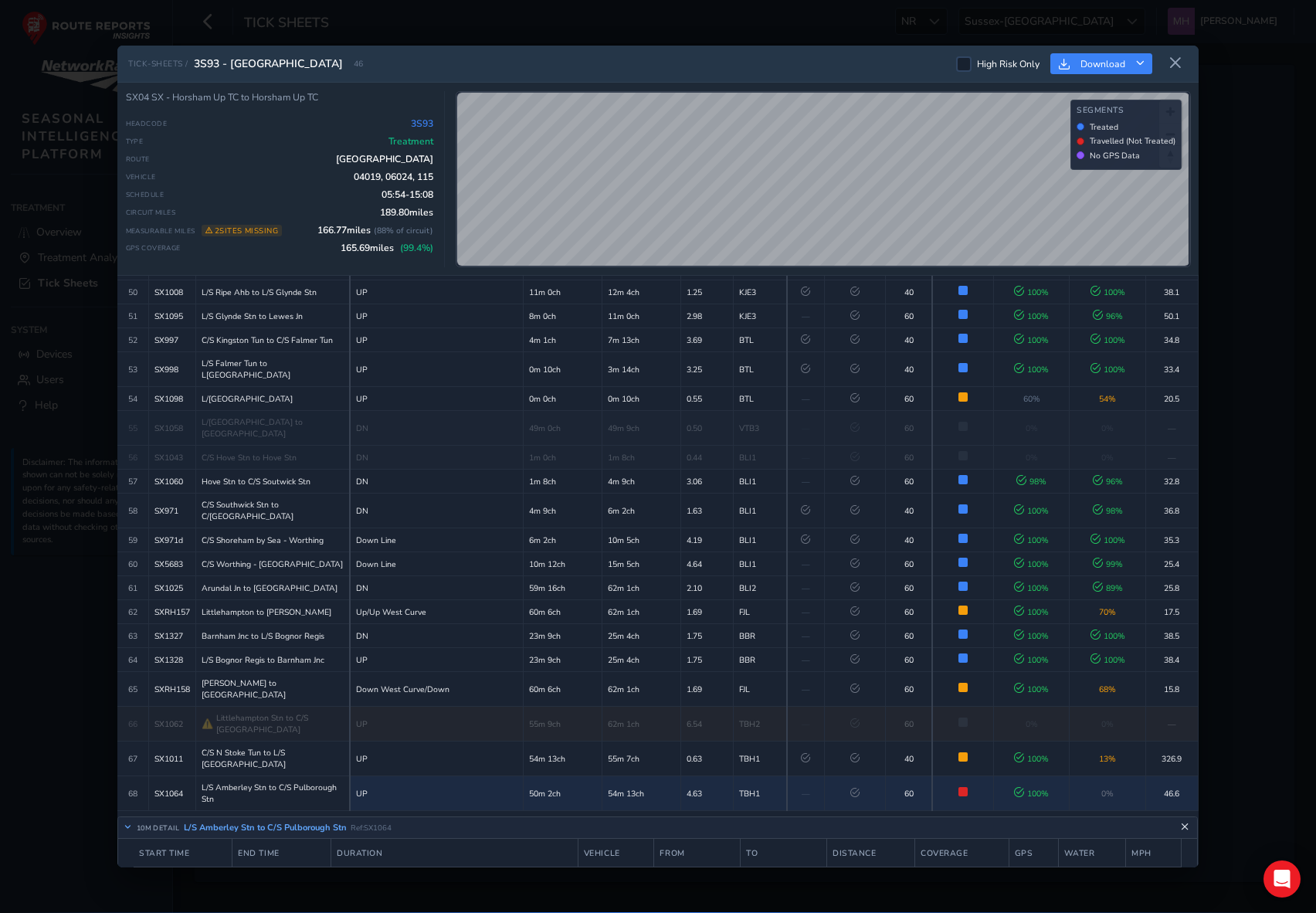
click at [1152, 824] on icon "Close detail view" at bounding box center [1185, 828] width 9 height 9
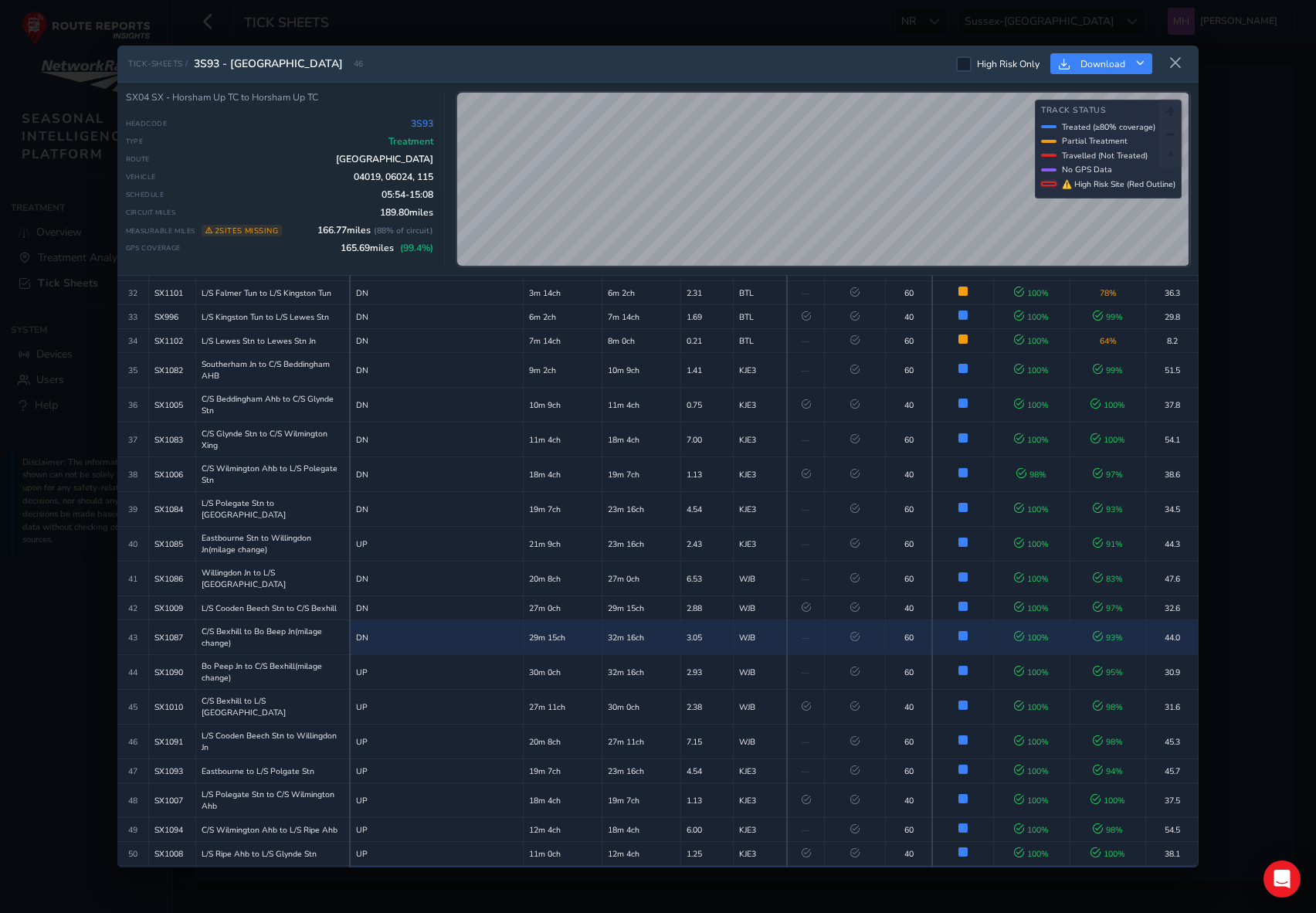
scroll to position [1090, 0]
